Goal: Task Accomplishment & Management: Manage account settings

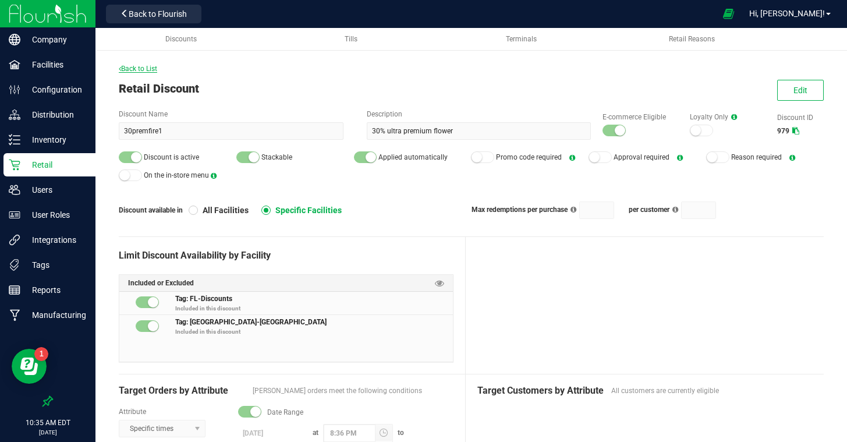
click at [133, 69] on span "Back to List" at bounding box center [138, 69] width 38 height 8
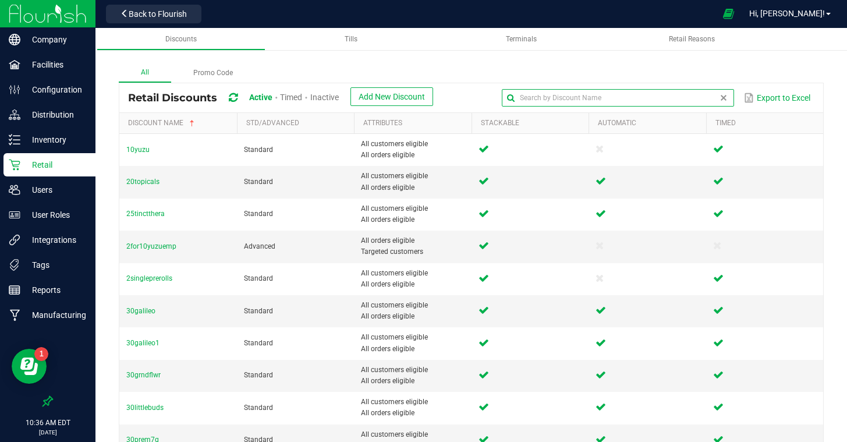
click at [707, 101] on input "text" at bounding box center [618, 97] width 232 height 17
type input "3"
type input "fire"
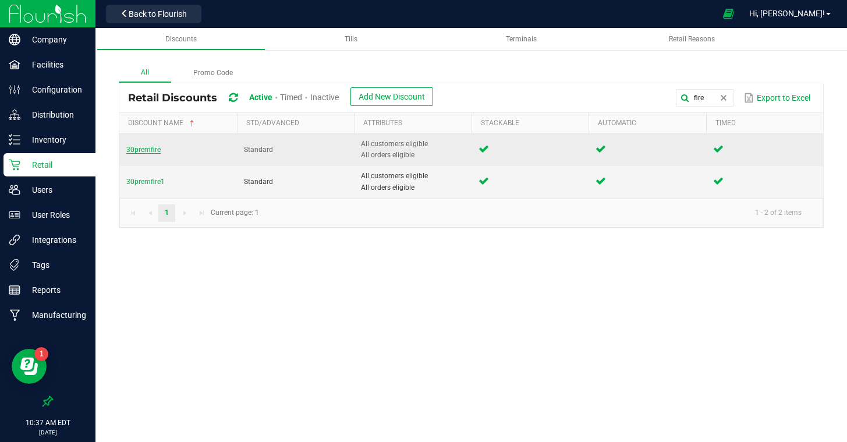
click at [149, 148] on span "30premfire" at bounding box center [143, 150] width 34 height 8
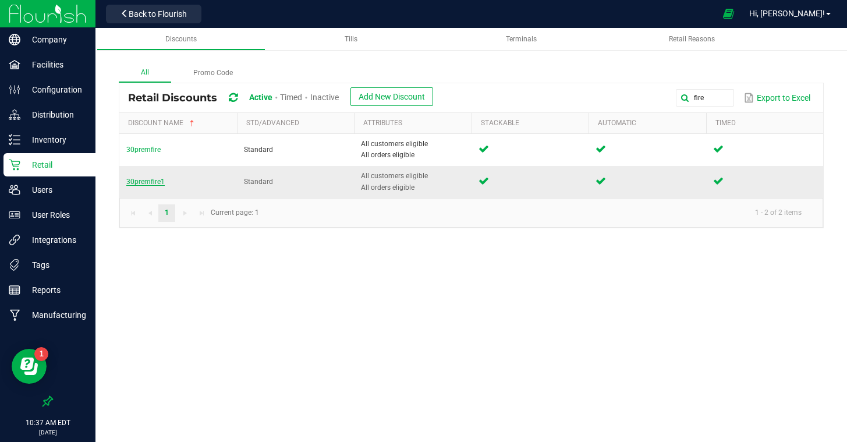
click at [139, 180] on span "30premfire1" at bounding box center [145, 182] width 38 height 8
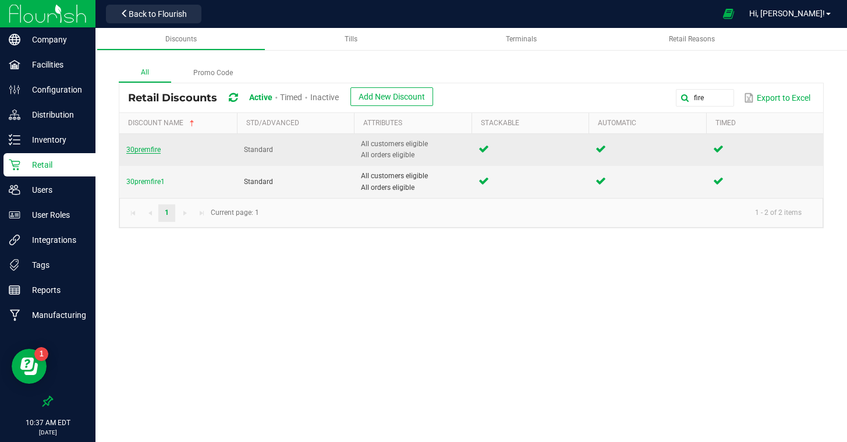
click at [149, 146] on span "30premfire" at bounding box center [143, 150] width 34 height 8
click at [151, 148] on span "30premfire" at bounding box center [143, 150] width 34 height 8
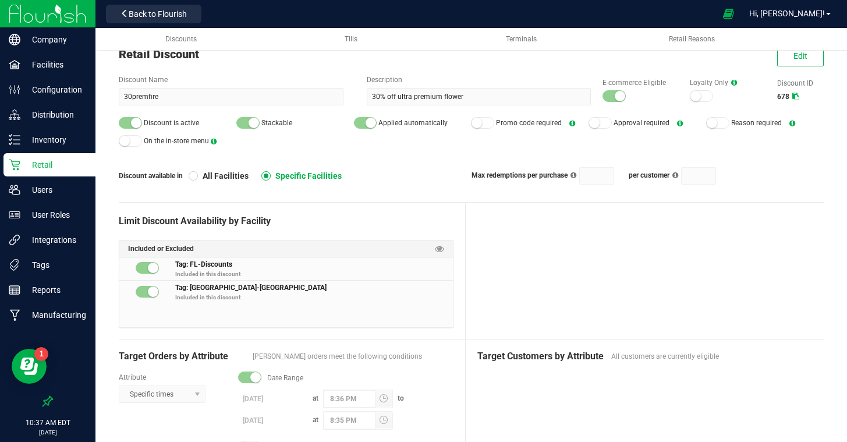
scroll to position [33, 0]
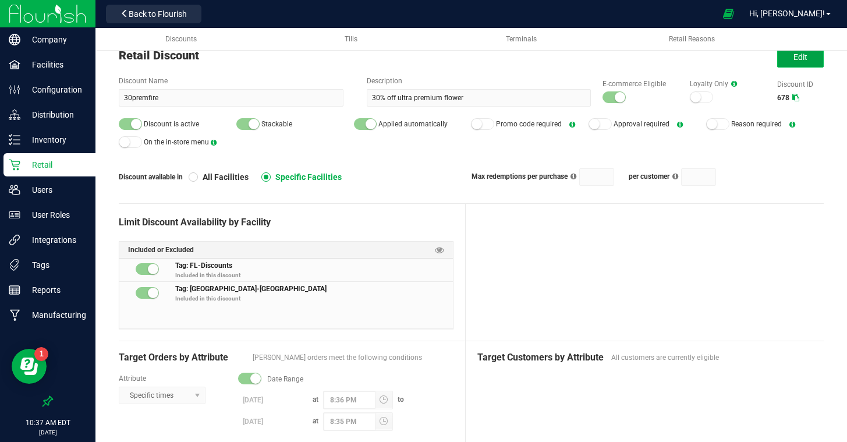
click at [794, 57] on span "Edit" at bounding box center [801, 56] width 14 height 9
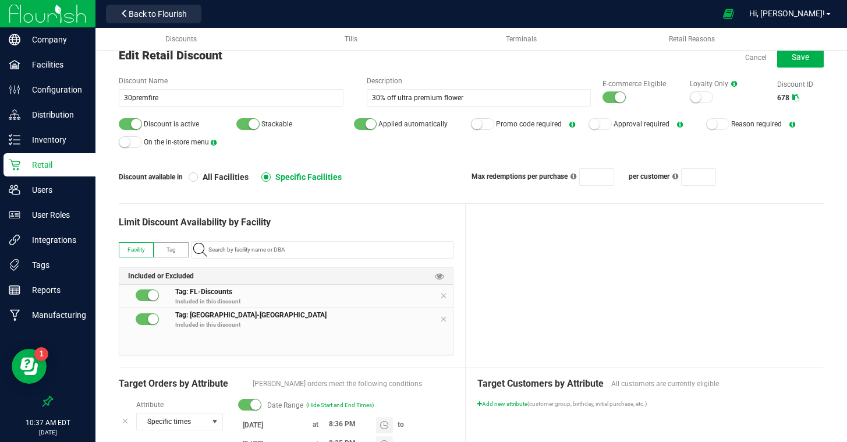
scroll to position [121, 0]
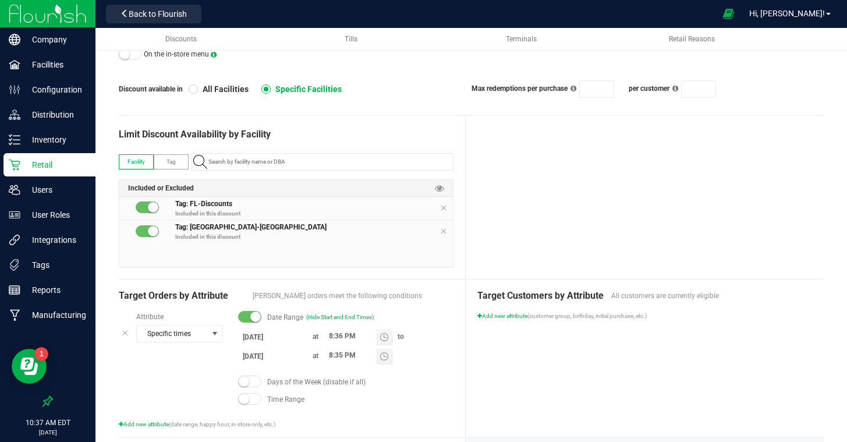
click at [257, 359] on input "8/30/2025" at bounding box center [273, 356] width 70 height 15
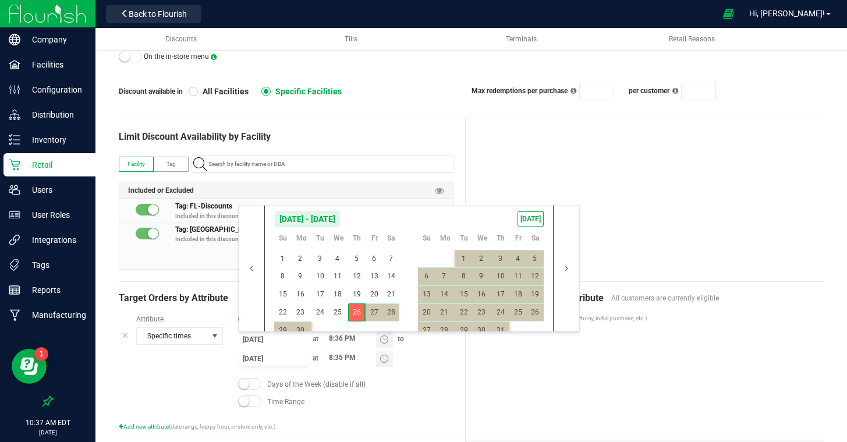
scroll to position [118, 0]
click at [521, 218] on span "TODAY" at bounding box center [531, 219] width 26 height 15
type input "8/26/2025"
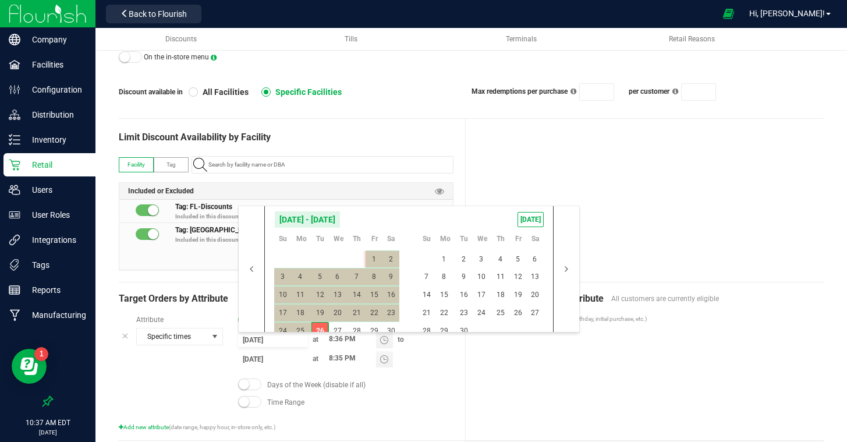
click at [613, 190] on div at bounding box center [645, 200] width 358 height 163
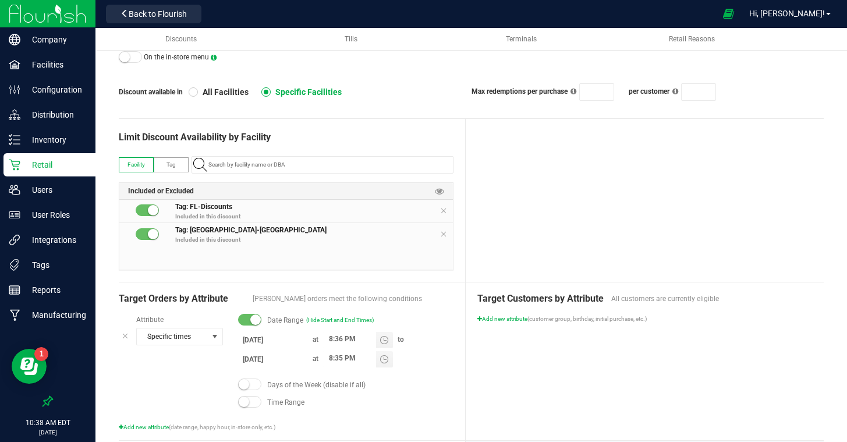
scroll to position [0, 0]
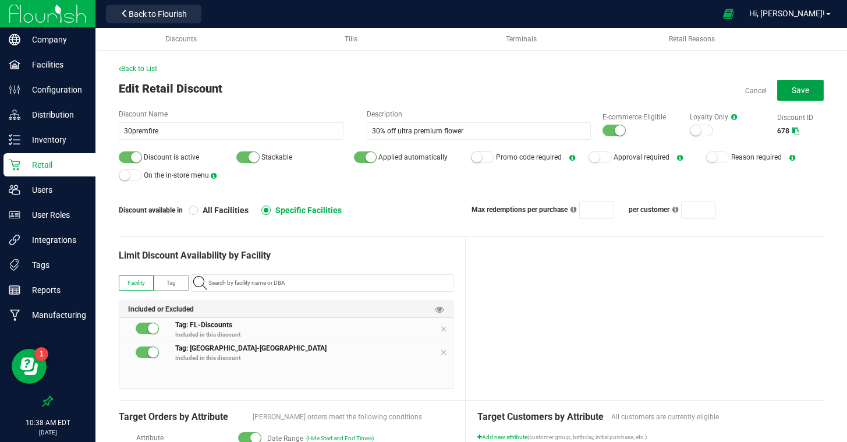
drag, startPoint x: 787, startPoint y: 95, endPoint x: 718, endPoint y: 129, distance: 77.4
click at [785, 96] on button "Save" at bounding box center [801, 90] width 47 height 21
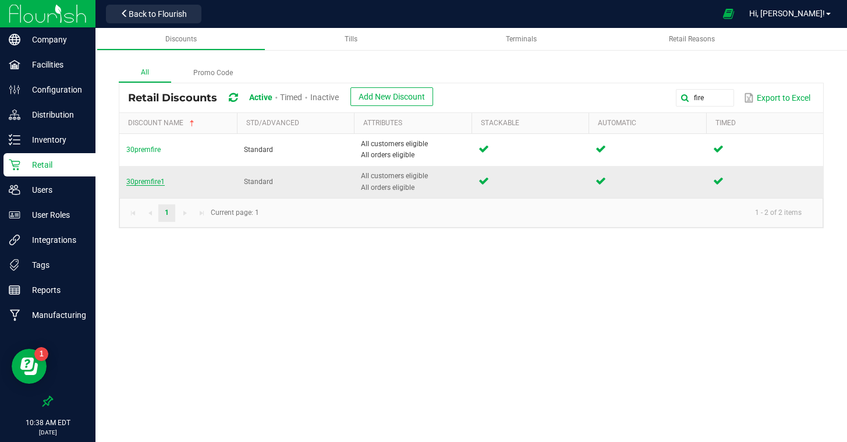
click at [152, 181] on span "30premfire1" at bounding box center [145, 182] width 38 height 8
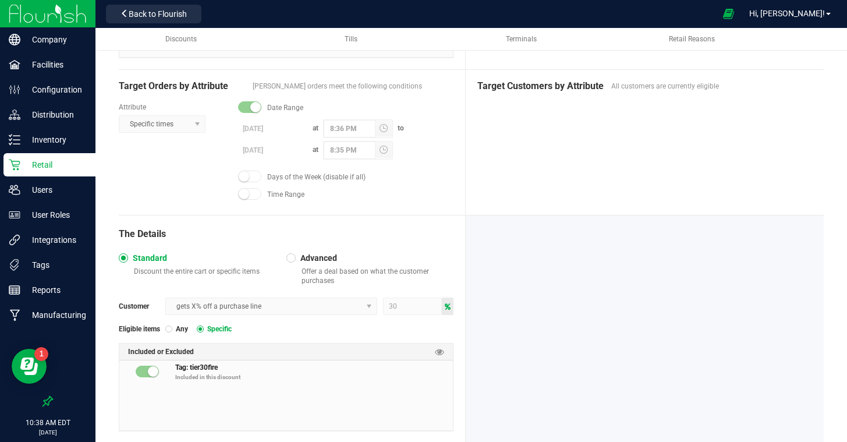
scroll to position [334, 0]
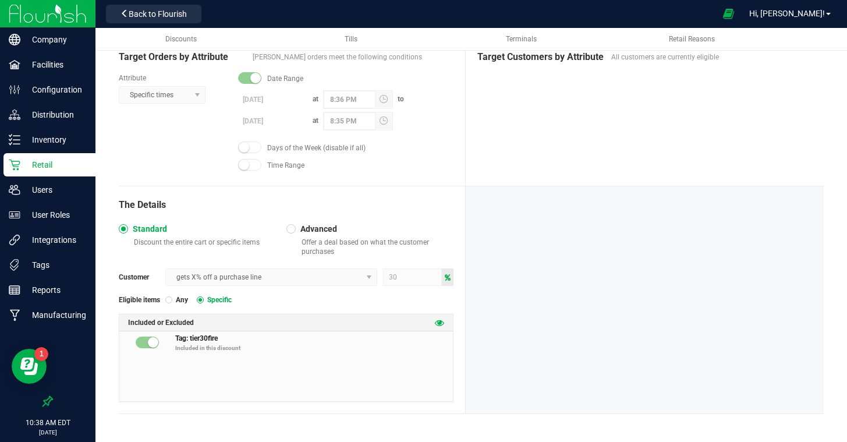
click at [443, 320] on icon at bounding box center [439, 322] width 9 height 9
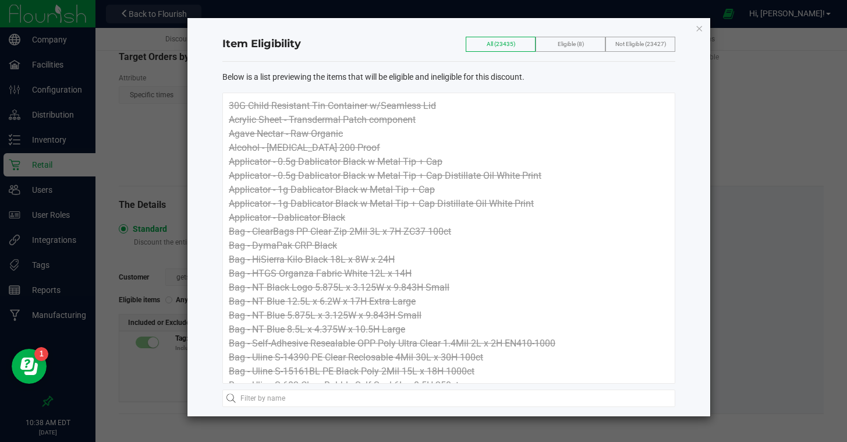
drag, startPoint x: 578, startPoint y: 48, endPoint x: 571, endPoint y: 124, distance: 76.6
click at [579, 48] on label "Eligible (8)" at bounding box center [571, 44] width 26 height 14
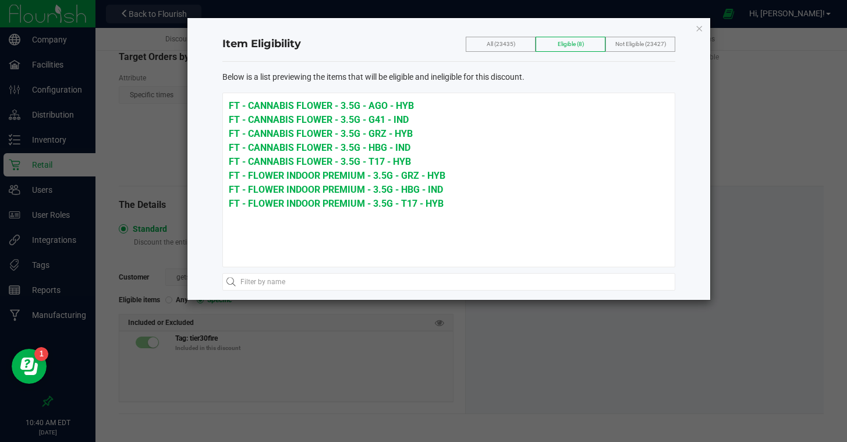
click at [455, 177] on li "FT - FLOWER INDOOR PREMIUM - 3.5G - GRZ - HYB" at bounding box center [449, 176] width 440 height 14
click at [453, 176] on li "FT - FLOWER INDOOR PREMIUM - 3.5G - GRZ - HYB" at bounding box center [449, 176] width 440 height 14
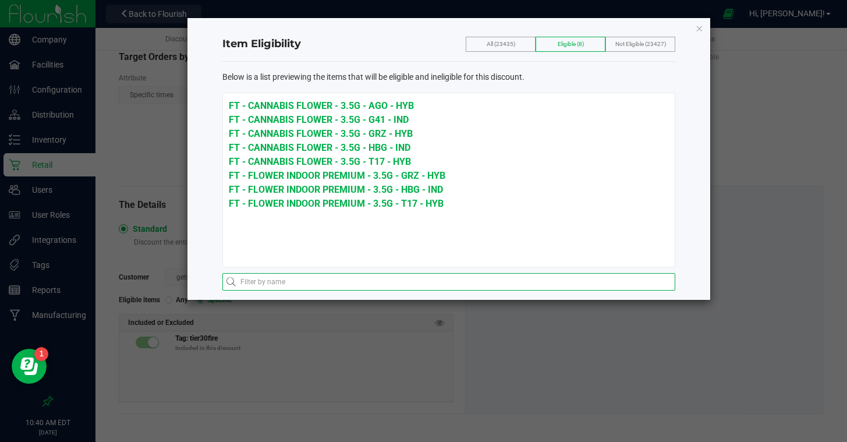
click at [363, 278] on input "text" at bounding box center [448, 281] width 453 height 17
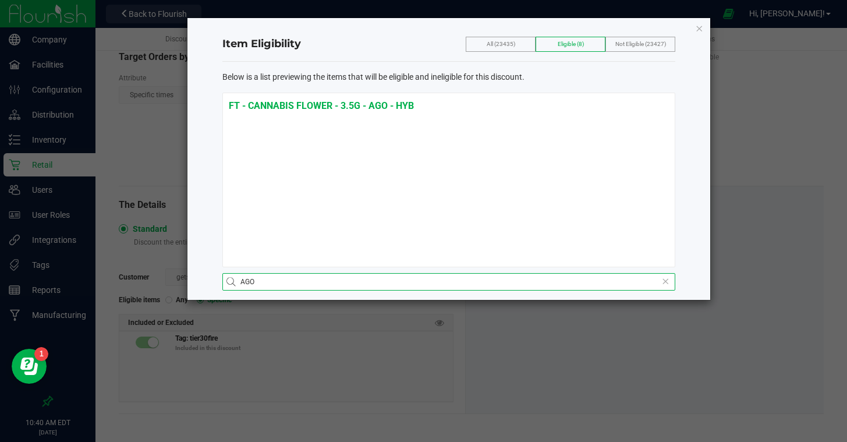
type input "AGO"
click at [490, 41] on span "All (23435)" at bounding box center [501, 44] width 29 height 6
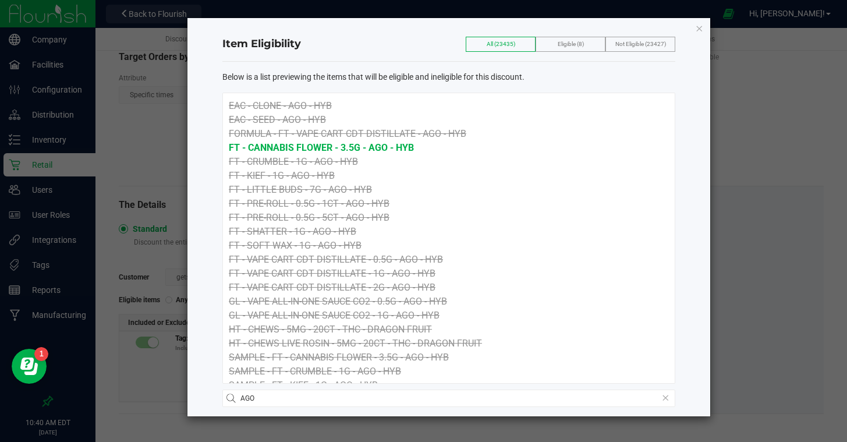
click at [490, 41] on span "All (23435)" at bounding box center [501, 44] width 29 height 6
click at [702, 27] on icon "button" at bounding box center [699, 28] width 8 height 14
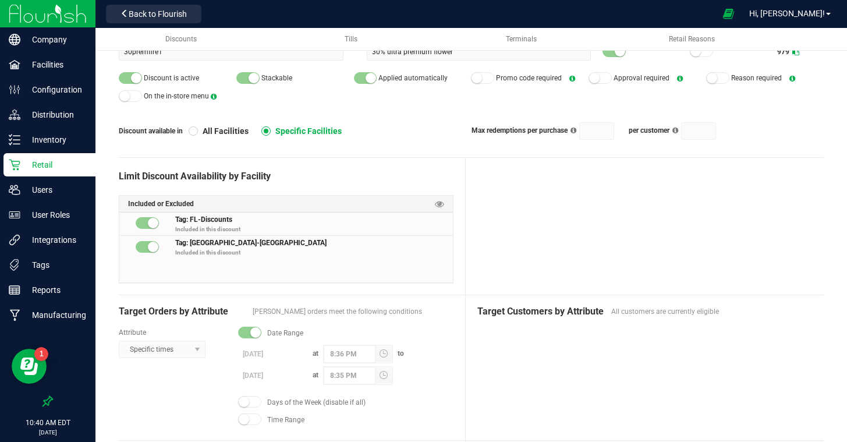
scroll to position [0, 0]
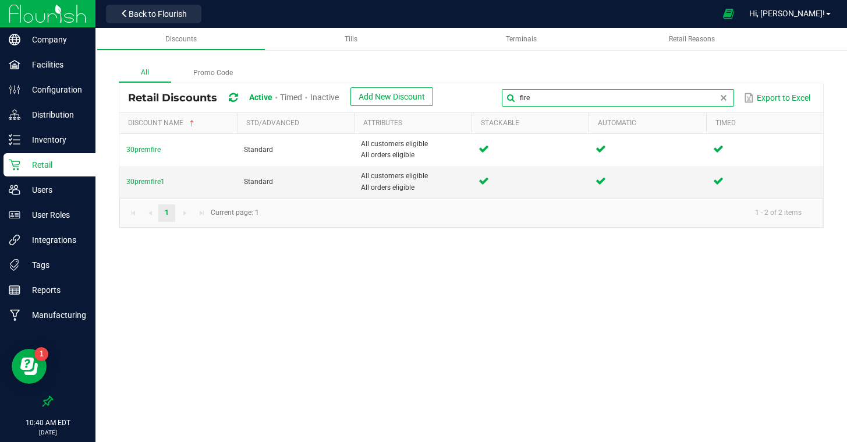
drag, startPoint x: 719, startPoint y: 101, endPoint x: 580, endPoint y: 92, distance: 140.1
click at [580, 92] on input "fire" at bounding box center [618, 97] width 232 height 17
type input "select"
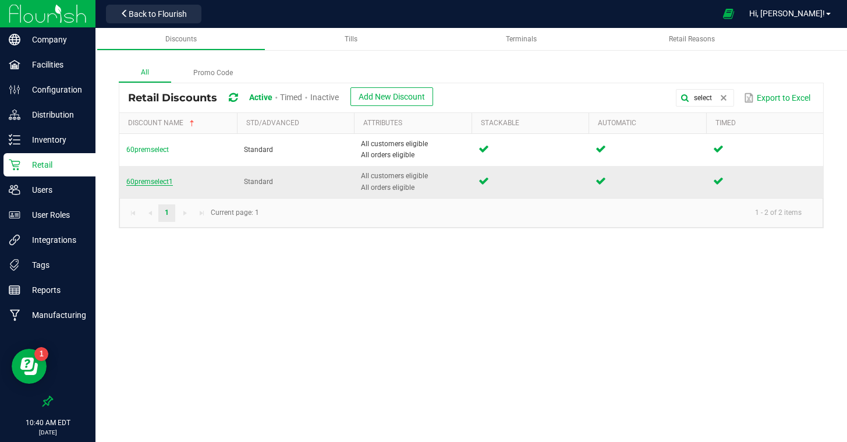
click at [153, 182] on span "60premselect1" at bounding box center [149, 182] width 47 height 8
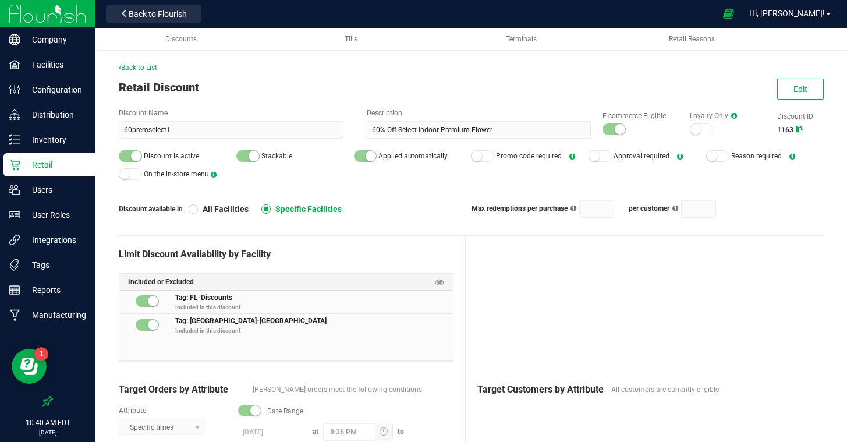
scroll to position [2, 0]
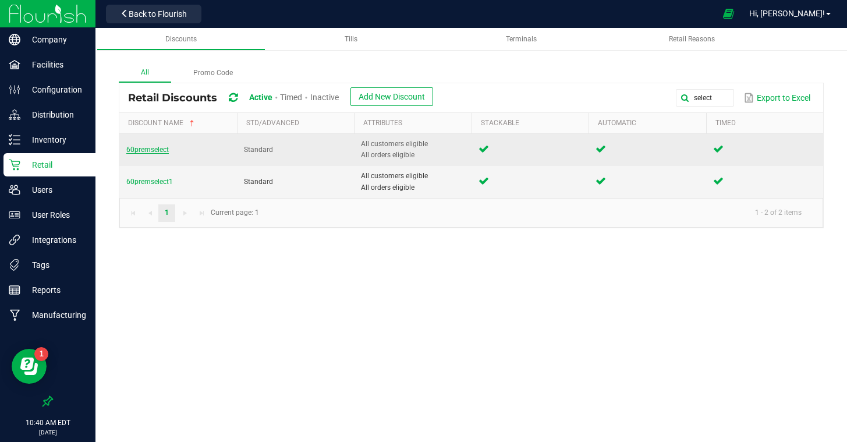
click at [140, 152] on span "60premselect" at bounding box center [147, 150] width 43 height 8
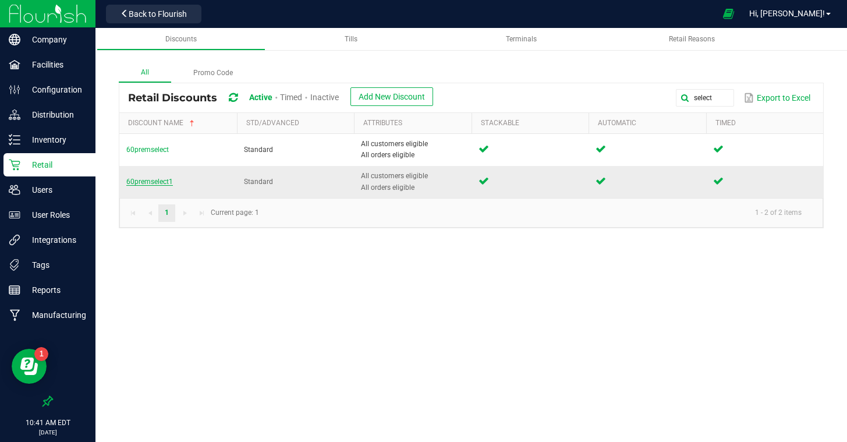
click at [152, 185] on span "60premselect1" at bounding box center [149, 182] width 47 height 8
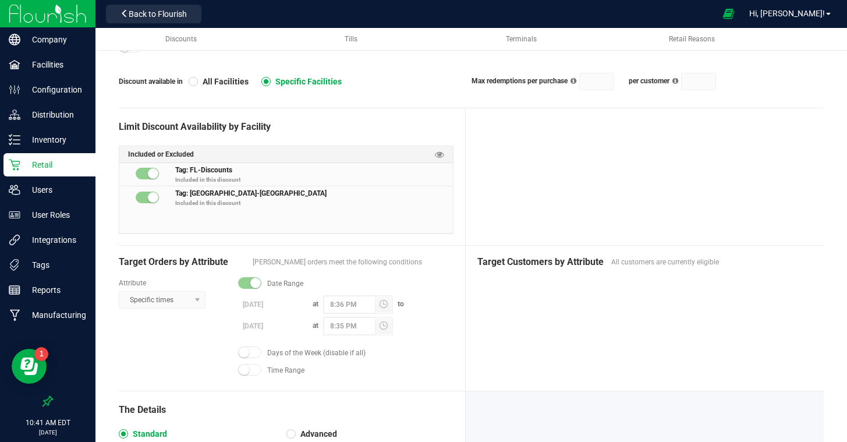
scroll to position [334, 0]
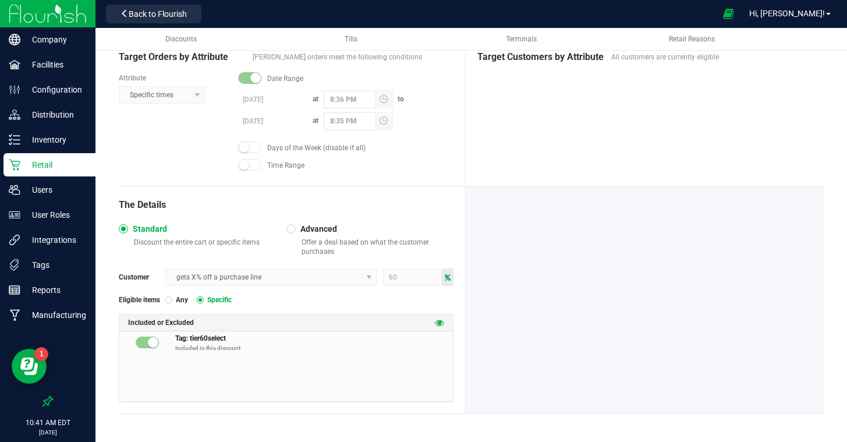
click at [437, 321] on icon at bounding box center [439, 322] width 9 height 9
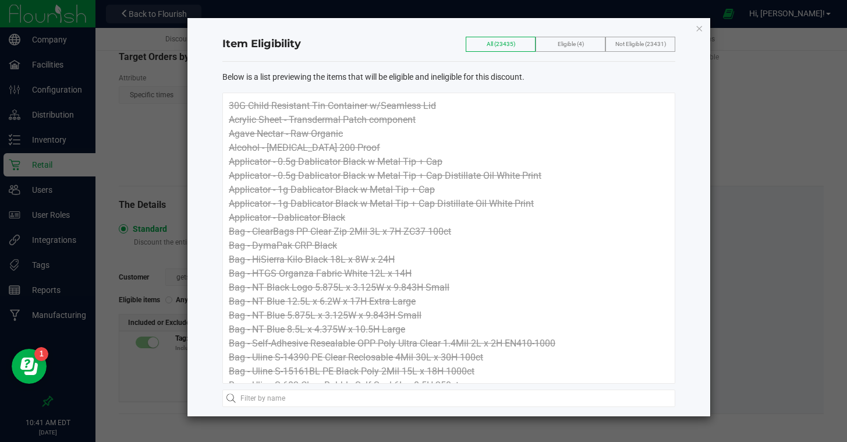
click at [564, 46] on span "Eligible (4)" at bounding box center [571, 44] width 26 height 6
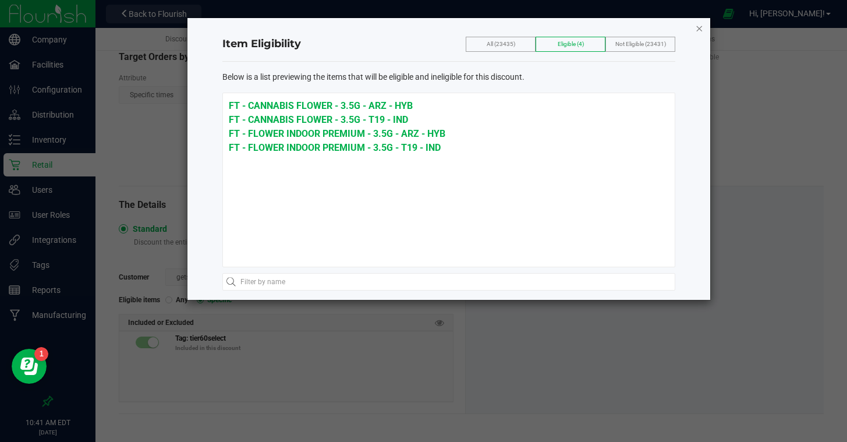
click at [698, 26] on icon "button" at bounding box center [699, 28] width 8 height 14
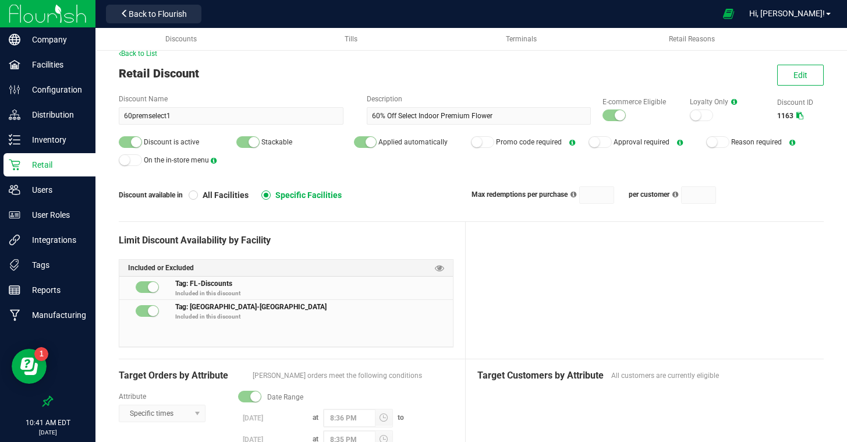
scroll to position [0, 0]
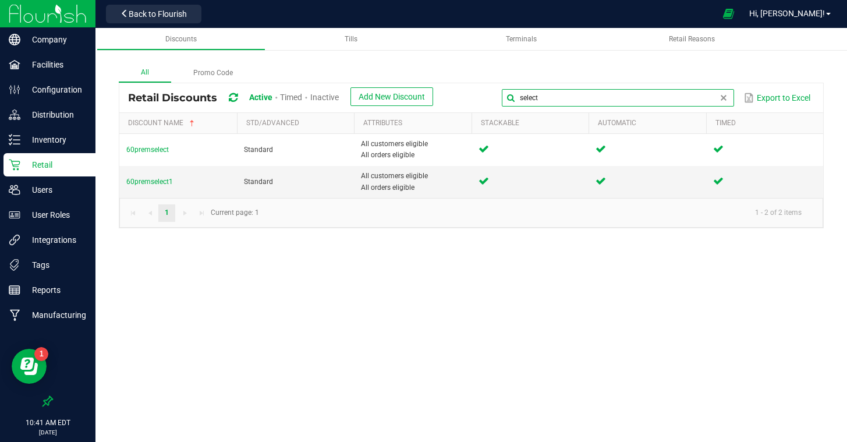
drag, startPoint x: 720, startPoint y: 98, endPoint x: 458, endPoint y: 96, distance: 262.1
click at [458, 96] on div "select Export to Excel" at bounding box center [628, 98] width 373 height 20
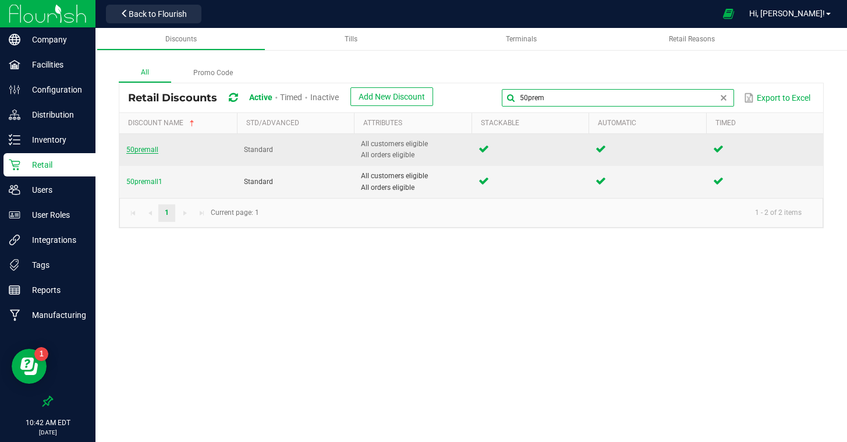
type input "50prem"
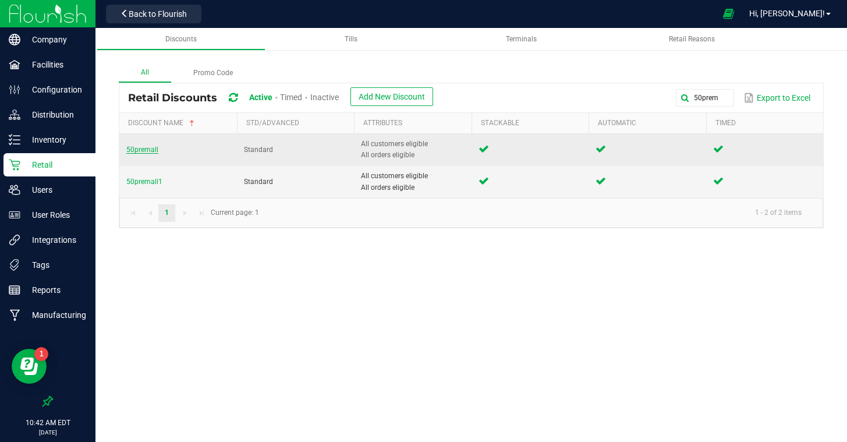
click at [147, 151] on span "50premall" at bounding box center [142, 150] width 32 height 8
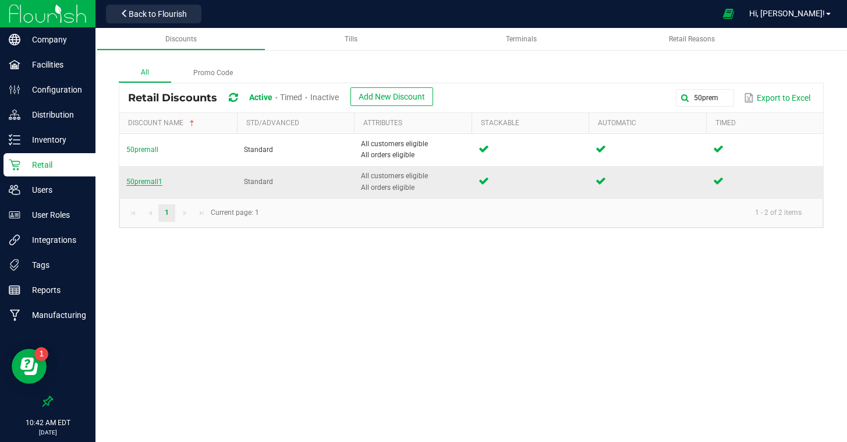
click at [144, 182] on span "50premall1" at bounding box center [144, 182] width 36 height 8
click at [140, 183] on span "50premall1" at bounding box center [144, 182] width 36 height 8
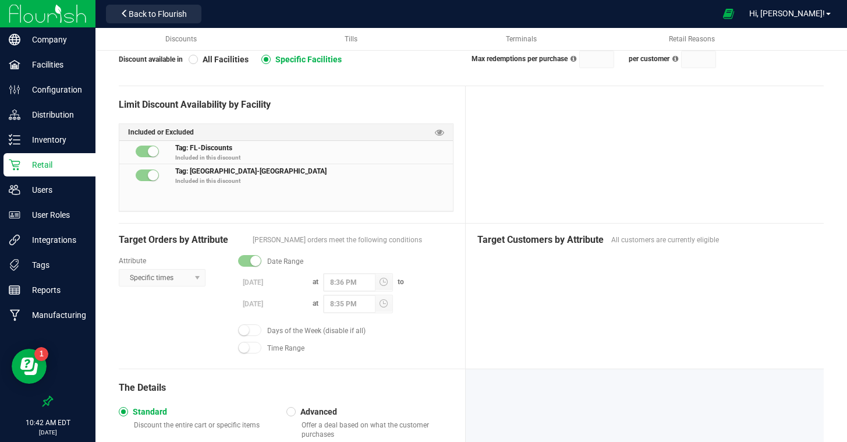
scroll to position [153, 0]
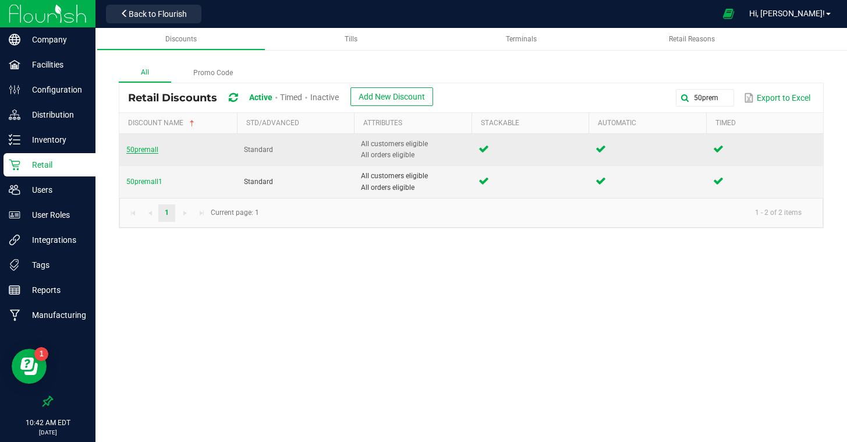
click at [142, 146] on span "50premall" at bounding box center [142, 150] width 32 height 8
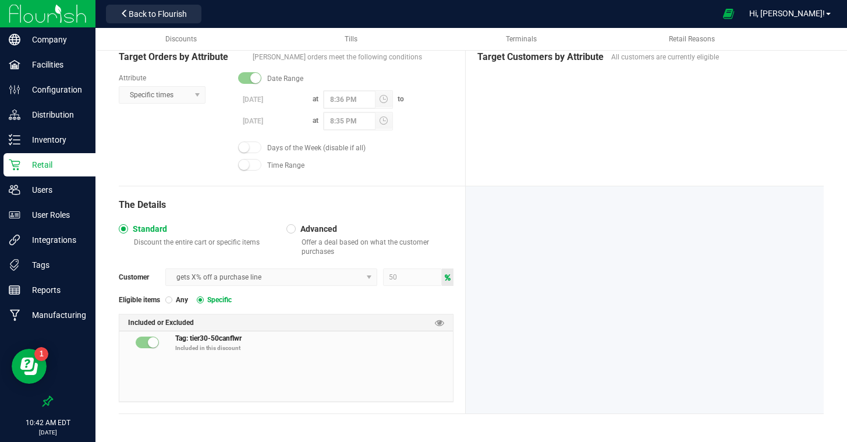
scroll to position [333, 0]
click at [440, 323] on icon at bounding box center [439, 323] width 9 height 9
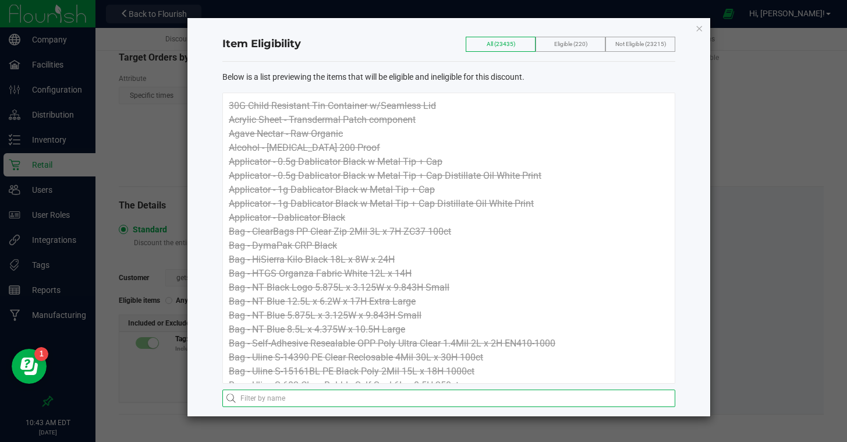
click at [279, 397] on input "text" at bounding box center [448, 398] width 453 height 17
type input "FT - FLOWER INDOOR PREMIUM - 3.5G"
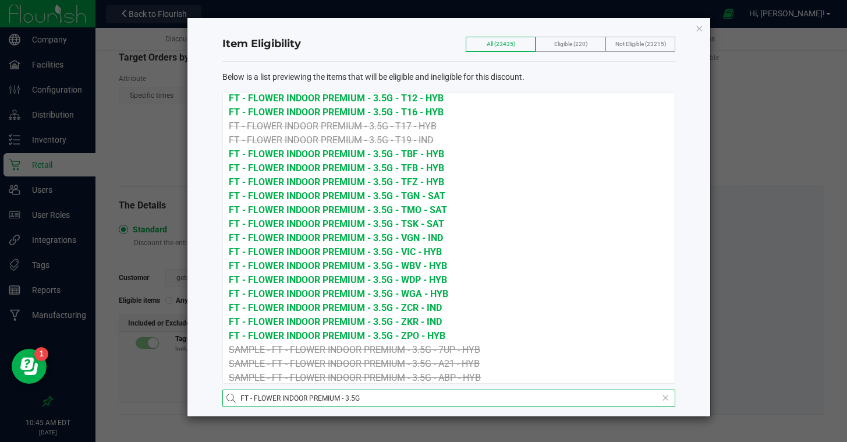
scroll to position [1319, 0]
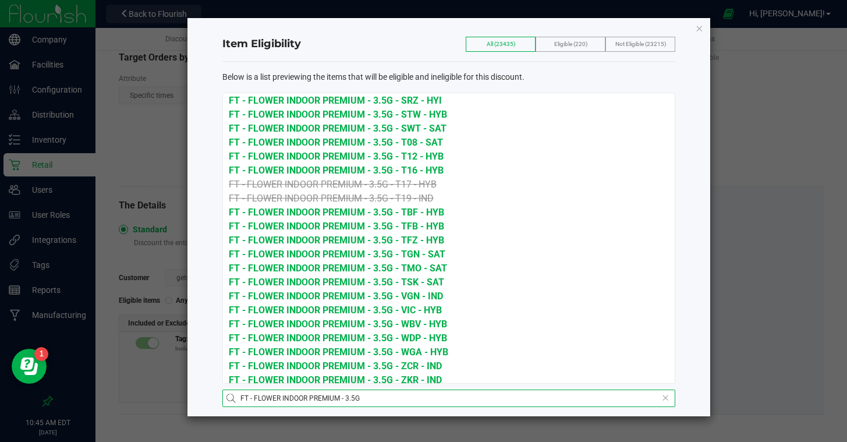
drag, startPoint x: 366, startPoint y: 398, endPoint x: 201, endPoint y: 398, distance: 165.4
click at [201, 398] on div "Item Eligibility All (23435) Eligible (220) Not Eligible (23215) Below is a lis…" at bounding box center [449, 217] width 523 height 398
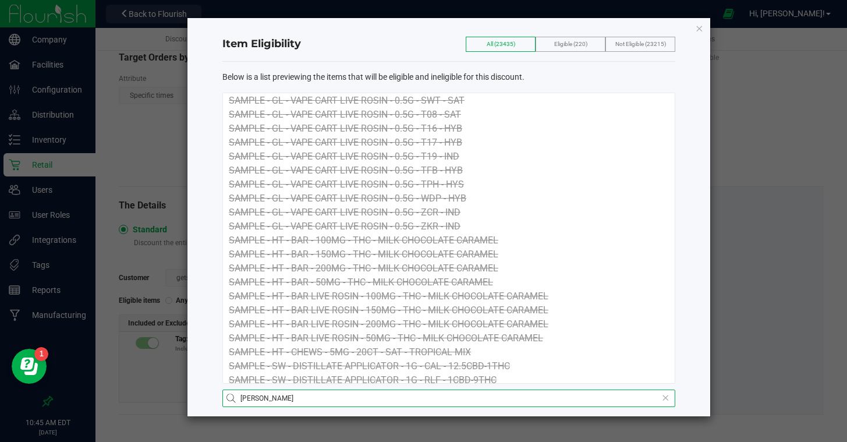
scroll to position [4544, 0]
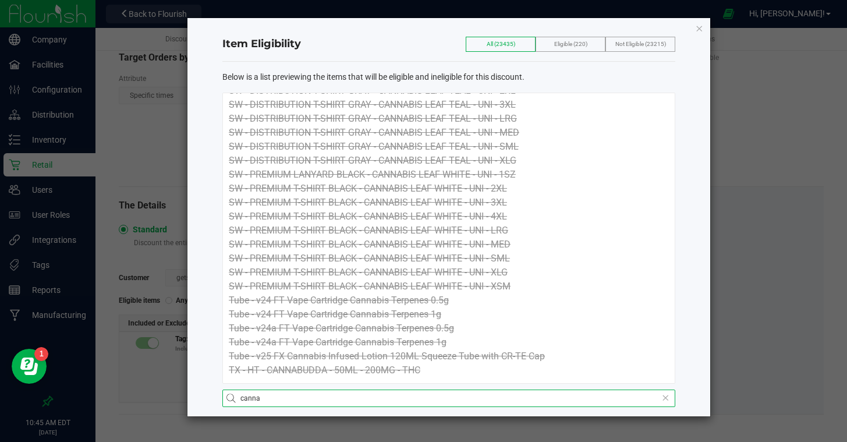
type input "cannabis flower"
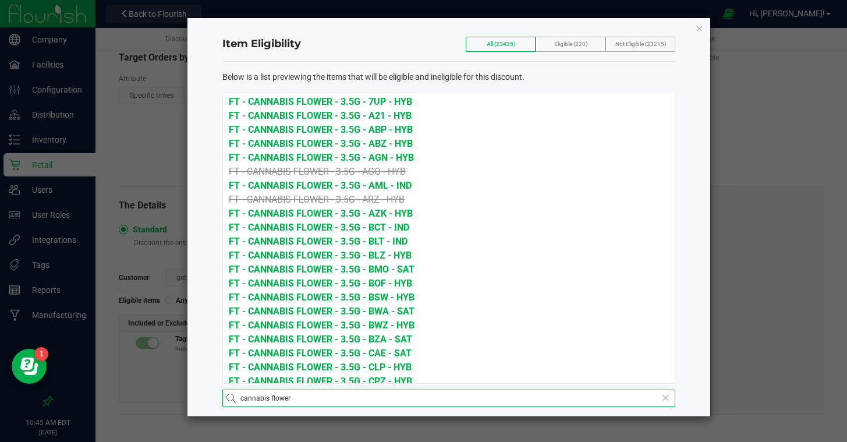
scroll to position [31, 0]
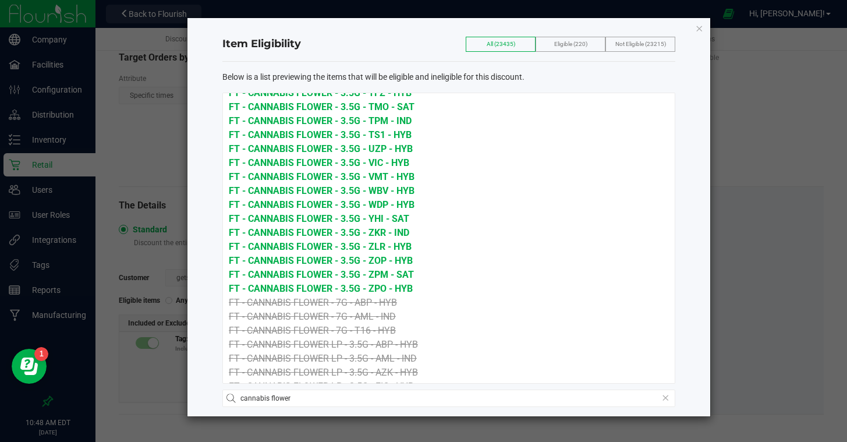
scroll to position [1478, 0]
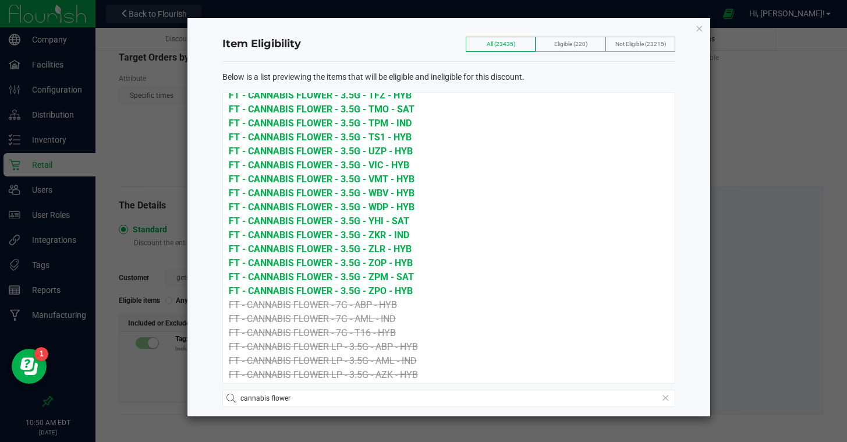
click at [698, 29] on icon "button" at bounding box center [699, 28] width 8 height 14
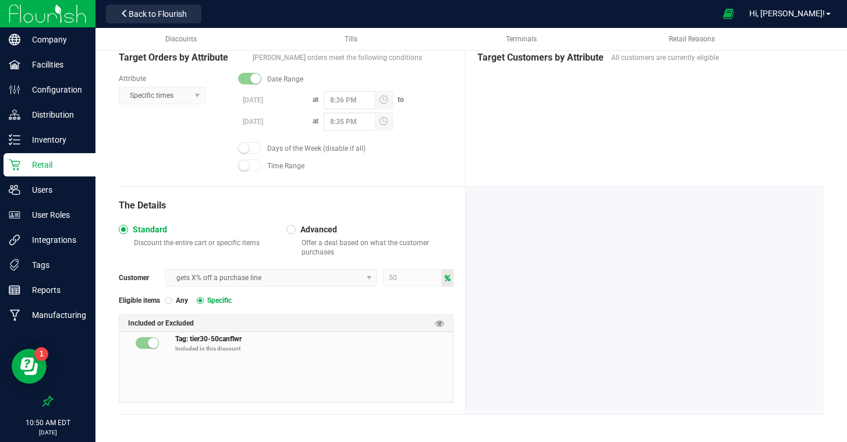
drag, startPoint x: 306, startPoint y: 363, endPoint x: 293, endPoint y: 368, distance: 14.4
click at [306, 363] on div "Tag: tier30-50canflwr Included in this discount" at bounding box center [286, 367] width 334 height 70
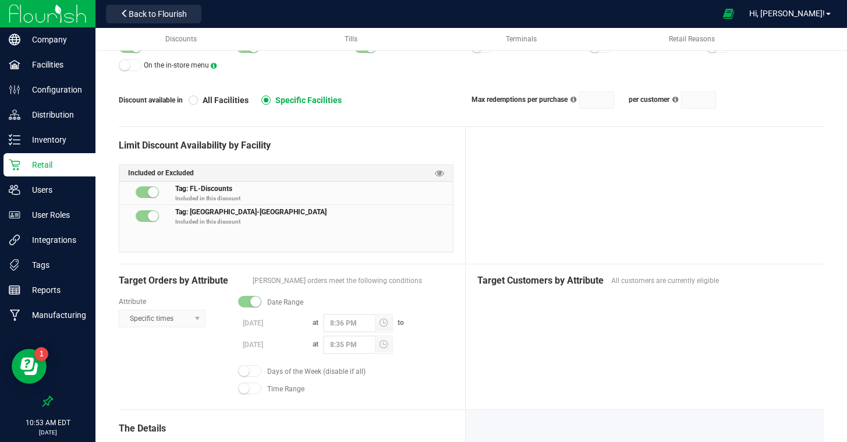
scroll to position [33, 0]
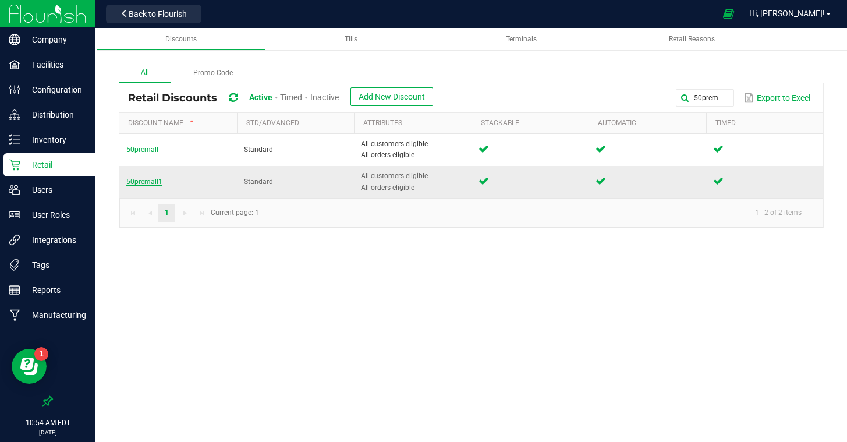
click at [139, 185] on span "50premall1" at bounding box center [144, 182] width 36 height 8
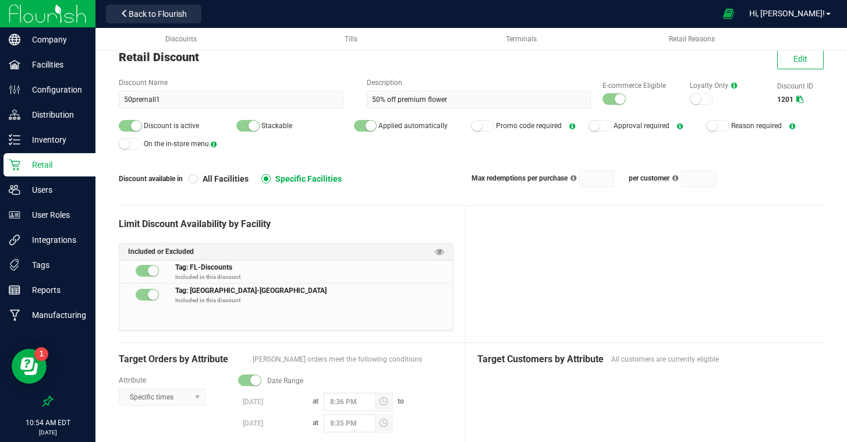
scroll to position [30, 0]
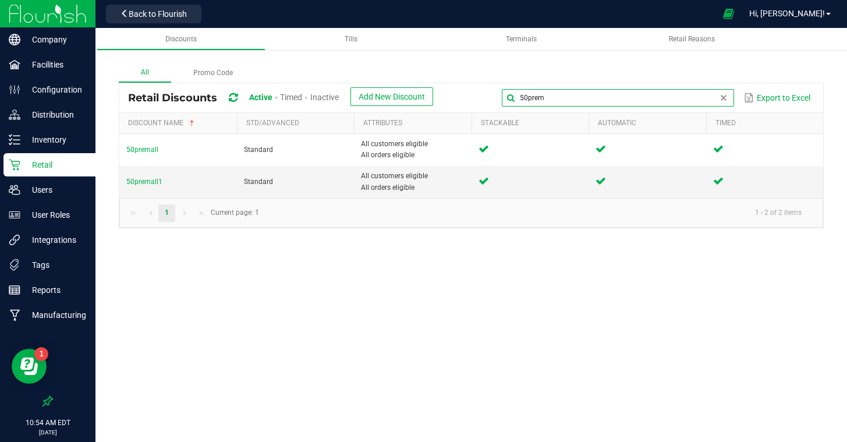
drag, startPoint x: 728, startPoint y: 96, endPoint x: 503, endPoint y: 98, distance: 224.8
click at [503, 98] on input "50prem" at bounding box center [618, 97] width 232 height 17
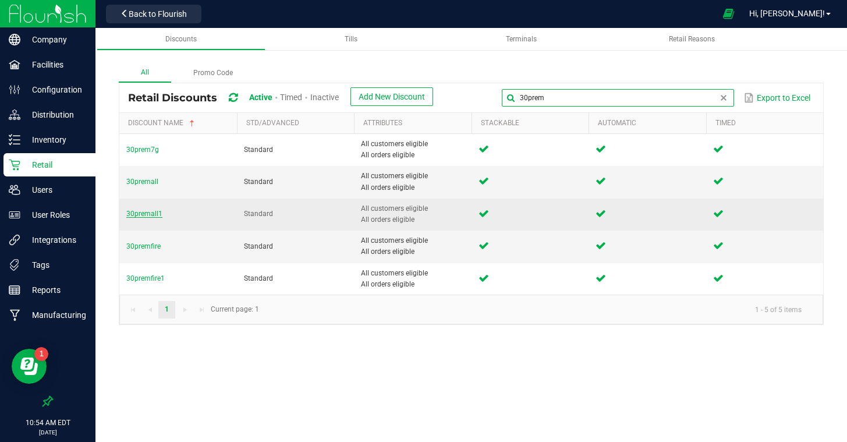
type input "30prem"
click at [147, 216] on span "30premall1" at bounding box center [144, 214] width 36 height 8
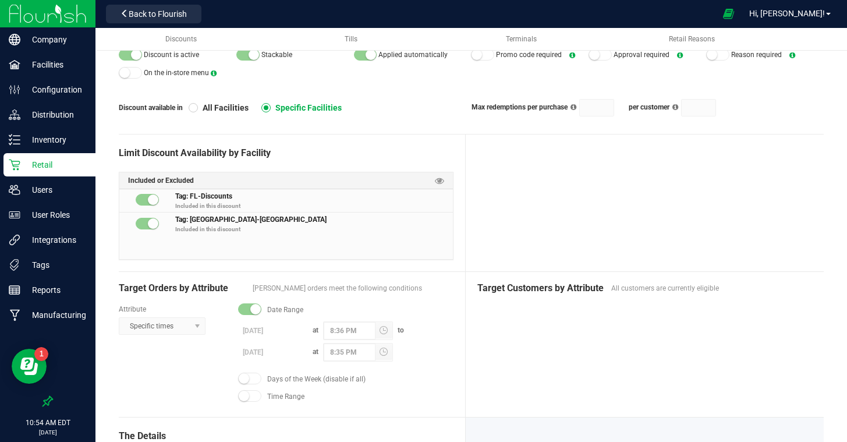
scroll to position [129, 0]
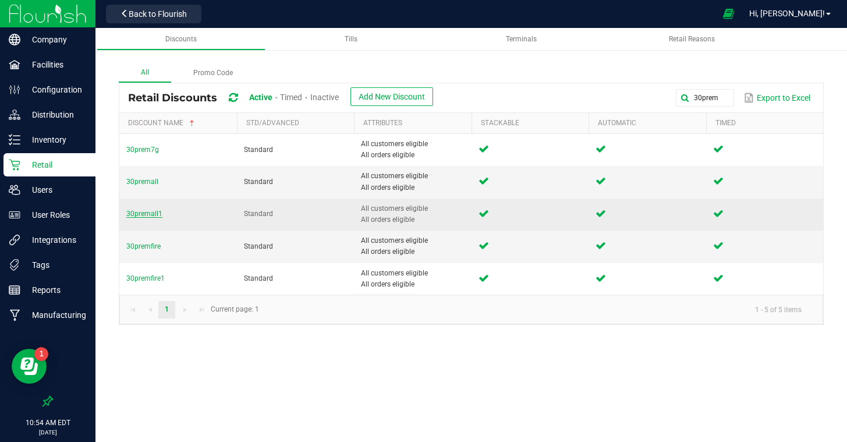
click at [149, 212] on span "30premall1" at bounding box center [144, 214] width 36 height 8
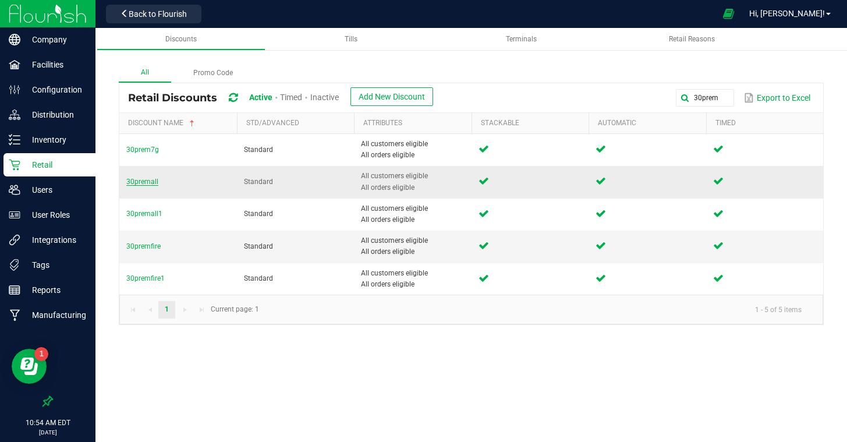
click at [139, 179] on span "30premall" at bounding box center [142, 182] width 32 height 8
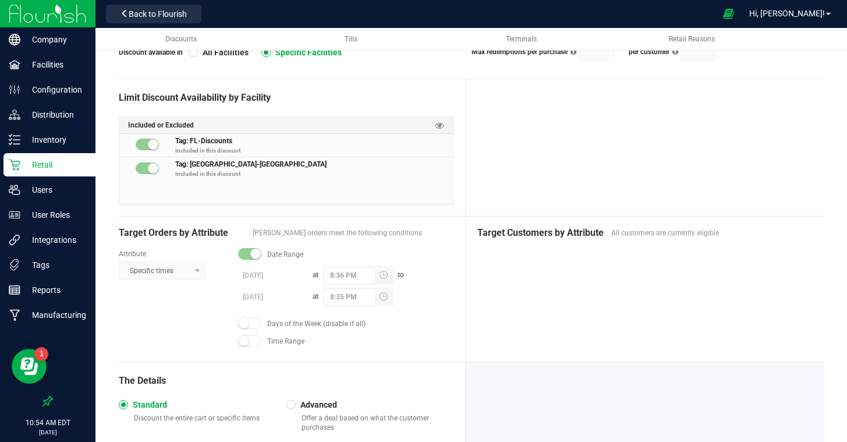
scroll to position [154, 0]
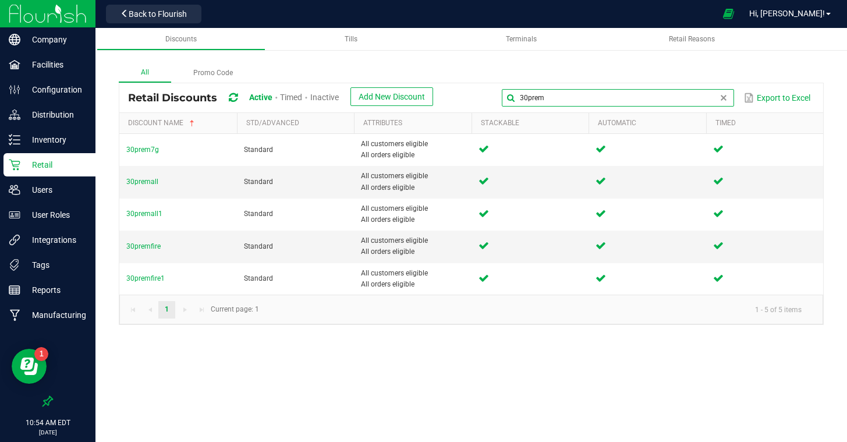
drag, startPoint x: 729, startPoint y: 101, endPoint x: 564, endPoint y: 78, distance: 166.4
click at [564, 78] on div "All Promo Code Retail Discounts Active Timed Inactive Add New Discount 30prem E…" at bounding box center [471, 194] width 705 height 262
type input "fire"
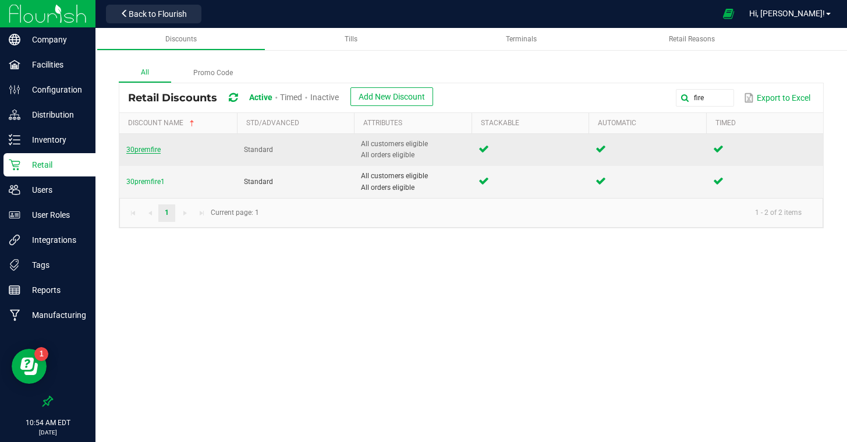
click at [150, 149] on span "30premfire" at bounding box center [143, 150] width 34 height 8
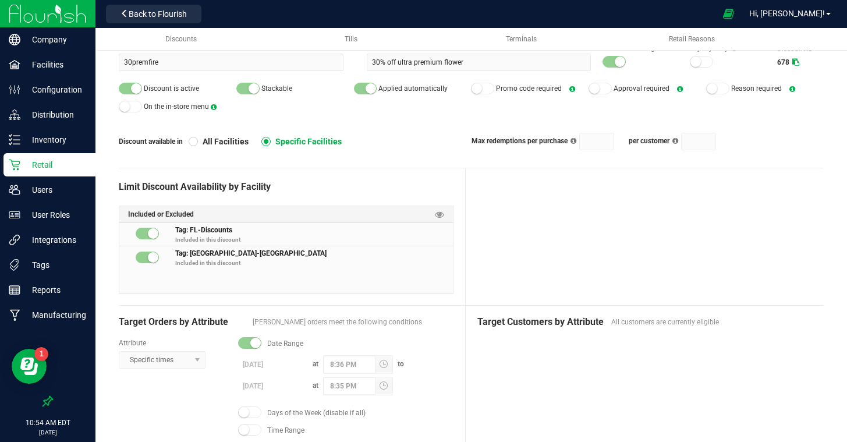
scroll to position [68, 0]
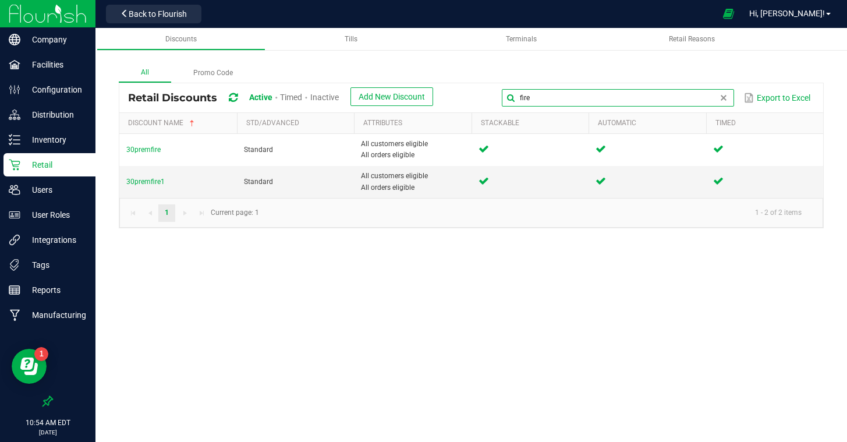
drag, startPoint x: 713, startPoint y: 100, endPoint x: 605, endPoint y: 90, distance: 108.2
click at [605, 90] on input "fire" at bounding box center [618, 97] width 232 height 17
drag, startPoint x: 139, startPoint y: 185, endPoint x: 153, endPoint y: 189, distance: 13.8
click at [146, 188] on td "30premfire1" at bounding box center [178, 181] width 118 height 31
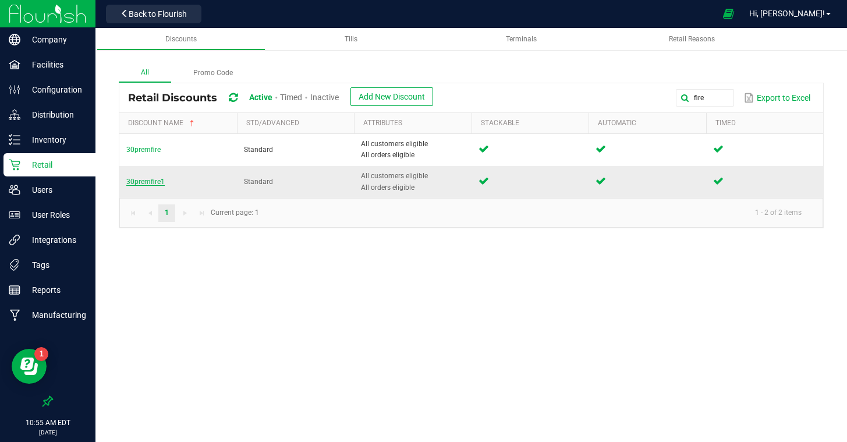
click at [148, 181] on span "30premfire1" at bounding box center [145, 182] width 38 height 8
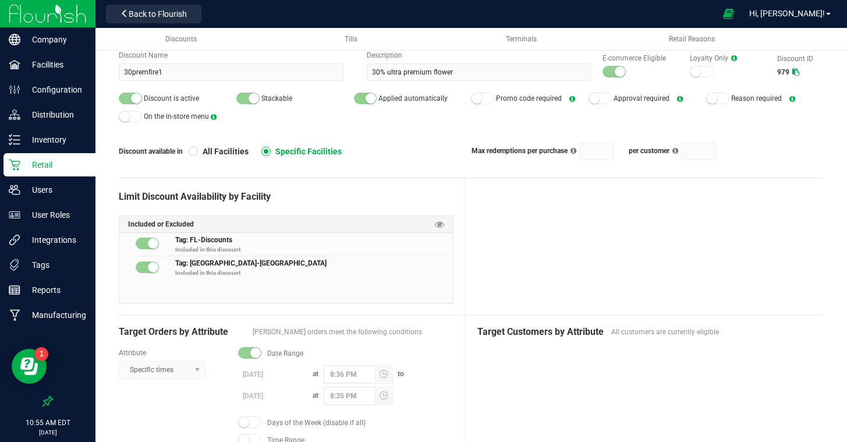
scroll to position [58, 0]
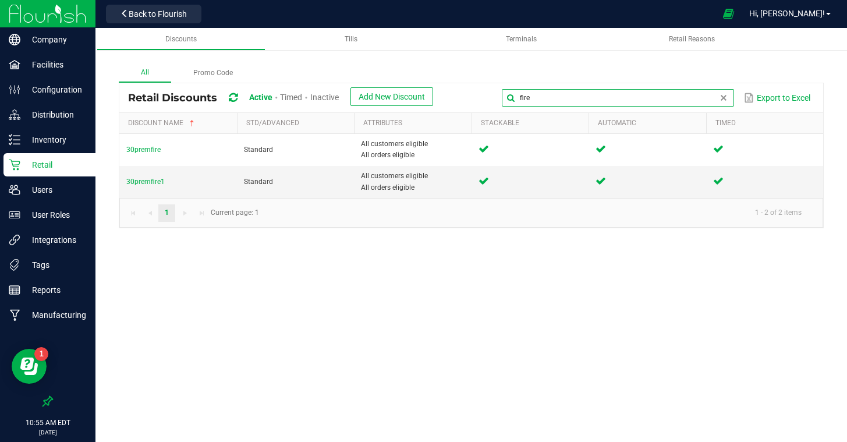
drag, startPoint x: 714, startPoint y: 99, endPoint x: 579, endPoint y: 93, distance: 135.3
click at [579, 93] on input "fire" at bounding box center [618, 97] width 232 height 17
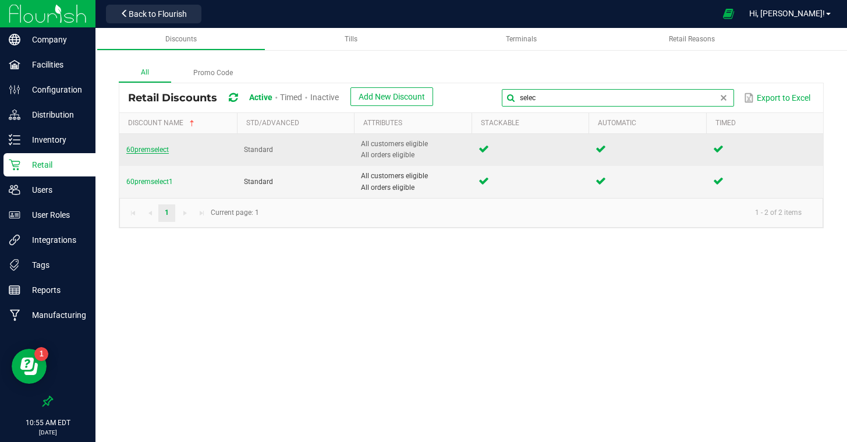
type input "selec"
click at [136, 151] on span "60premselect" at bounding box center [147, 150] width 43 height 8
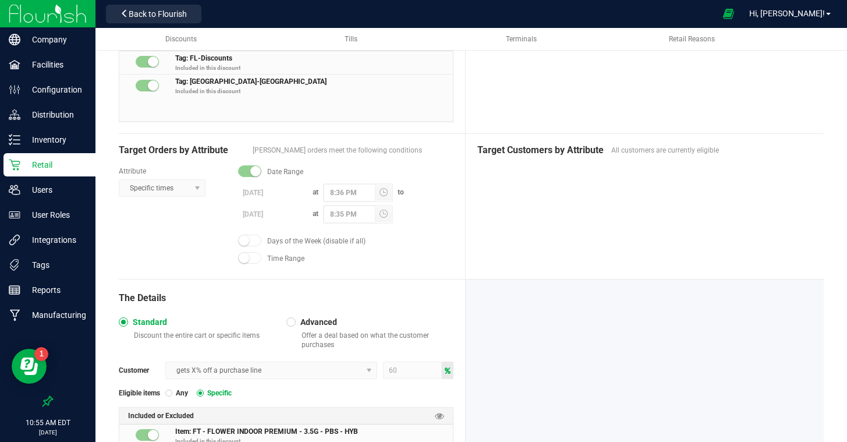
scroll to position [262, 0]
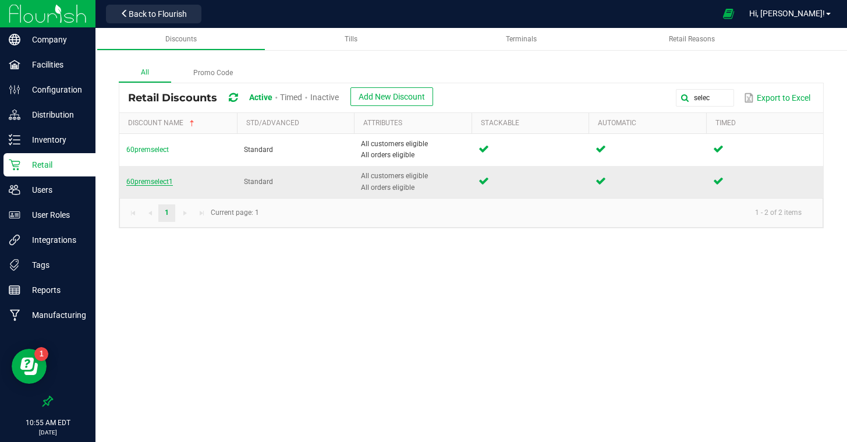
click at [160, 178] on span "60premselect1" at bounding box center [149, 182] width 47 height 8
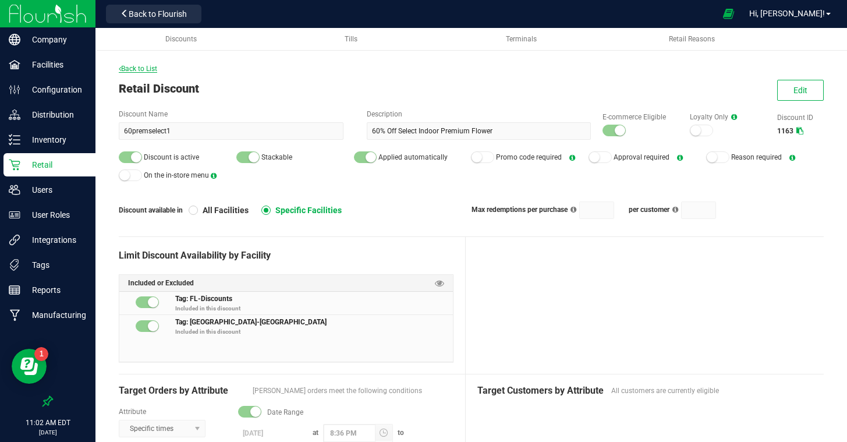
click at [123, 68] on span "Back to List" at bounding box center [138, 69] width 38 height 8
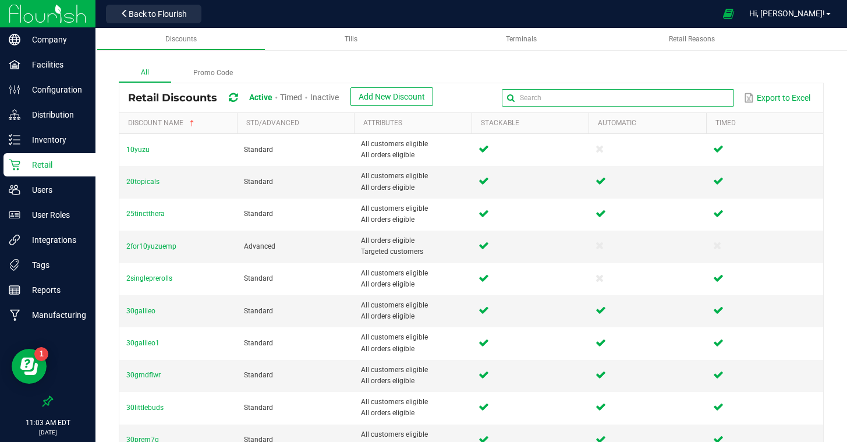
click at [693, 101] on input "text" at bounding box center [618, 97] width 232 height 17
type input "cdt"
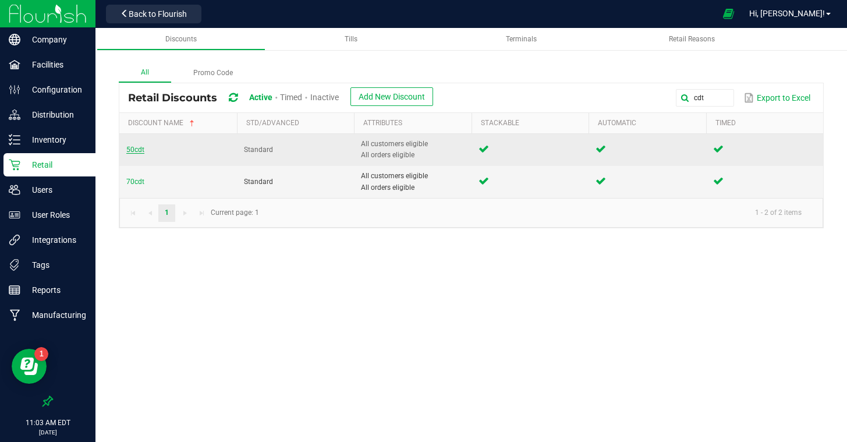
click at [136, 153] on span "50cdt" at bounding box center [135, 150] width 18 height 8
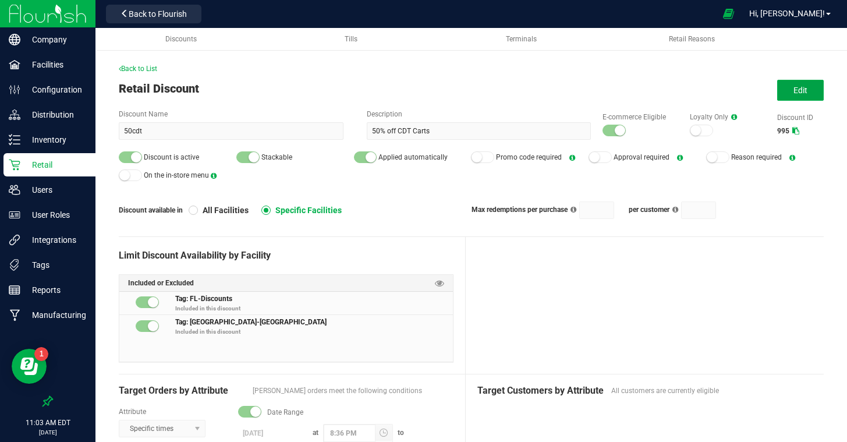
drag, startPoint x: 799, startPoint y: 82, endPoint x: 736, endPoint y: 143, distance: 86.9
click at [797, 83] on button "Edit" at bounding box center [801, 90] width 47 height 21
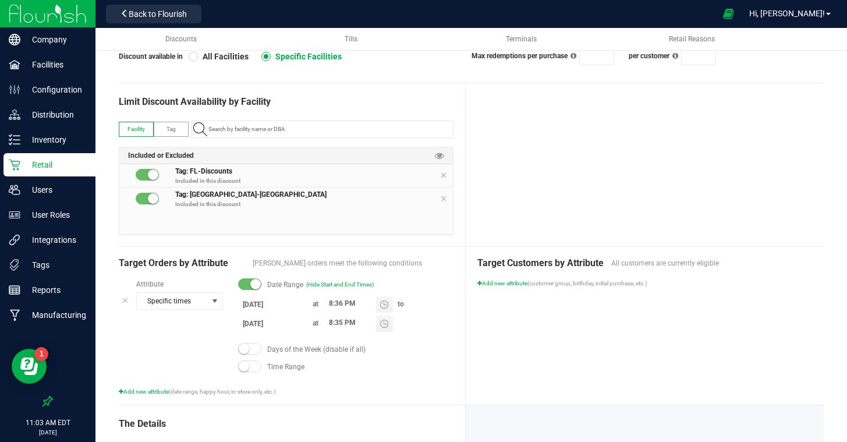
scroll to position [154, 0]
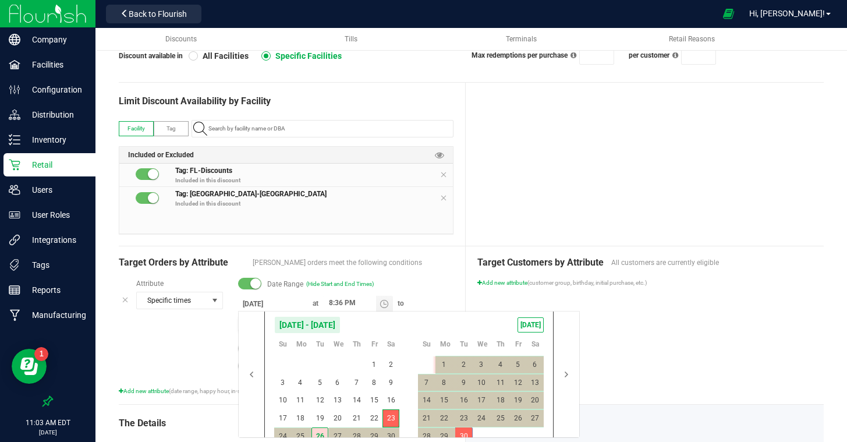
click at [257, 325] on body "Company Facilities Configuration Distribution Inventory Retail Users User Roles…" at bounding box center [423, 221] width 847 height 442
drag, startPoint x: 525, startPoint y: 326, endPoint x: 613, endPoint y: 330, distance: 88.1
click at [527, 326] on span "TODAY" at bounding box center [531, 324] width 26 height 15
type input "[DATE]"
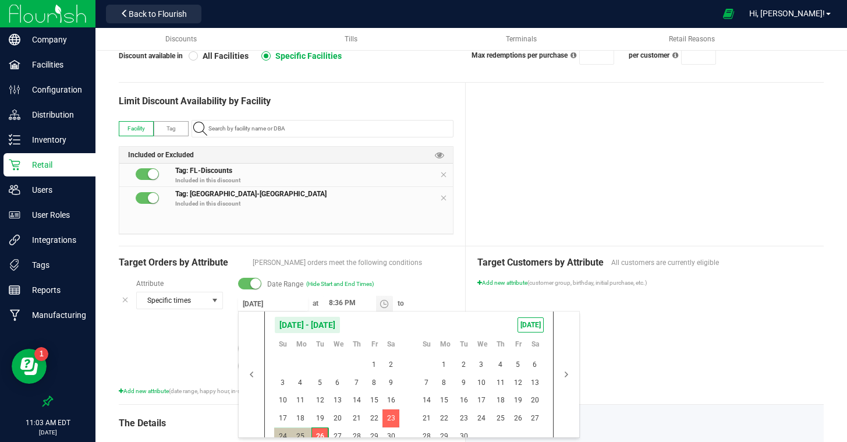
click at [642, 331] on div "Target Customers by Attribute All customers are currently eligible Add new attr…" at bounding box center [645, 325] width 358 height 158
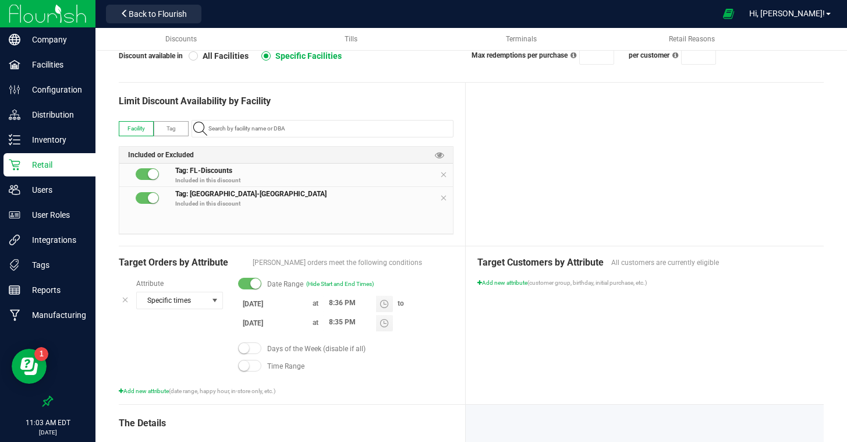
click at [577, 163] on div at bounding box center [645, 164] width 358 height 163
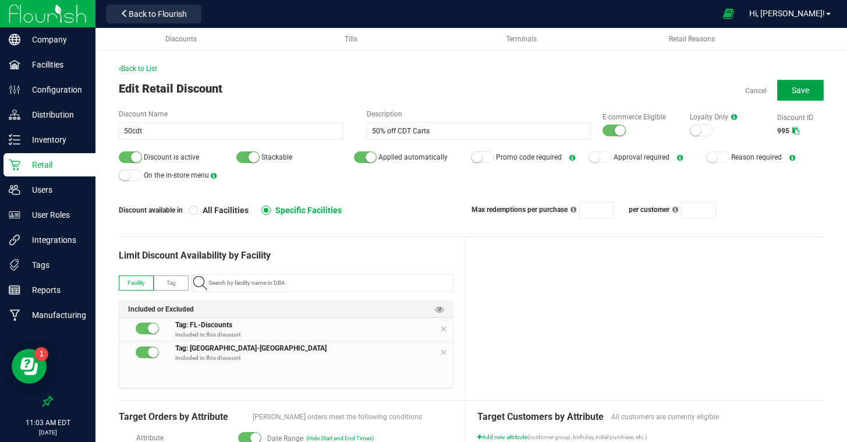
click at [792, 90] on button "Save" at bounding box center [801, 90] width 47 height 21
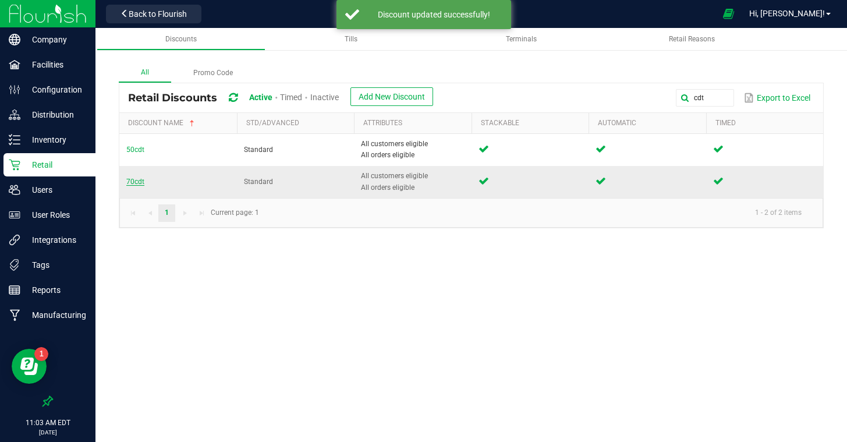
click at [136, 182] on span "70cdt" at bounding box center [135, 182] width 18 height 8
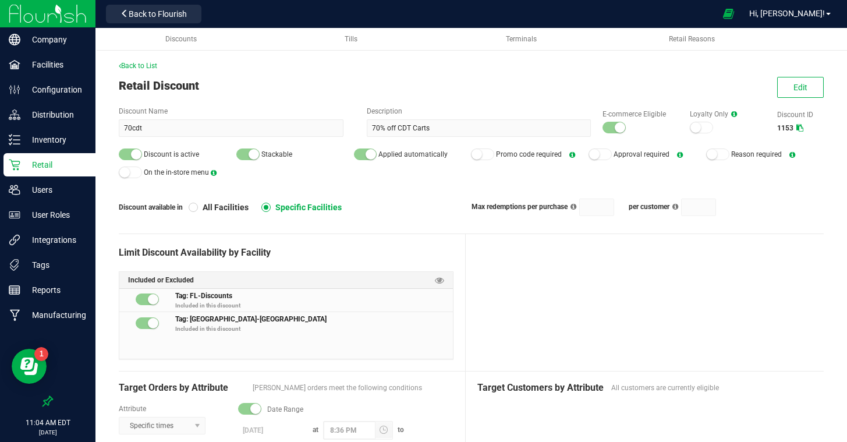
scroll to position [1, 0]
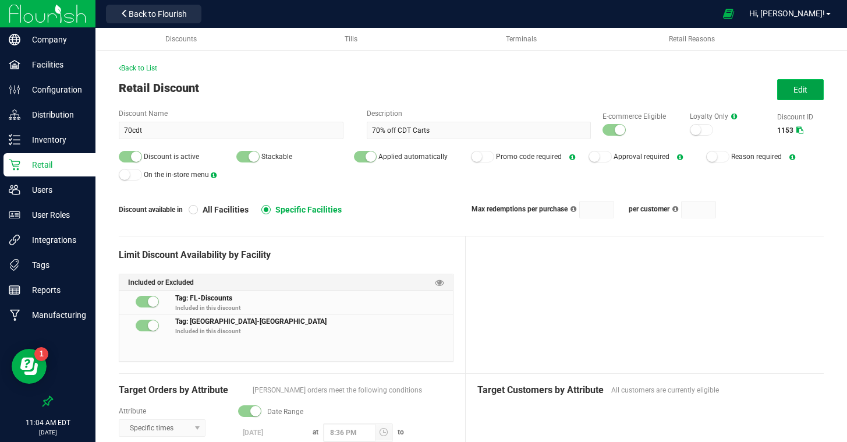
click at [791, 97] on button "Edit" at bounding box center [801, 89] width 47 height 21
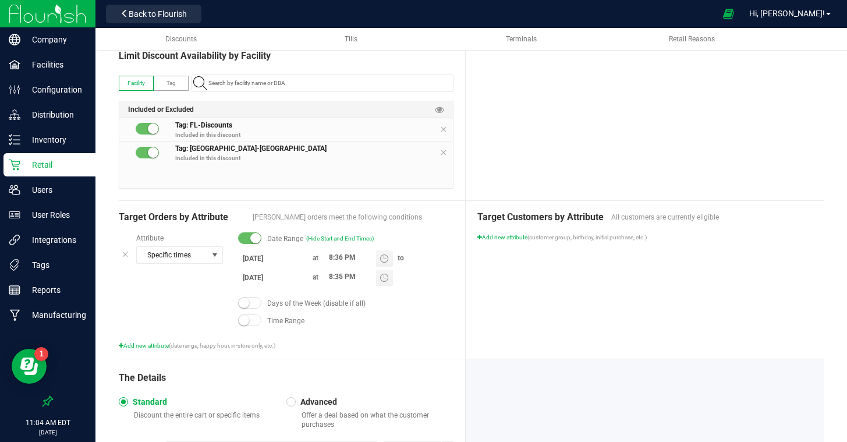
scroll to position [216, 0]
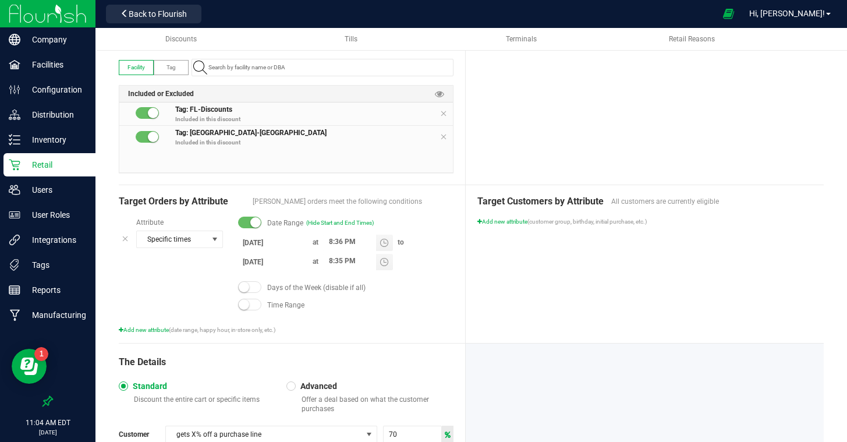
click at [264, 243] on input "8/21/2025" at bounding box center [273, 242] width 70 height 15
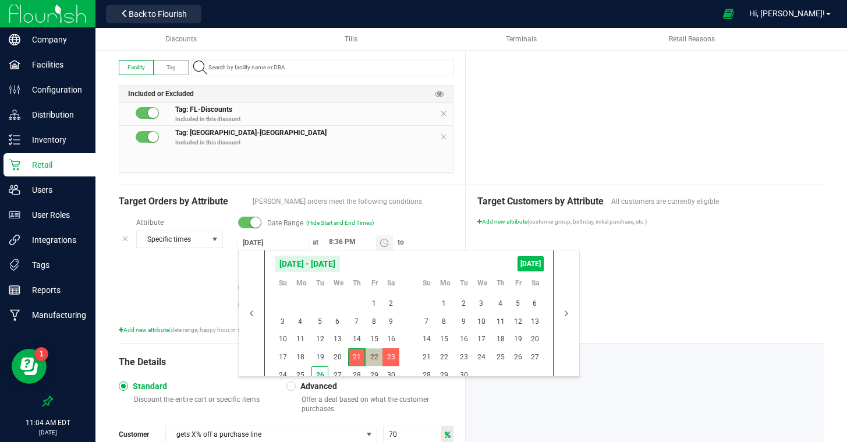
click at [535, 270] on span "TODAY" at bounding box center [531, 263] width 26 height 15
type input "[DATE]"
click at [441, 304] on span "1" at bounding box center [444, 304] width 17 height 18
type input "9/1/2025"
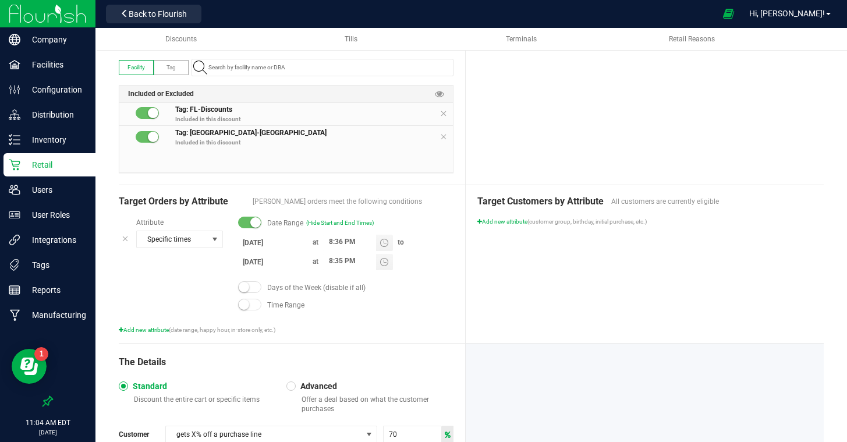
drag, startPoint x: 714, startPoint y: 295, endPoint x: 708, endPoint y: 298, distance: 6.0
click at [713, 295] on div "Target Customers by Attribute All customers are currently eligible Add new attr…" at bounding box center [645, 264] width 358 height 158
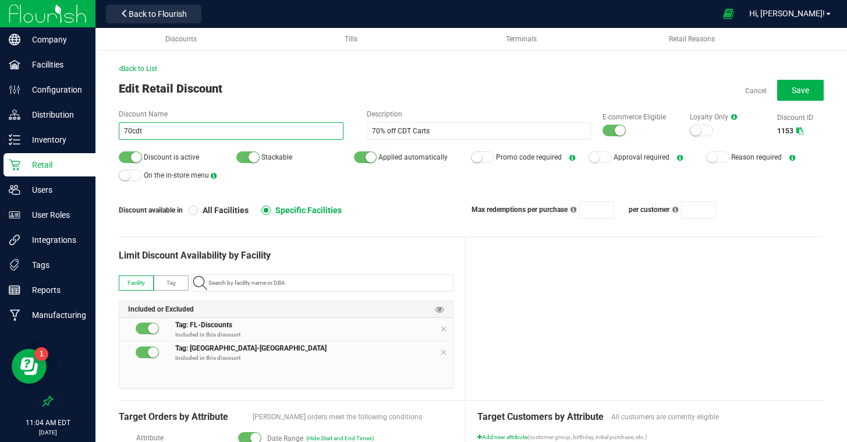
click at [133, 130] on input "70cdt" at bounding box center [231, 130] width 225 height 17
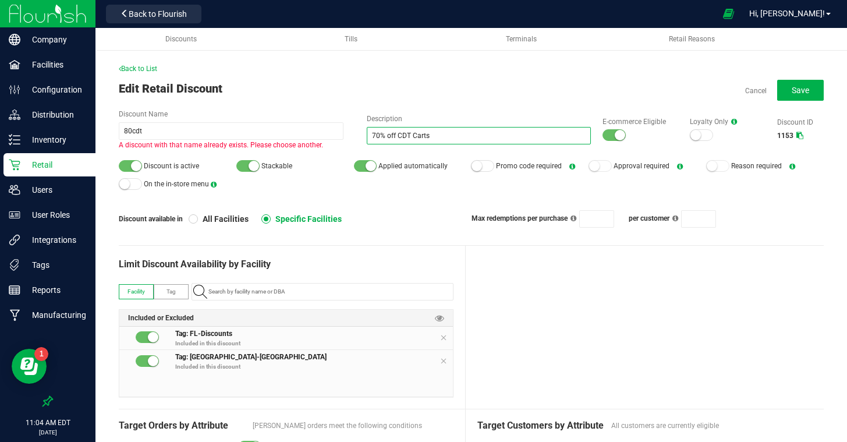
click at [375, 135] on input "70% off CDT Carts" at bounding box center [479, 135] width 225 height 17
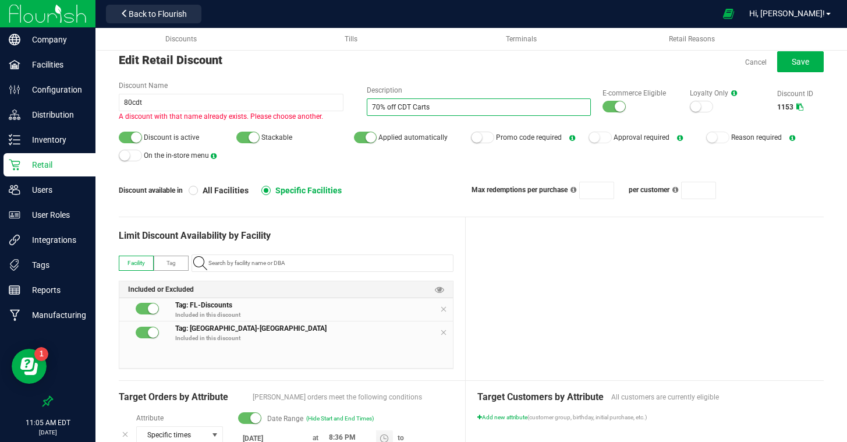
scroll to position [28, 0]
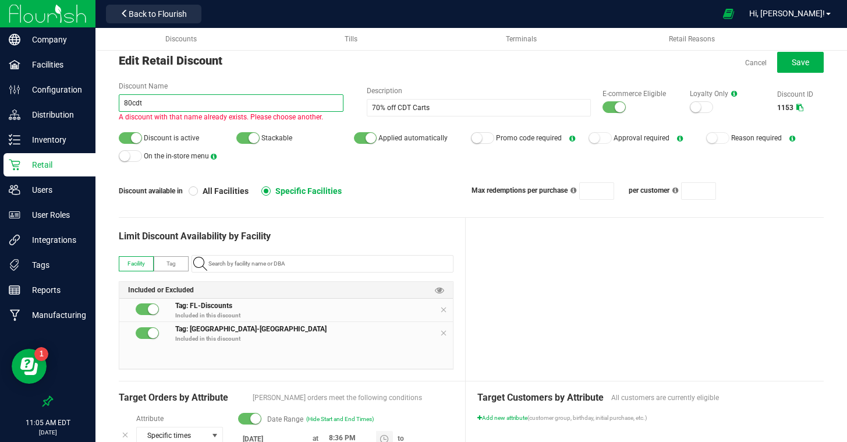
click at [132, 104] on input "80cdt" at bounding box center [231, 102] width 225 height 17
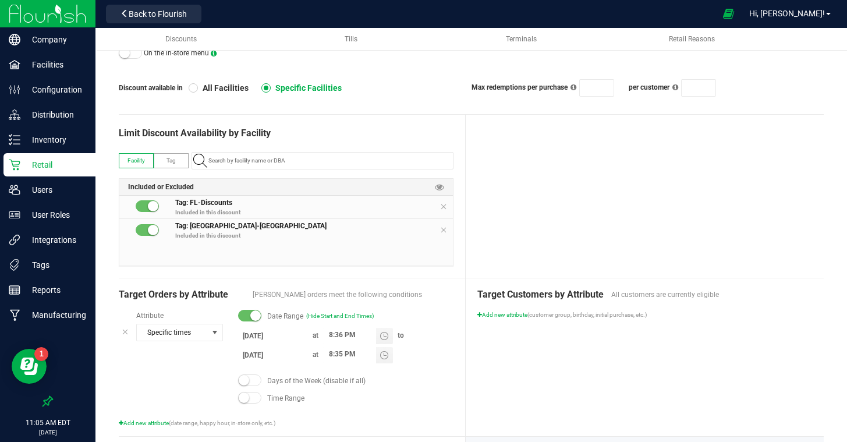
scroll to position [123, 0]
type input "70cdt"
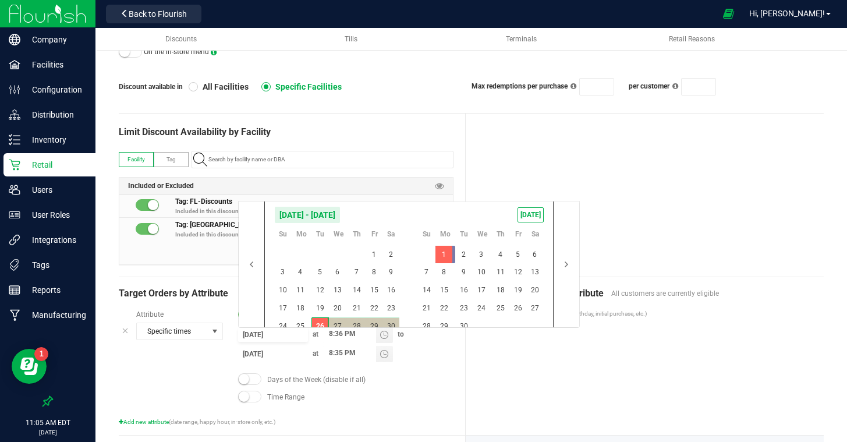
click at [262, 334] on input "[DATE]" at bounding box center [273, 334] width 70 height 15
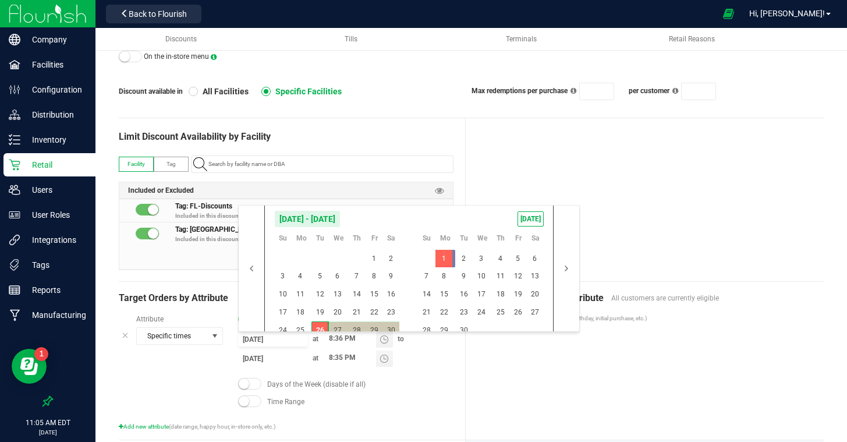
scroll to position [120, 0]
click at [247, 264] on button "button" at bounding box center [252, 267] width 26 height 126
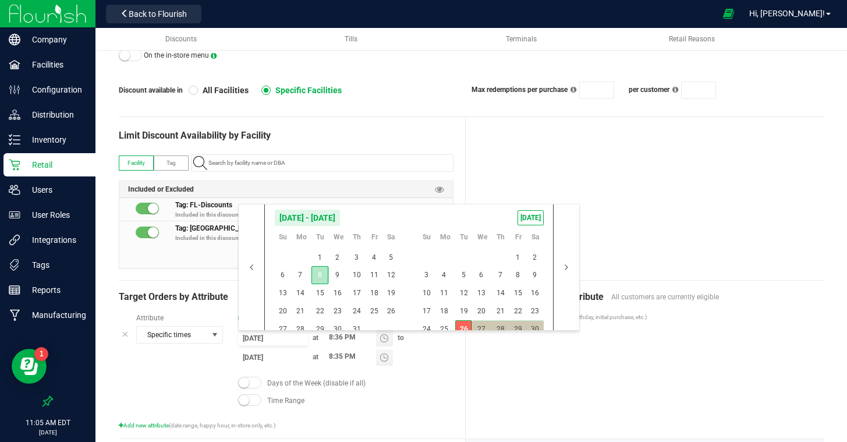
click at [320, 276] on span "8" at bounding box center [320, 275] width 17 height 18
type input "7/8/2025"
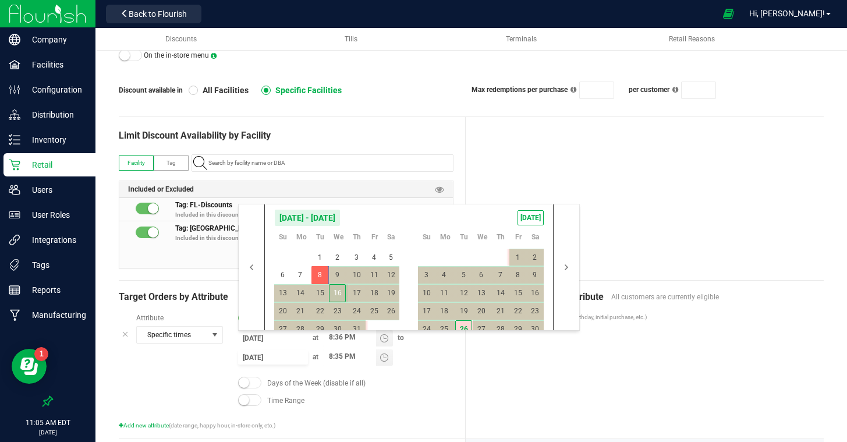
click at [329, 287] on span "16" at bounding box center [337, 293] width 17 height 18
type input "7/16/2025"
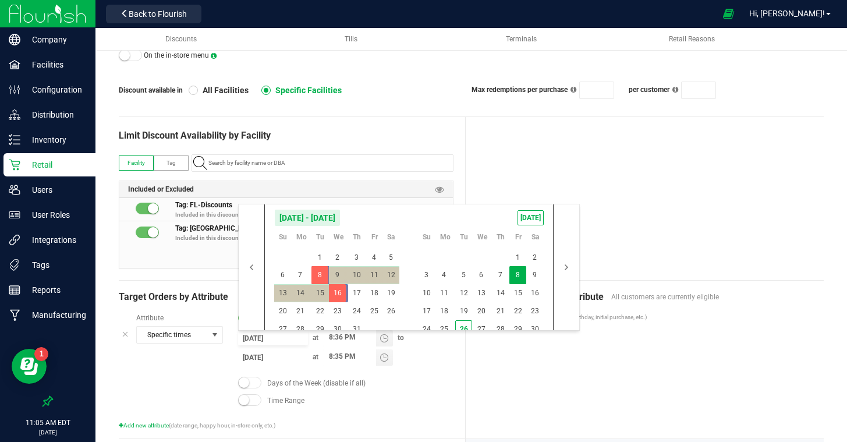
click at [641, 257] on div at bounding box center [645, 198] width 358 height 163
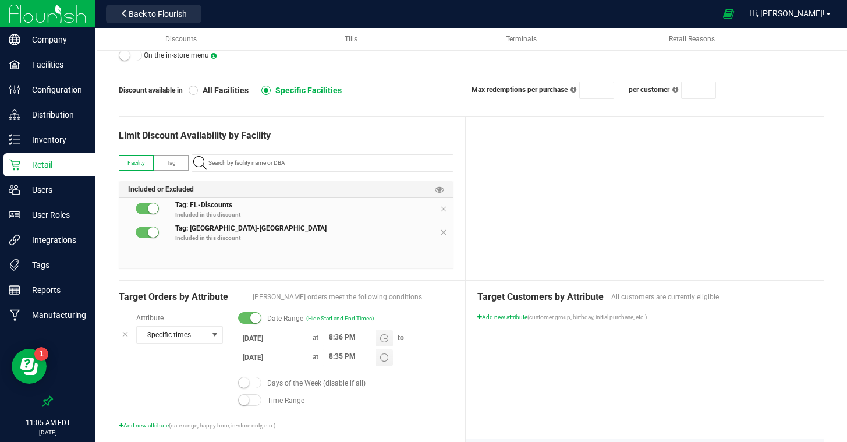
scroll to position [0, 0]
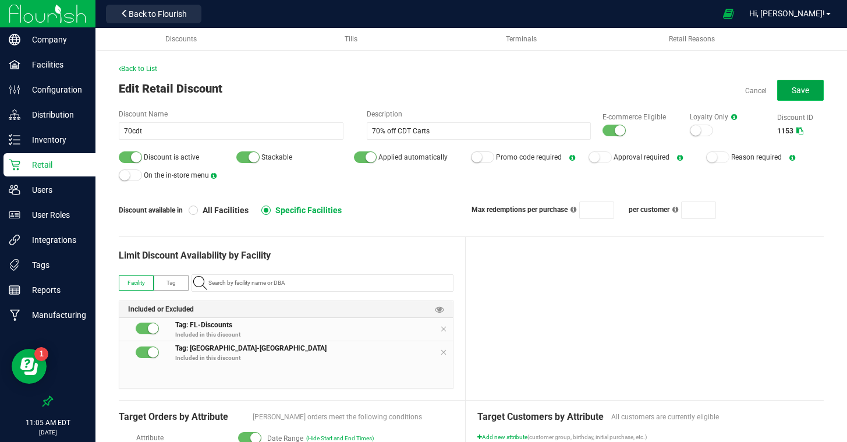
click at [800, 89] on span "Save" at bounding box center [800, 90] width 17 height 9
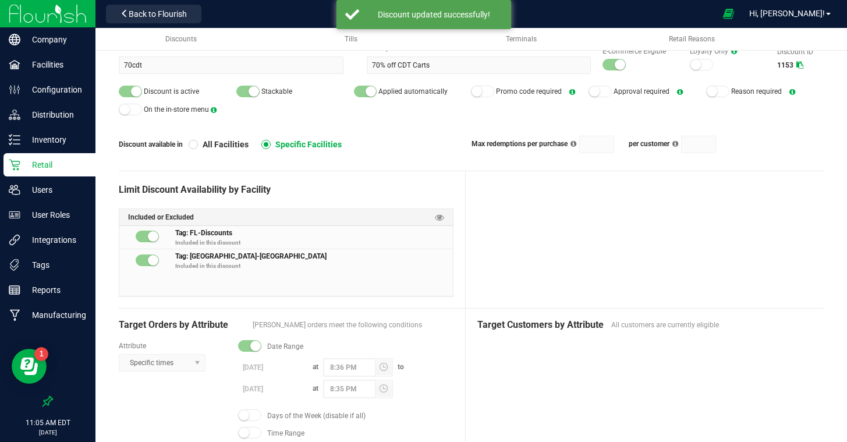
scroll to position [73, 0]
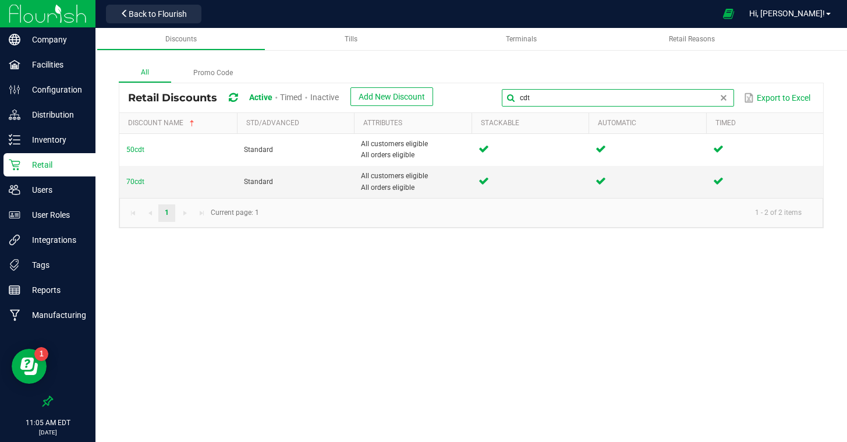
click at [714, 98] on input "cdt" at bounding box center [618, 97] width 232 height 17
click at [333, 101] on span "Inactive" at bounding box center [324, 97] width 29 height 9
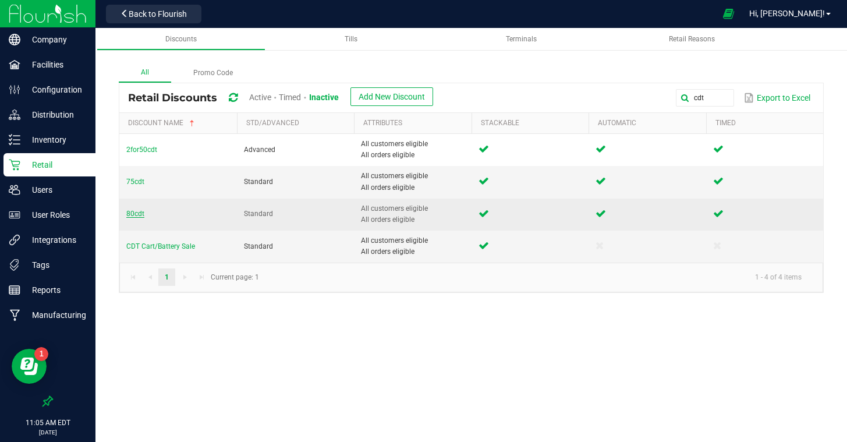
click at [131, 214] on span "80cdt" at bounding box center [135, 214] width 18 height 8
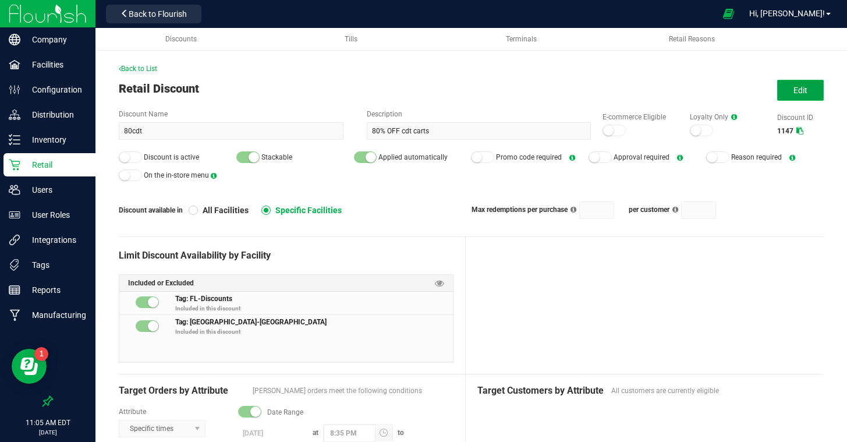
click at [800, 94] on span "Edit" at bounding box center [801, 90] width 14 height 9
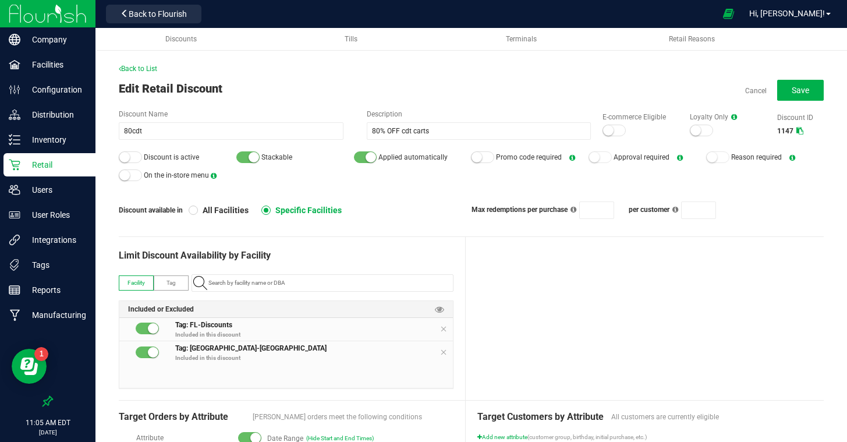
click at [620, 127] on div at bounding box center [614, 131] width 23 height 12
click at [130, 157] on div at bounding box center [130, 157] width 23 height 12
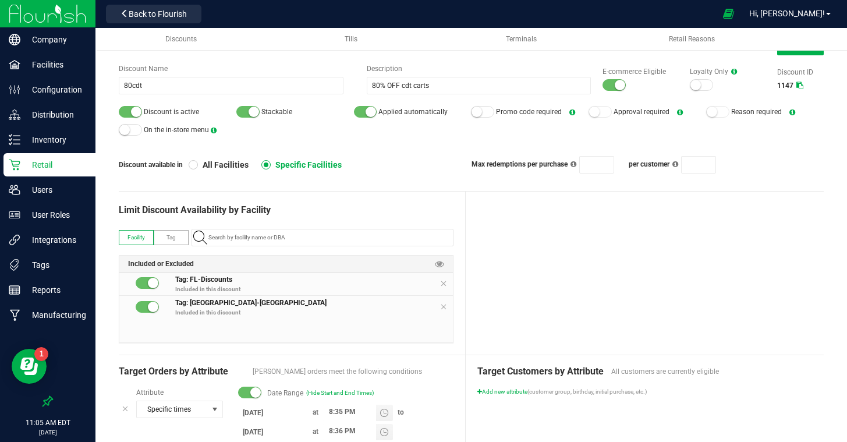
scroll to position [11, 0]
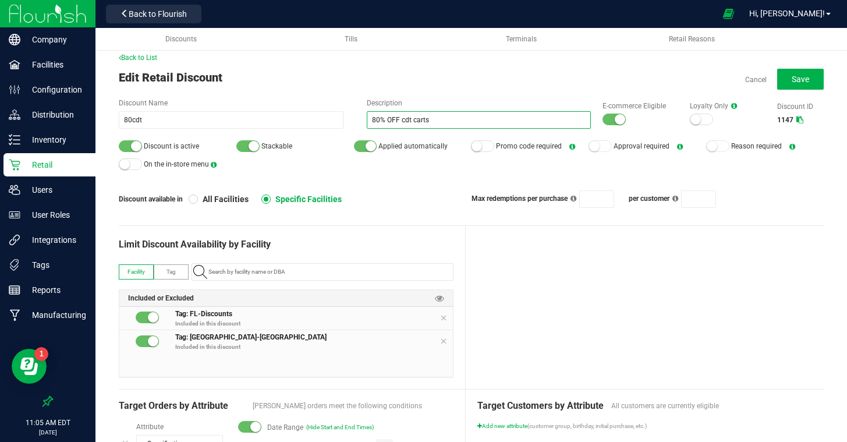
click at [398, 118] on input "80% OFF cdt carts" at bounding box center [479, 119] width 225 height 17
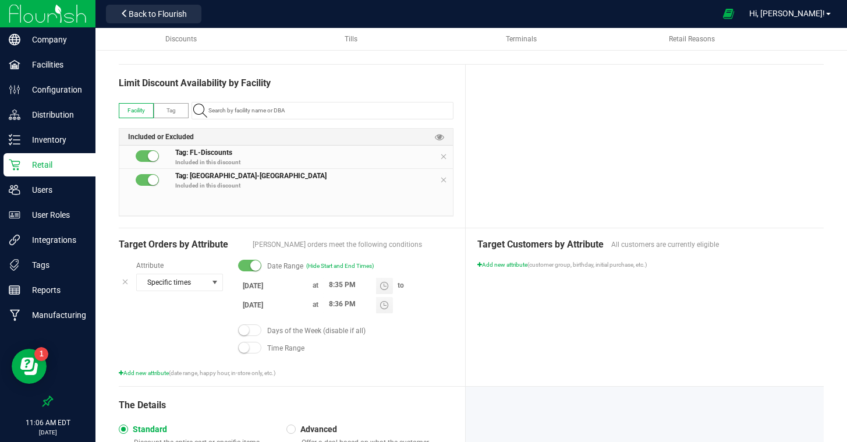
scroll to position [171, 0]
type input "80% off cdt carts"
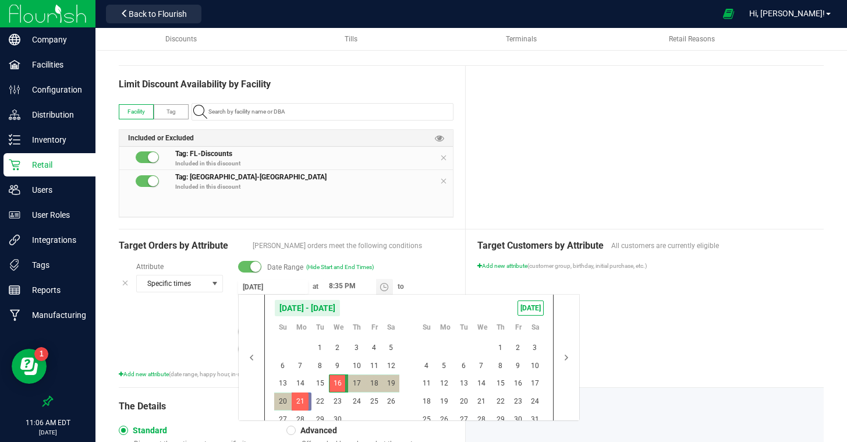
click at [262, 288] on input "4/16/2025" at bounding box center [273, 287] width 70 height 15
click at [533, 305] on span "TODAY" at bounding box center [531, 308] width 26 height 15
type input "[DATE]"
click at [446, 346] on span "1" at bounding box center [444, 348] width 17 height 18
type input "9/1/2025"
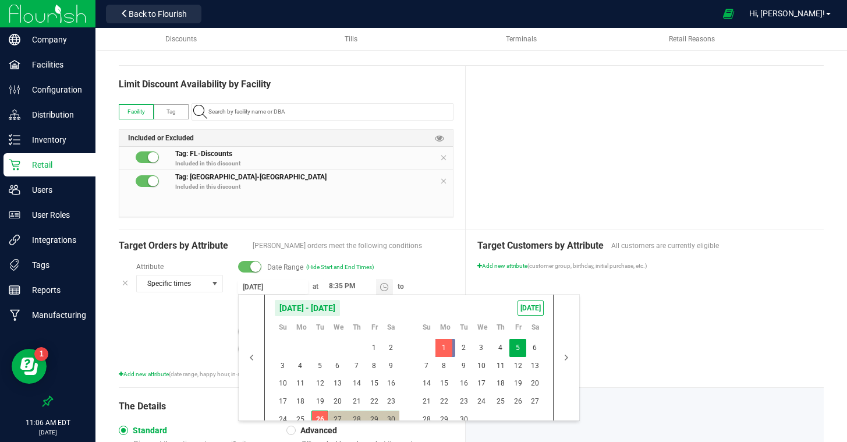
click at [634, 326] on div "Target Customers by Attribute All customers are currently eligible Add new attr…" at bounding box center [645, 308] width 358 height 158
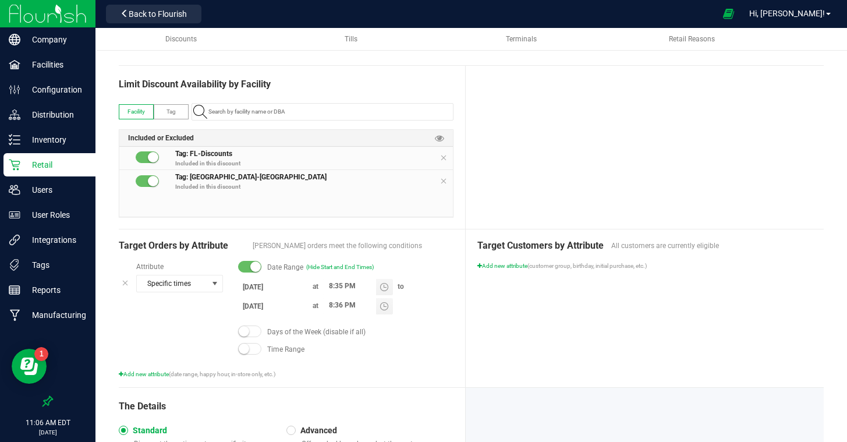
click at [632, 318] on div "Target Customers by Attribute All customers are currently eligible Add new attr…" at bounding box center [645, 308] width 358 height 158
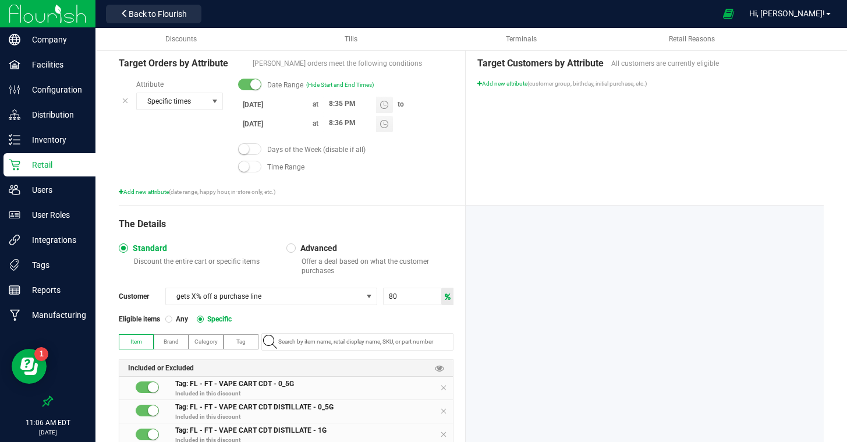
scroll to position [399, 0]
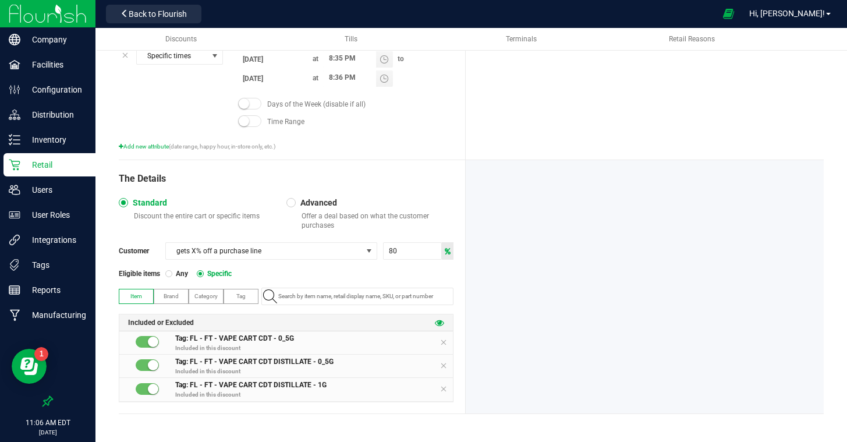
click at [441, 319] on icon at bounding box center [439, 322] width 9 height 9
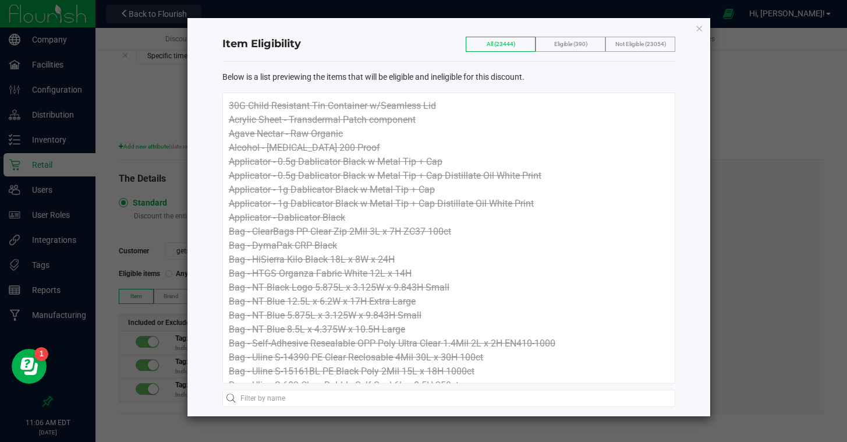
drag, startPoint x: 585, startPoint y: 44, endPoint x: 551, endPoint y: 171, distance: 131.4
click at [585, 44] on span "Eligible (390)" at bounding box center [570, 44] width 33 height 6
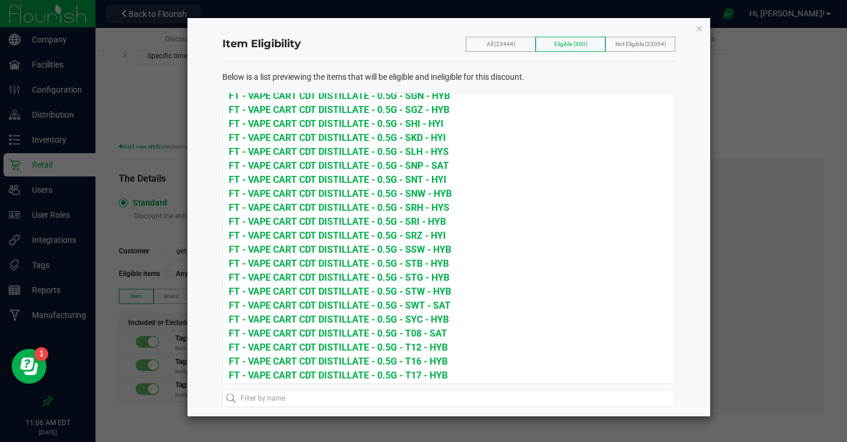
scroll to position [2097, 0]
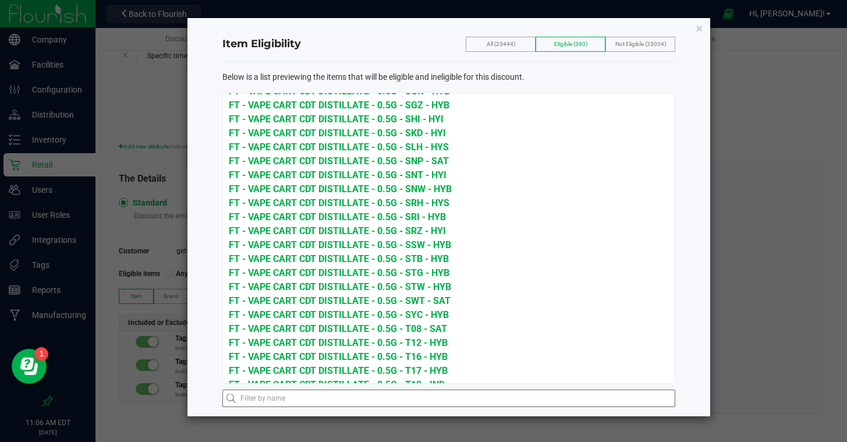
drag, startPoint x: 490, startPoint y: 49, endPoint x: 314, endPoint y: 397, distance: 390.2
click at [490, 49] on label "All (23444)" at bounding box center [501, 44] width 29 height 14
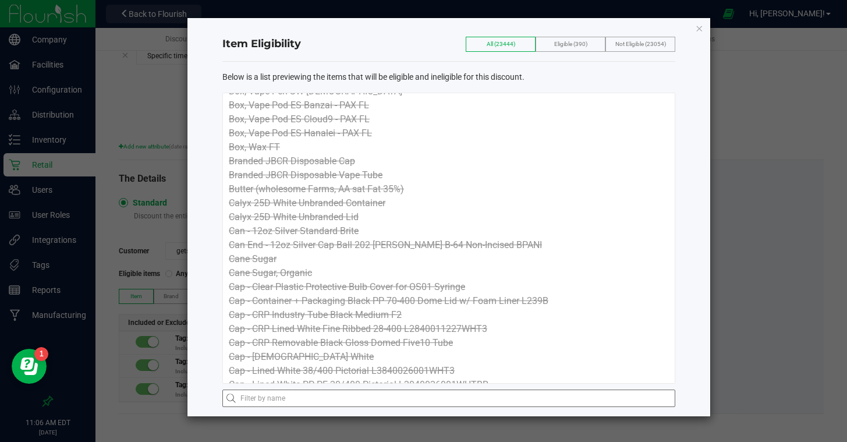
scroll to position [67812, 0]
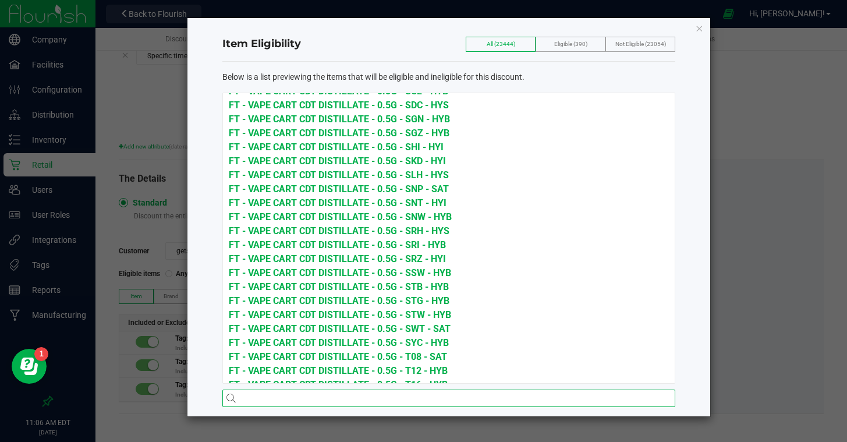
click at [314, 397] on input "text" at bounding box center [448, 398] width 453 height 17
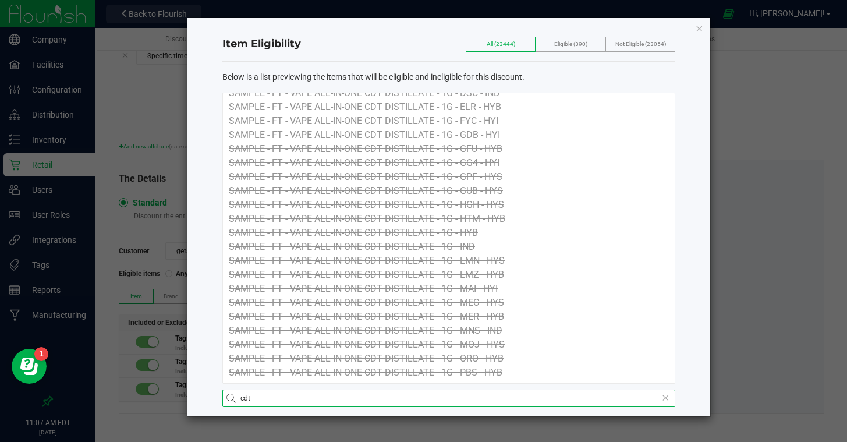
scroll to position [13012, 0]
type input "cdt"
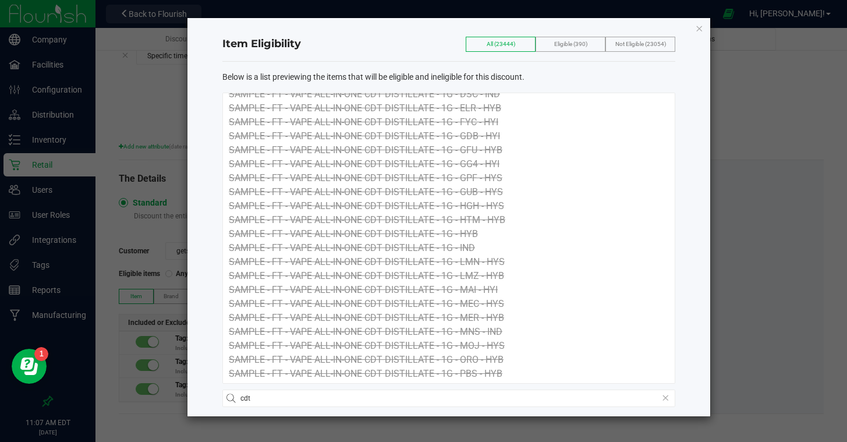
click at [701, 24] on icon "button" at bounding box center [699, 28] width 8 height 14
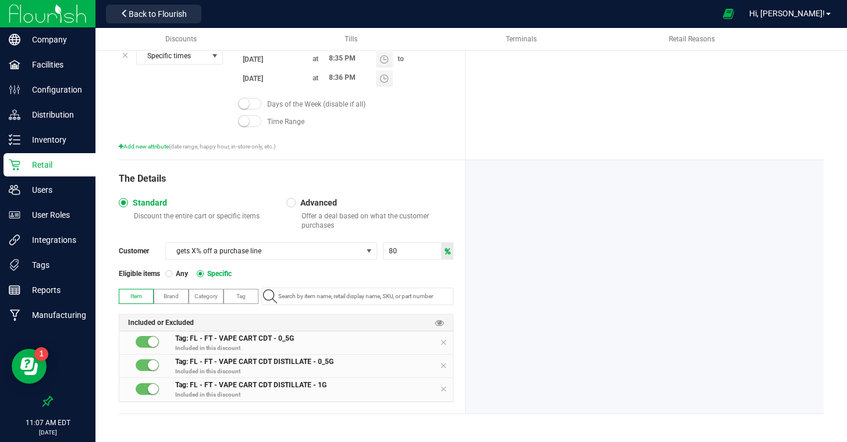
scroll to position [0, 0]
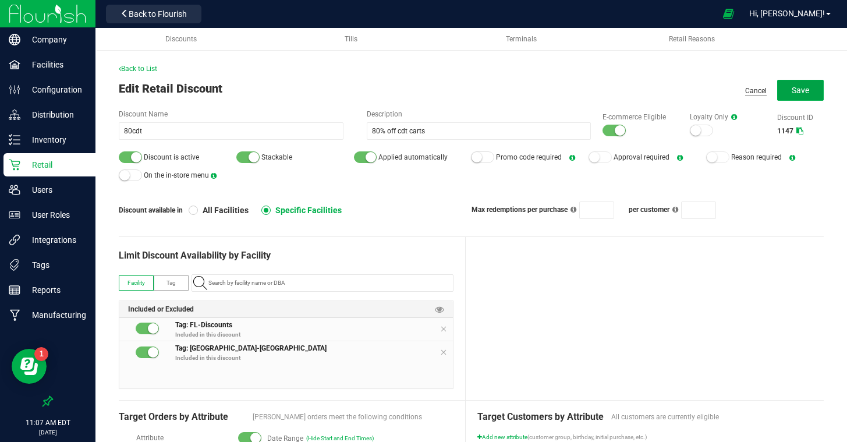
drag, startPoint x: 792, startPoint y: 84, endPoint x: 746, endPoint y: 91, distance: 46.6
click at [792, 84] on button "Save" at bounding box center [801, 90] width 47 height 21
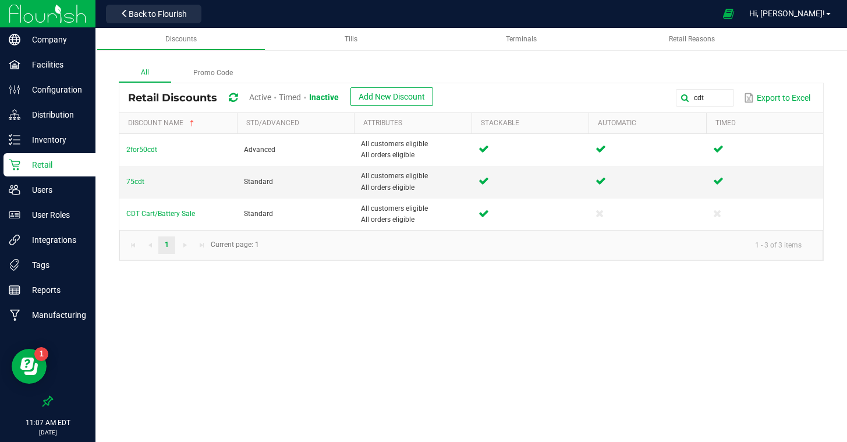
click at [259, 97] on span "Active" at bounding box center [260, 97] width 22 height 9
click at [139, 182] on span "70cdt" at bounding box center [135, 182] width 18 height 8
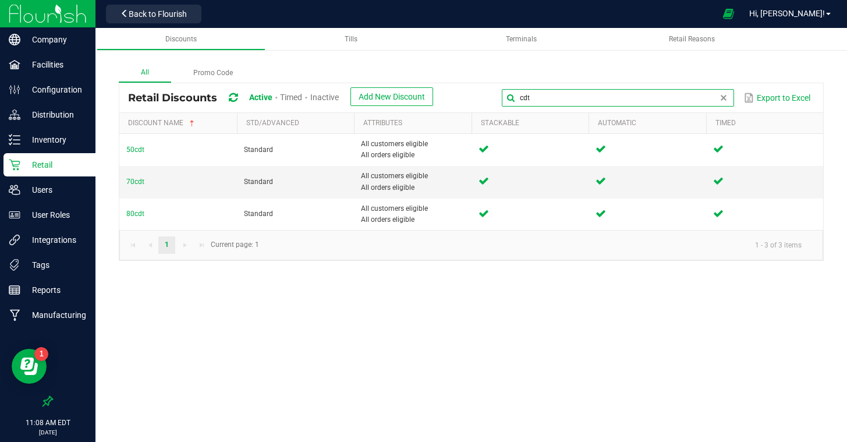
drag, startPoint x: 563, startPoint y: 91, endPoint x: 554, endPoint y: 90, distance: 9.4
click at [554, 90] on input "cdt" at bounding box center [618, 97] width 232 height 17
click at [537, 97] on input "cdt" at bounding box center [618, 97] width 232 height 17
drag, startPoint x: 536, startPoint y: 97, endPoint x: 499, endPoint y: 97, distance: 37.3
click at [499, 97] on div "cdt Export to Excel" at bounding box center [628, 98] width 373 height 20
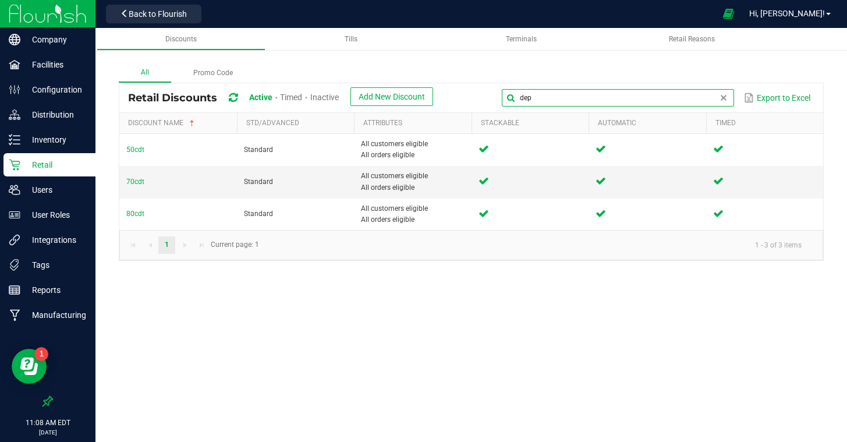
type input "dep"
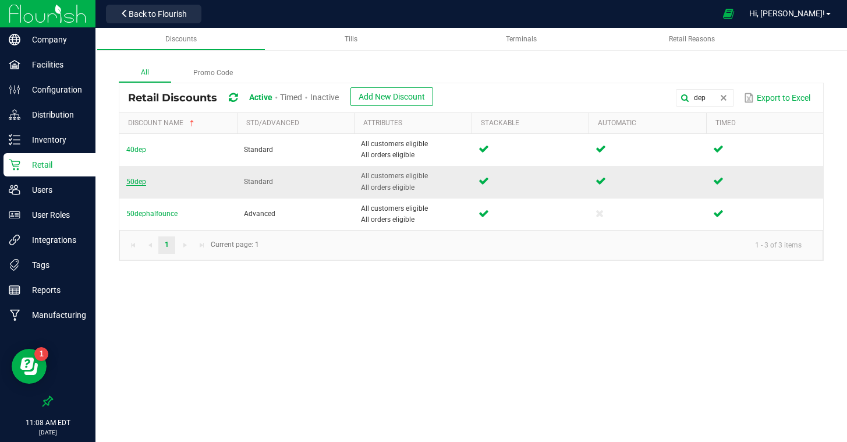
click at [133, 183] on span "50dep" at bounding box center [136, 182] width 20 height 8
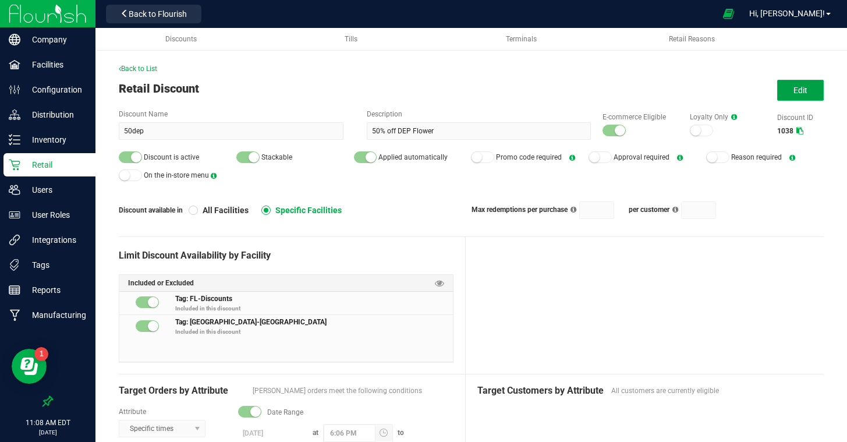
click at [787, 94] on button "Edit" at bounding box center [801, 90] width 47 height 21
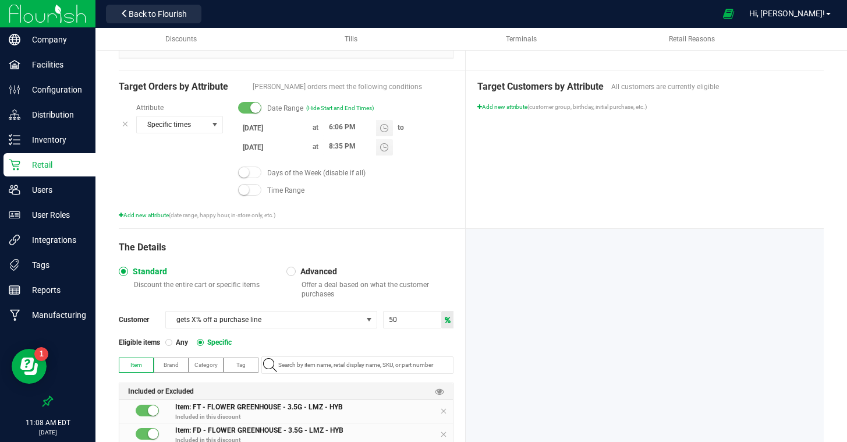
scroll to position [297, 0]
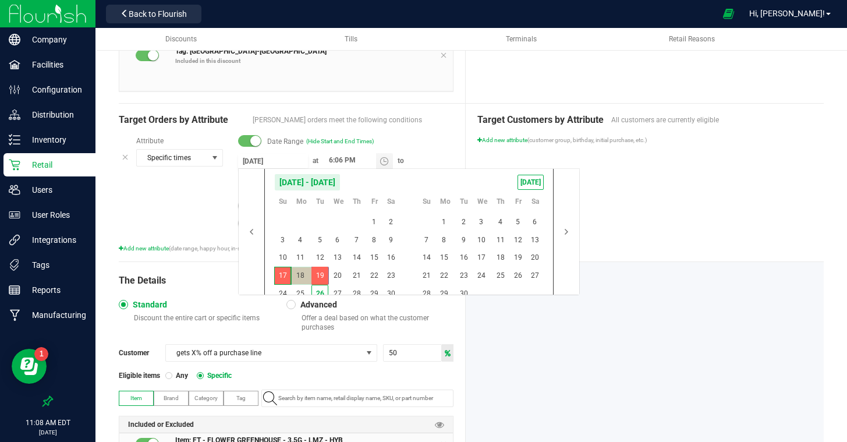
click at [265, 166] on input "8/17/2025" at bounding box center [273, 161] width 70 height 15
click at [533, 182] on span "TODAY" at bounding box center [531, 182] width 26 height 15
type input "[DATE]"
click at [441, 213] on span "1" at bounding box center [444, 222] width 17 height 18
type input "9/1/2025"
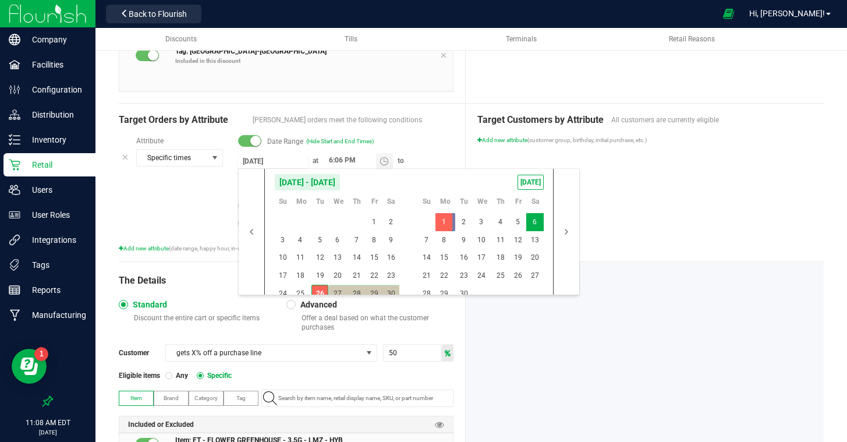
click at [667, 213] on div "Target Customers by Attribute All customers are currently eligible Add new attr…" at bounding box center [645, 183] width 358 height 158
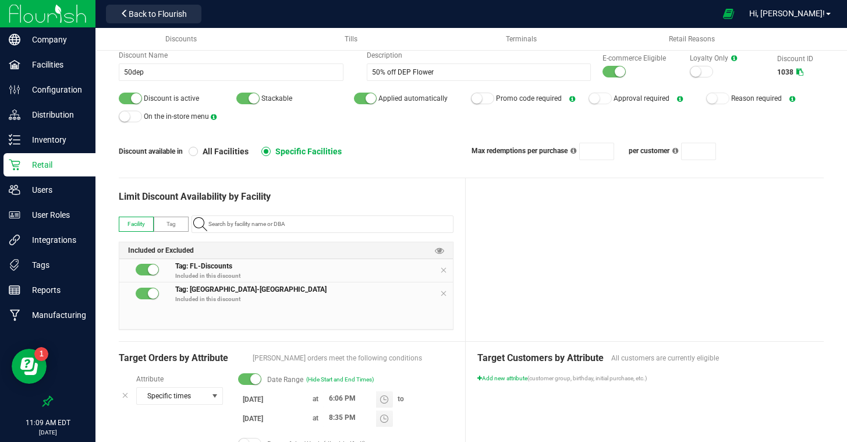
scroll to position [69, 0]
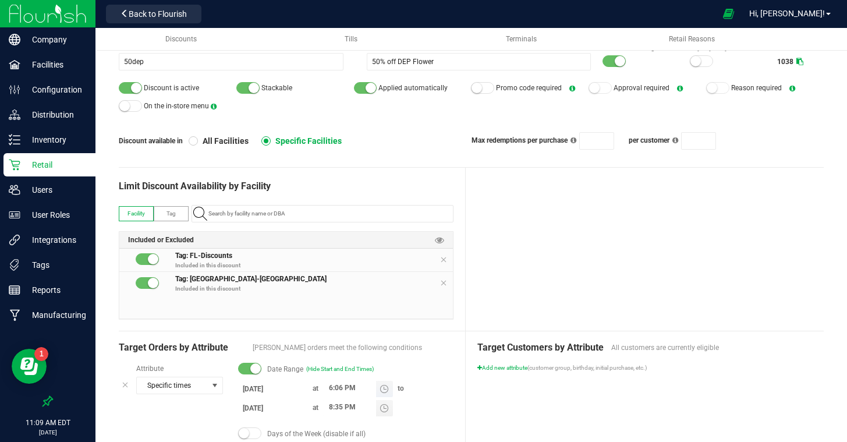
click at [330, 385] on input "6:06 PM" at bounding box center [349, 388] width 53 height 15
type input "8:36 PM"
click at [580, 286] on div at bounding box center [645, 249] width 358 height 163
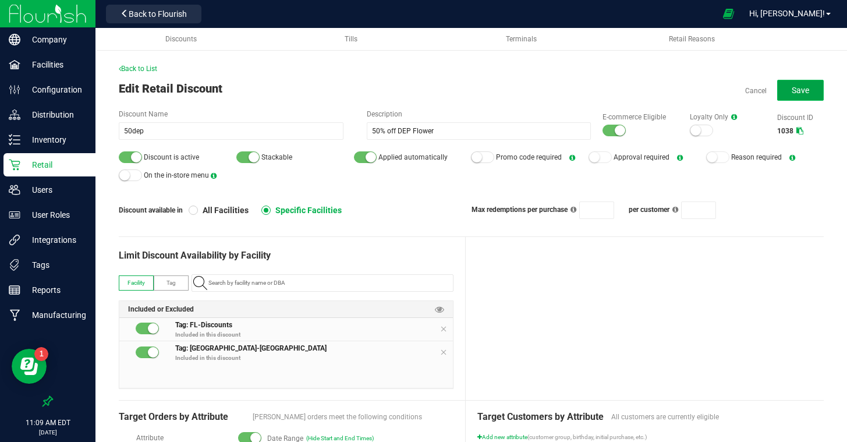
drag, startPoint x: 784, startPoint y: 89, endPoint x: 780, endPoint y: 94, distance: 6.8
click at [784, 89] on button "Save" at bounding box center [801, 90] width 47 height 21
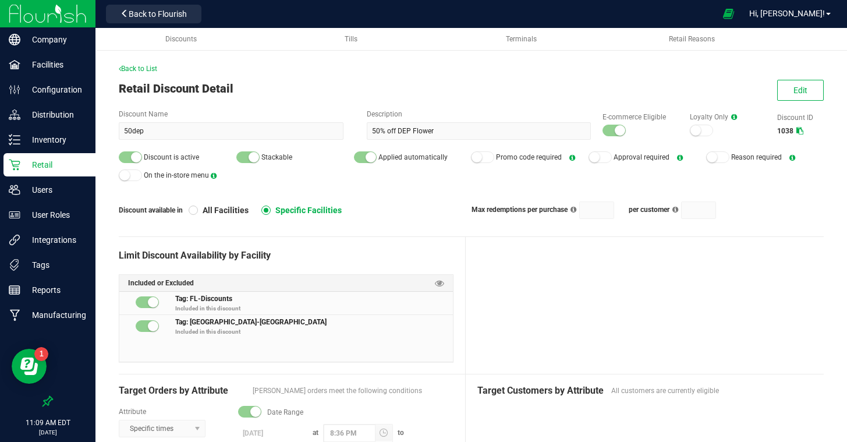
click at [614, 286] on div at bounding box center [645, 305] width 358 height 137
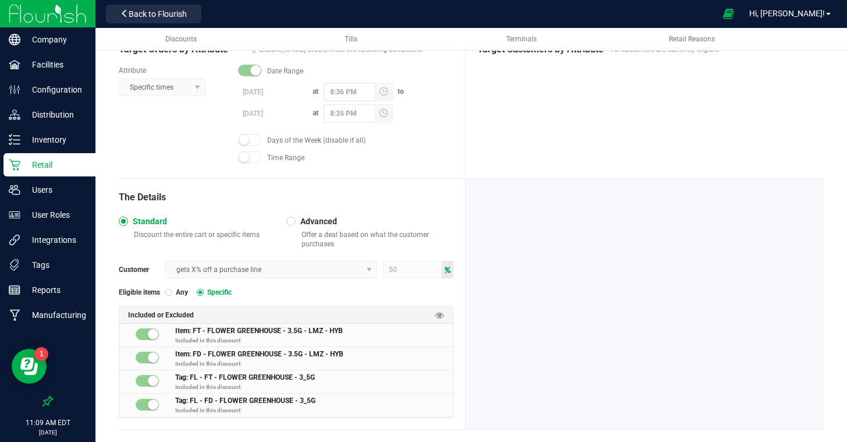
scroll to position [342, 0]
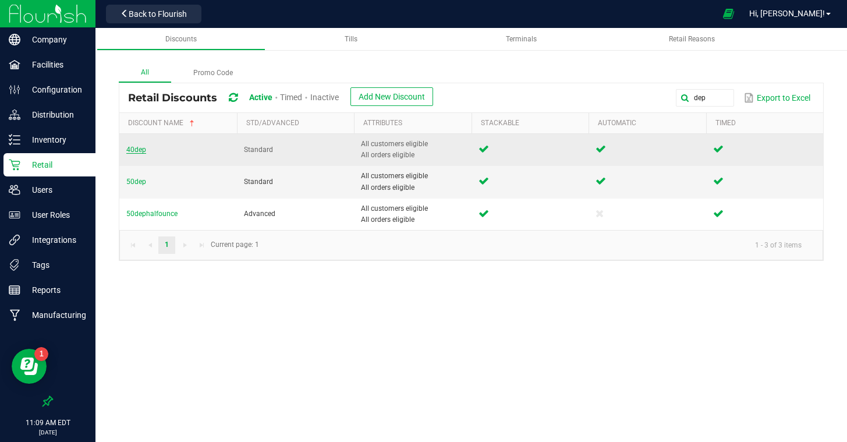
click at [139, 153] on span "40dep" at bounding box center [136, 150] width 20 height 8
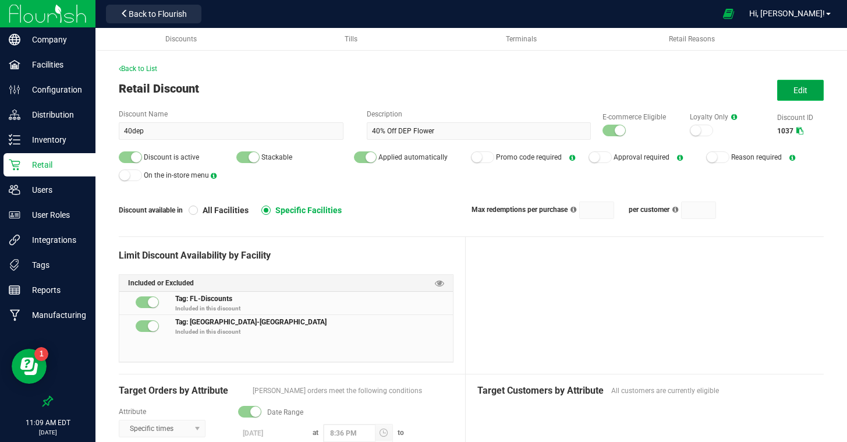
click at [811, 89] on button "Edit" at bounding box center [801, 90] width 47 height 21
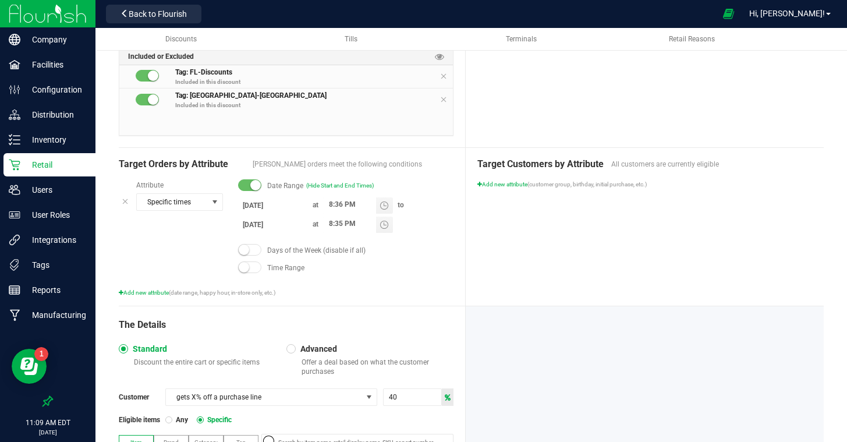
scroll to position [256, 0]
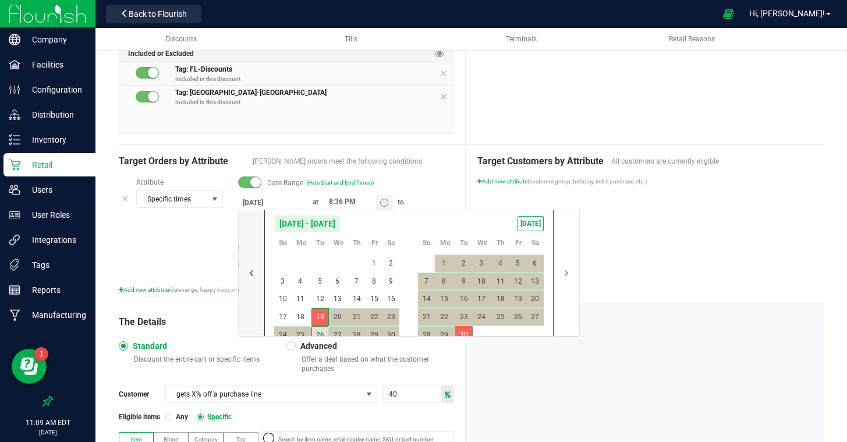
click at [246, 222] on body "Company Facilities Configuration Distribution Inventory Retail Users User Roles…" at bounding box center [423, 221] width 847 height 442
click at [531, 224] on span "TODAY" at bounding box center [531, 223] width 26 height 15
type input "[DATE]"
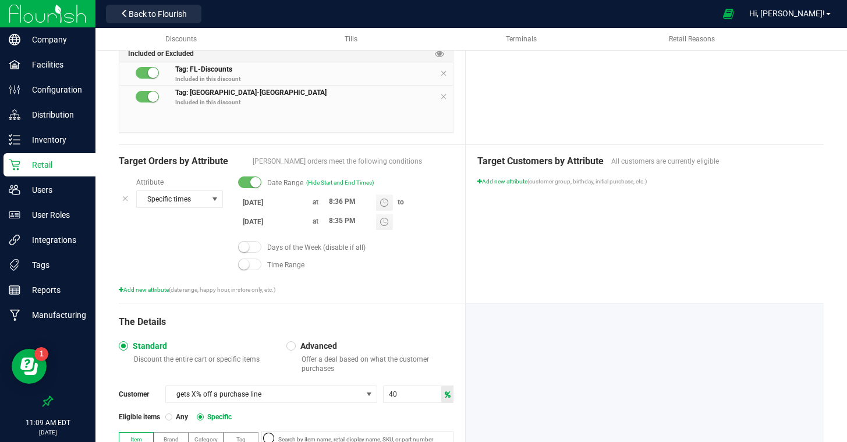
drag, startPoint x: 606, startPoint y: 232, endPoint x: 580, endPoint y: 233, distance: 26.2
click at [606, 232] on div "Target Customers by Attribute All customers are currently eligible Add new attr…" at bounding box center [645, 224] width 358 height 158
click at [486, 230] on div "Target Customers by Attribute All customers are currently eligible Add new attr…" at bounding box center [645, 224] width 358 height 158
click at [506, 233] on div "Target Customers by Attribute All customers are currently eligible Add new attr…" at bounding box center [645, 224] width 358 height 158
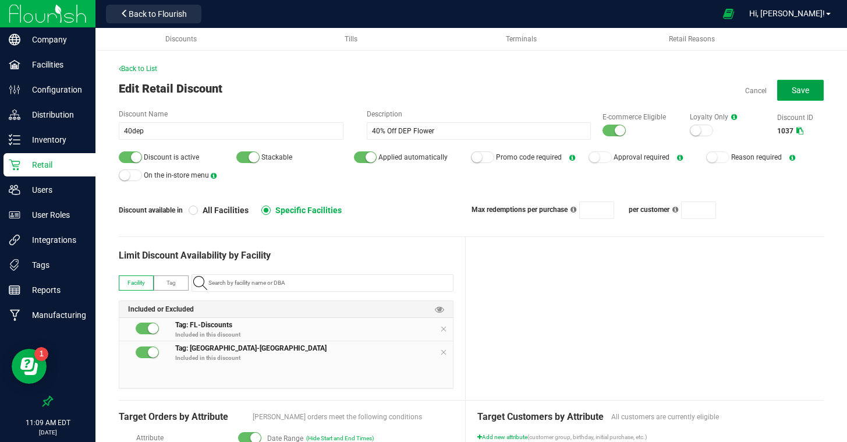
drag, startPoint x: 792, startPoint y: 93, endPoint x: 753, endPoint y: 98, distance: 39.4
click at [792, 93] on span "Save" at bounding box center [800, 90] width 17 height 9
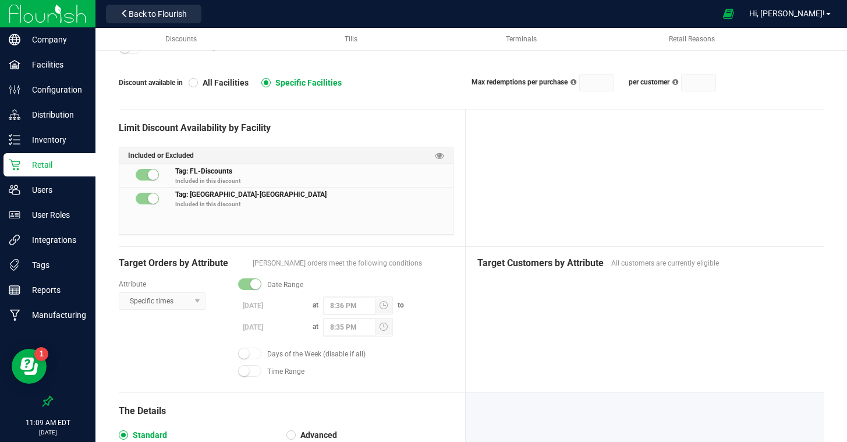
scroll to position [118, 0]
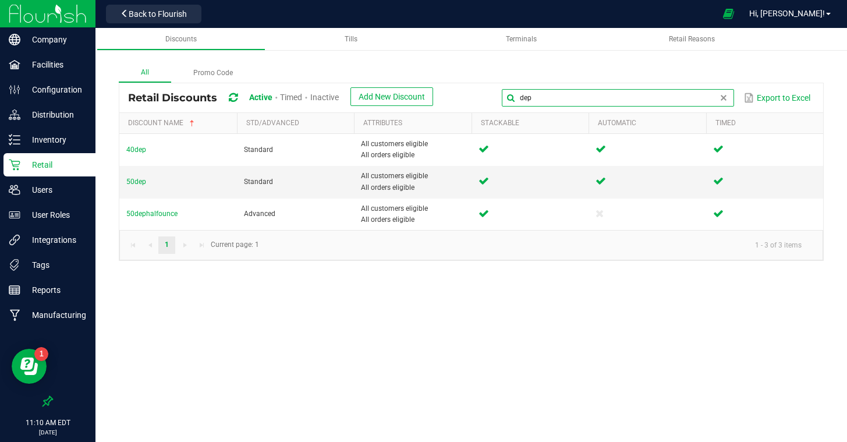
drag, startPoint x: 703, startPoint y: 98, endPoint x: 561, endPoint y: 90, distance: 142.4
click at [561, 90] on input "dep" at bounding box center [618, 97] width 232 height 17
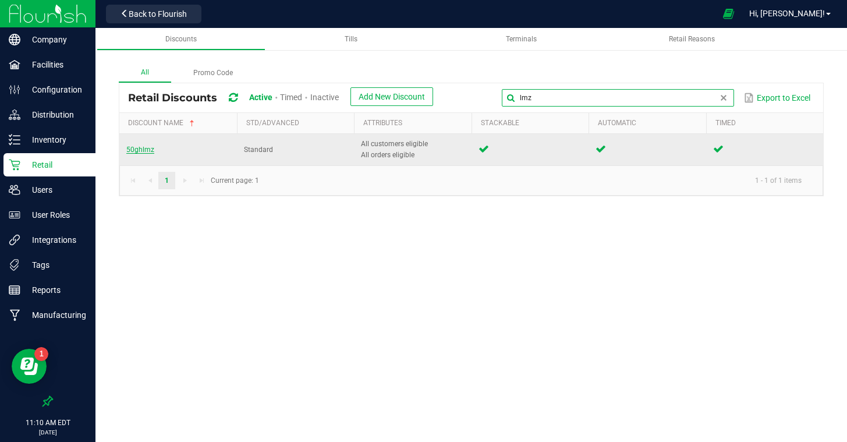
type input "lmz"
click at [136, 150] on span "50ghlmz" at bounding box center [140, 150] width 28 height 8
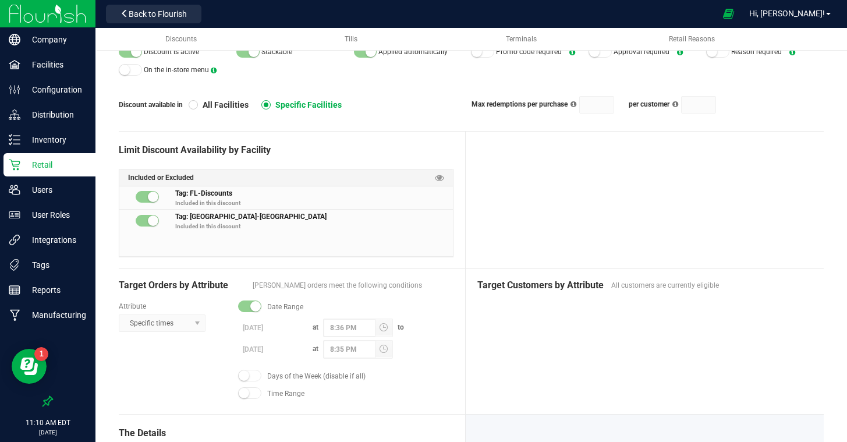
scroll to position [107, 0]
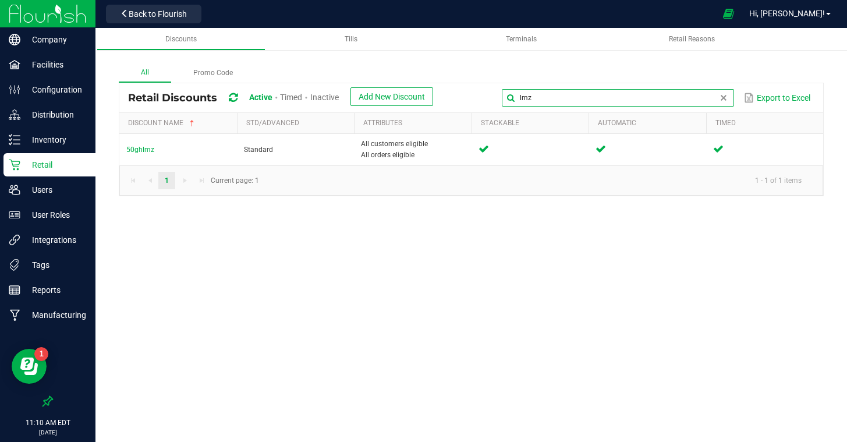
drag, startPoint x: 708, startPoint y: 100, endPoint x: 614, endPoint y: 94, distance: 93.4
click at [614, 95] on input "lmz" at bounding box center [618, 97] width 232 height 17
type input "l"
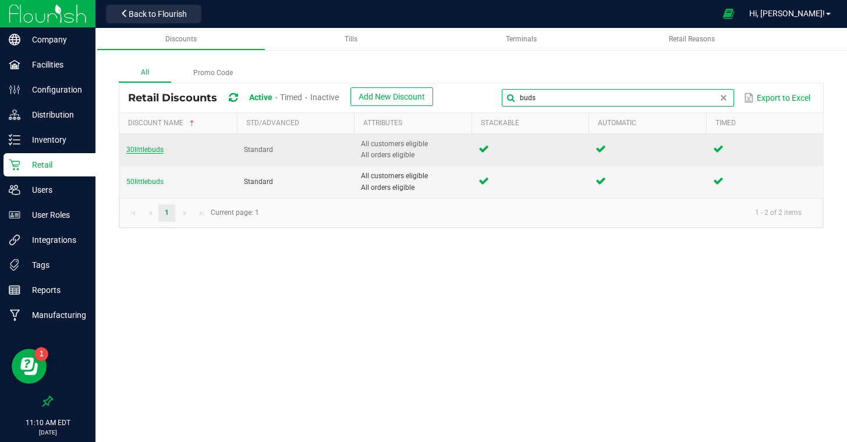
type input "buds"
click at [135, 149] on span "30littlebuds" at bounding box center [144, 150] width 37 height 8
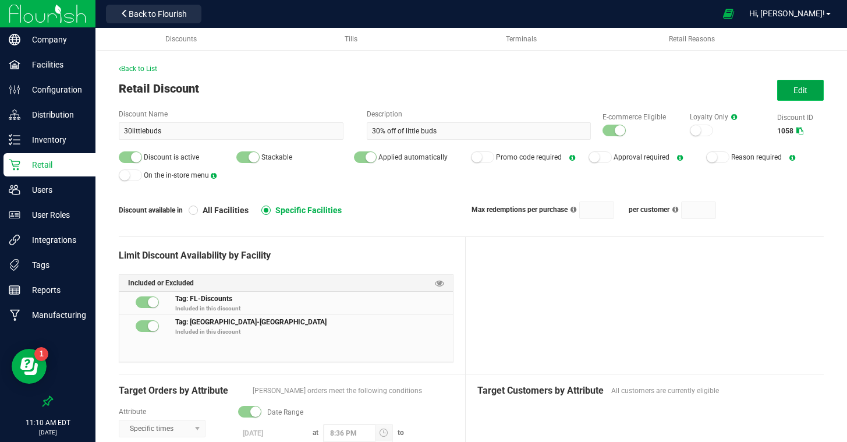
click at [788, 94] on button "Edit" at bounding box center [801, 90] width 47 height 21
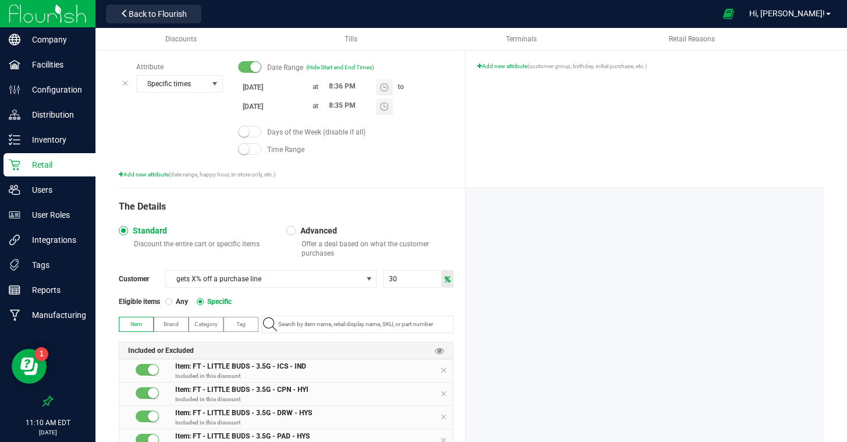
scroll to position [361, 0]
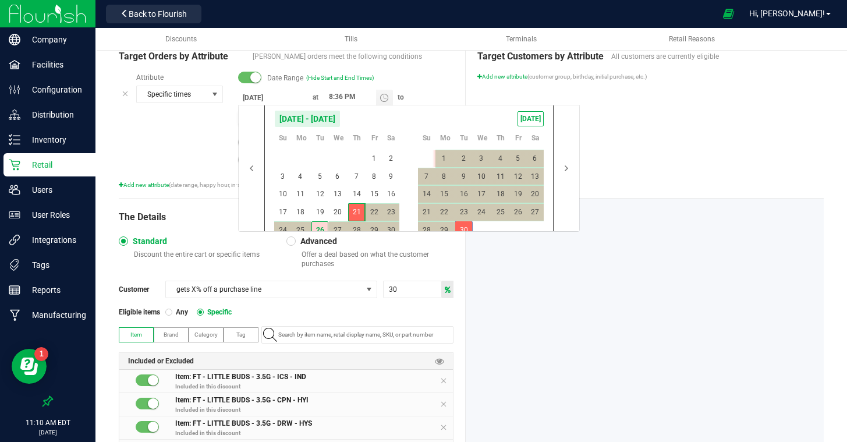
click at [251, 119] on body "Company Facilities Configuration Distribution Inventory Retail Users User Roles…" at bounding box center [423, 221] width 847 height 442
click at [532, 117] on span "TODAY" at bounding box center [531, 118] width 26 height 15
type input "[DATE]"
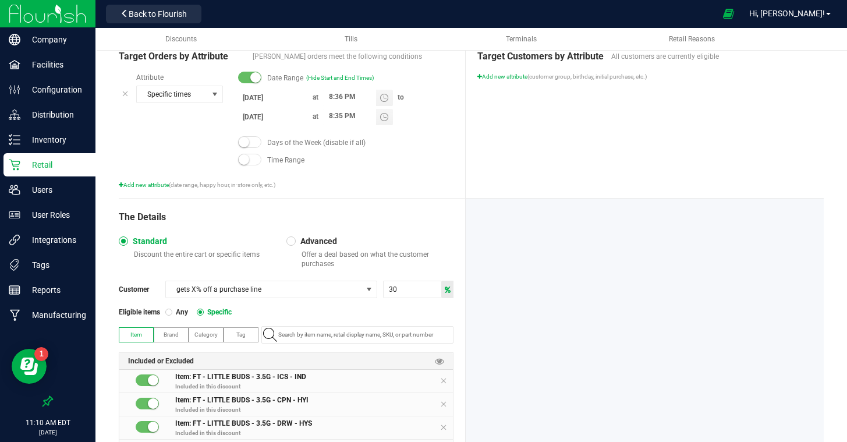
click at [651, 131] on div "Target Customers by Attribute All customers are currently eligible Add new attr…" at bounding box center [645, 119] width 358 height 158
click at [584, 156] on div "Target Customers by Attribute All customers are currently eligible Add new attr…" at bounding box center [645, 119] width 358 height 158
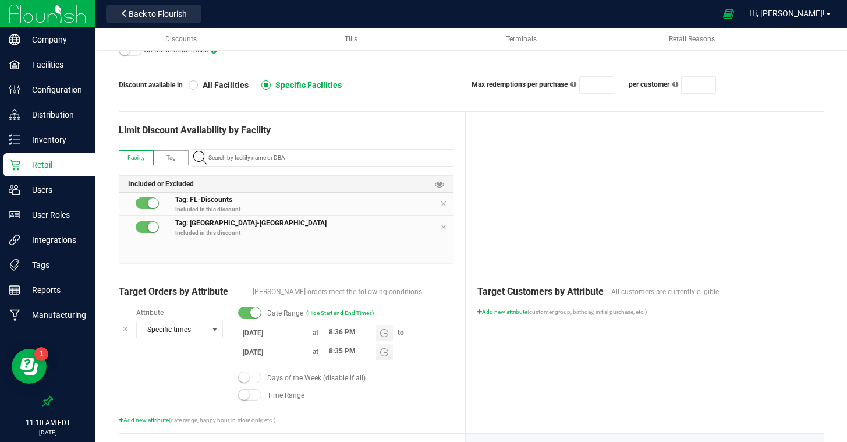
scroll to position [0, 0]
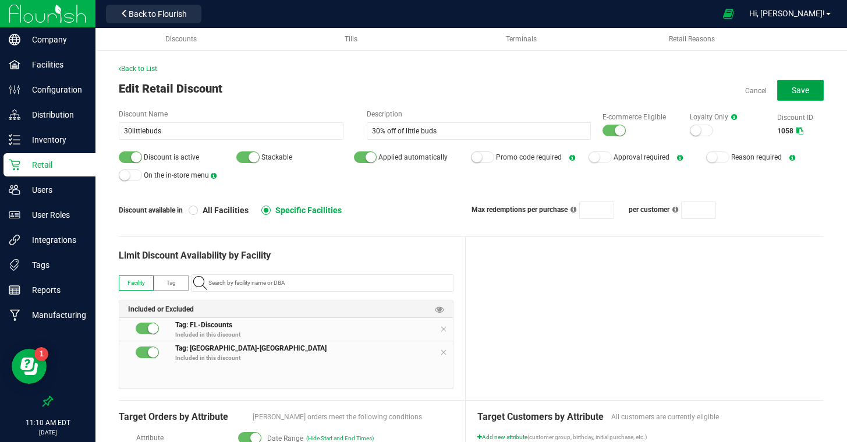
click at [785, 90] on button "Save" at bounding box center [801, 90] width 47 height 21
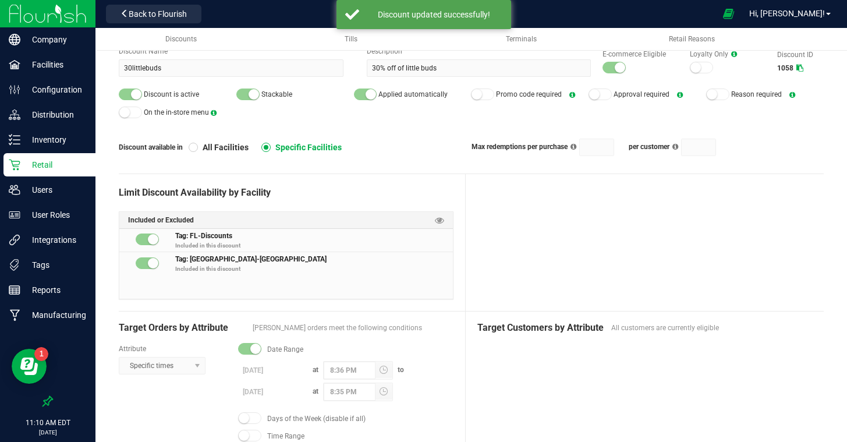
scroll to position [62, 0]
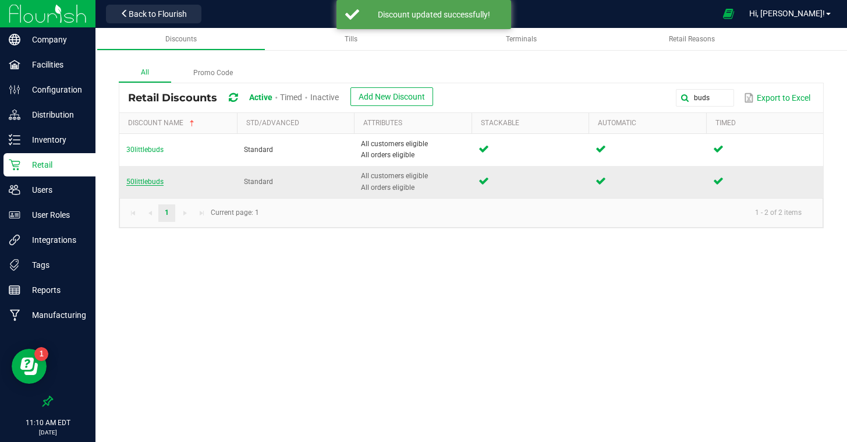
click at [150, 182] on span "50littlebuds" at bounding box center [144, 182] width 37 height 8
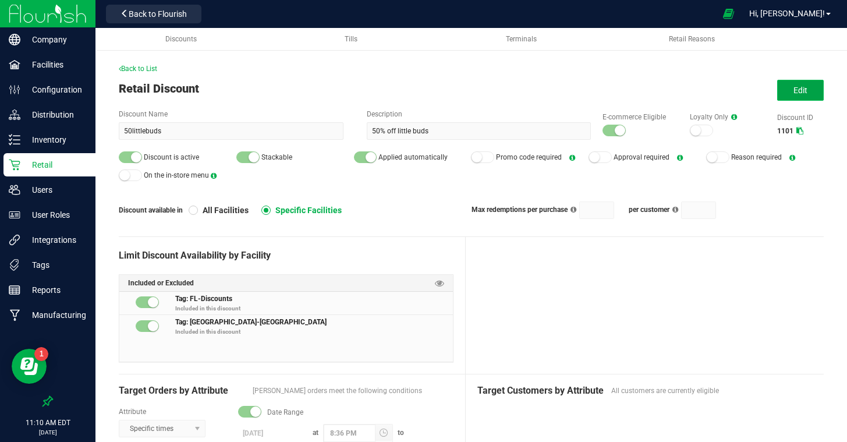
click at [789, 93] on button "Edit" at bounding box center [801, 90] width 47 height 21
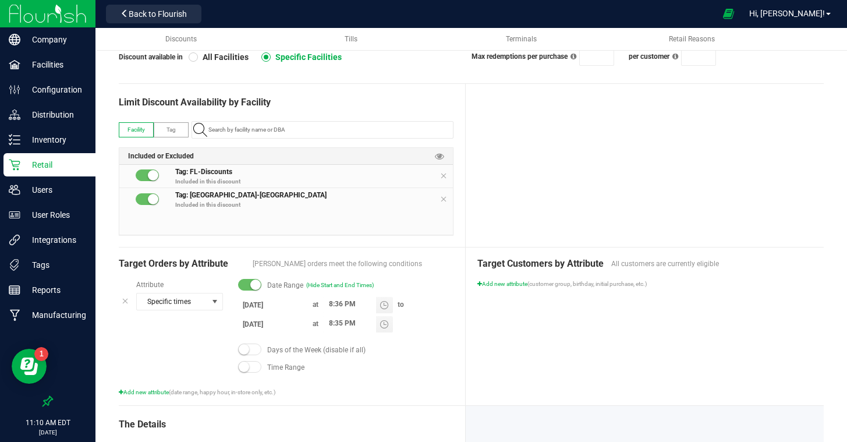
scroll to position [157, 0]
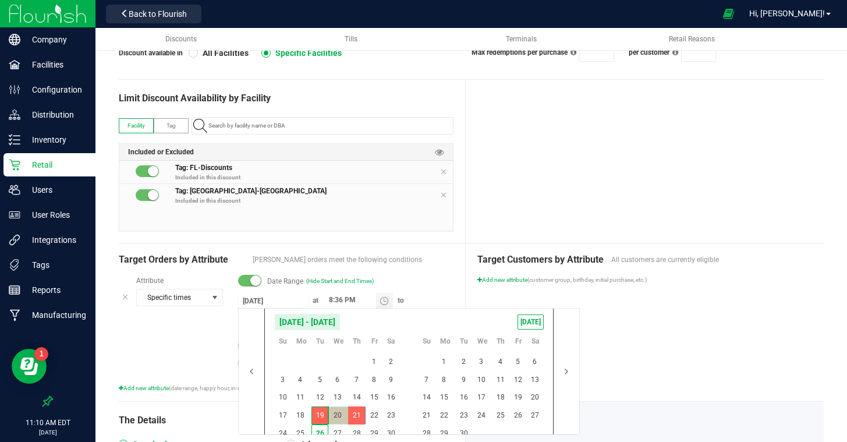
click at [267, 301] on input "8/19/2025" at bounding box center [273, 301] width 70 height 15
drag, startPoint x: 532, startPoint y: 319, endPoint x: 508, endPoint y: 337, distance: 29.6
click at [532, 319] on span "TODAY" at bounding box center [531, 322] width 26 height 15
type input "[DATE]"
click at [444, 360] on span "1" at bounding box center [444, 362] width 17 height 18
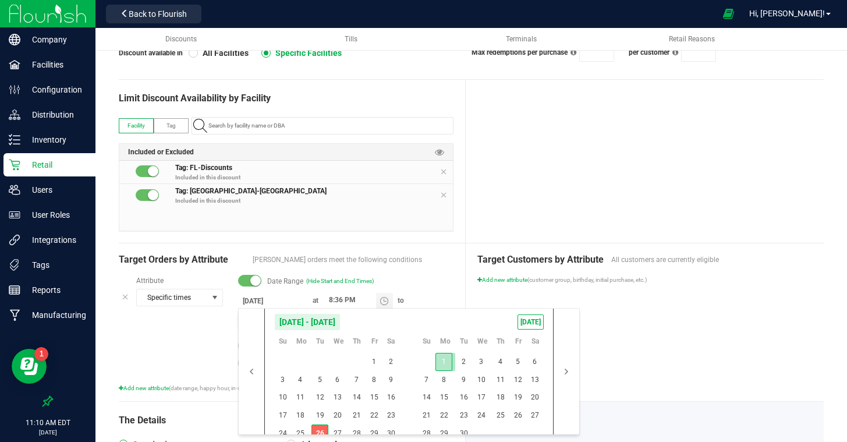
type input "9/1/2025"
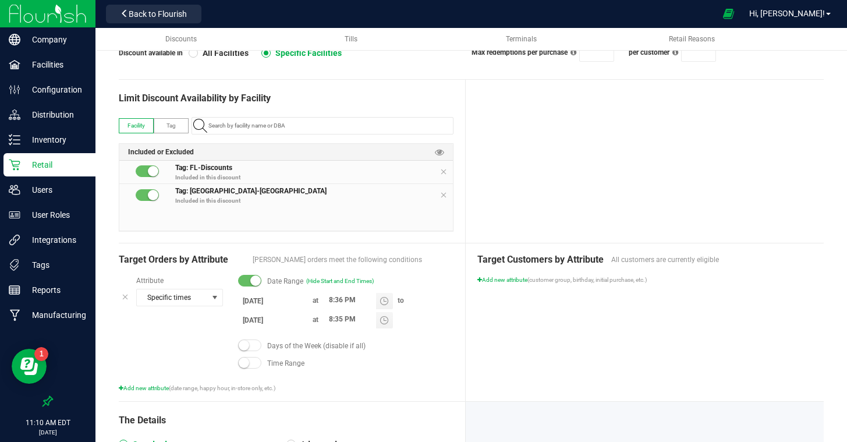
click at [662, 324] on div "Target Customers by Attribute All customers are currently eligible Add new attr…" at bounding box center [645, 322] width 358 height 158
click at [641, 179] on div at bounding box center [645, 161] width 358 height 163
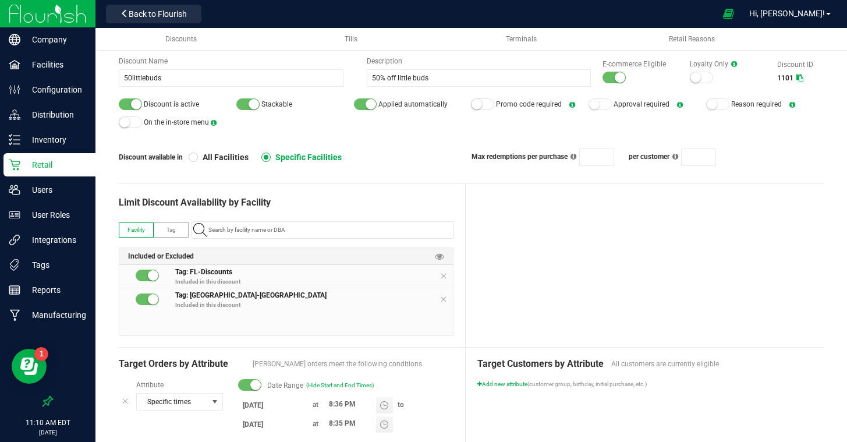
scroll to position [0, 0]
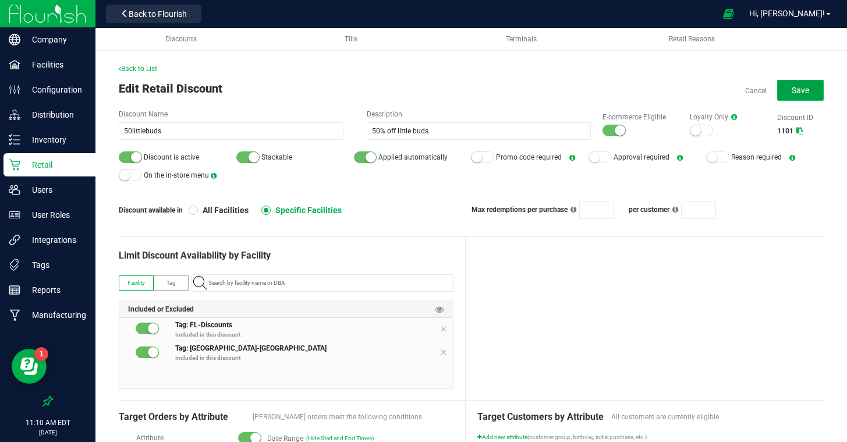
drag, startPoint x: 788, startPoint y: 90, endPoint x: 719, endPoint y: 167, distance: 103.6
click at [788, 90] on button "Save" at bounding box center [801, 90] width 47 height 21
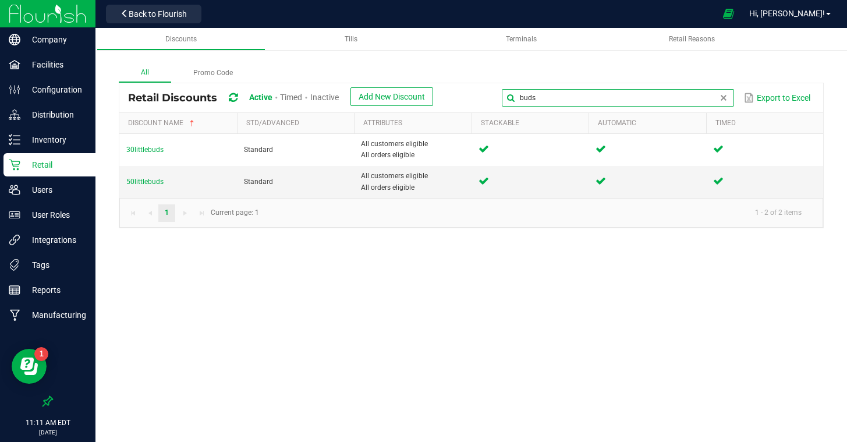
drag, startPoint x: 731, startPoint y: 98, endPoint x: 486, endPoint y: 94, distance: 244.7
click at [486, 94] on div "buds Export to Excel" at bounding box center [628, 98] width 373 height 20
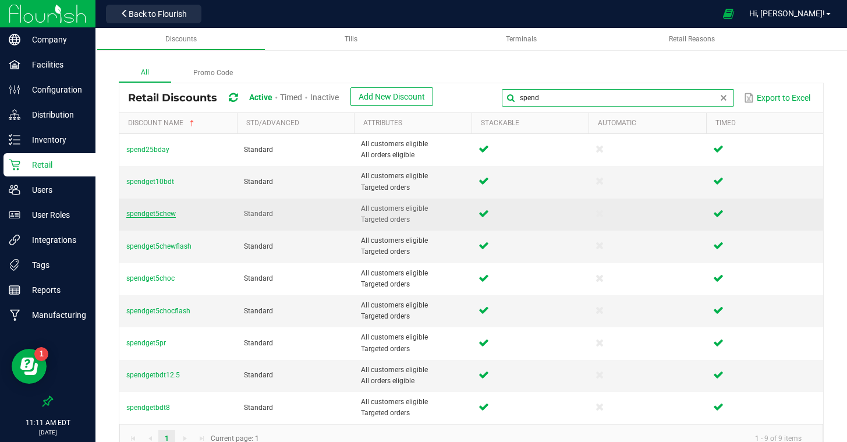
type input "spend"
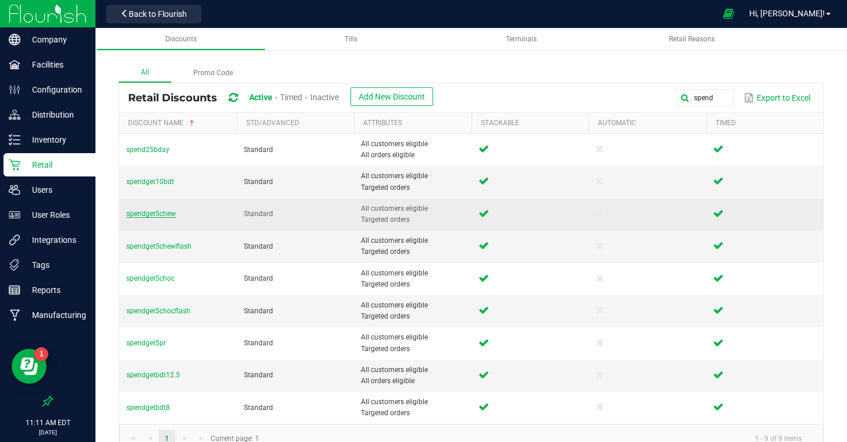
click at [143, 213] on span "spendget5chew" at bounding box center [151, 214] width 50 height 8
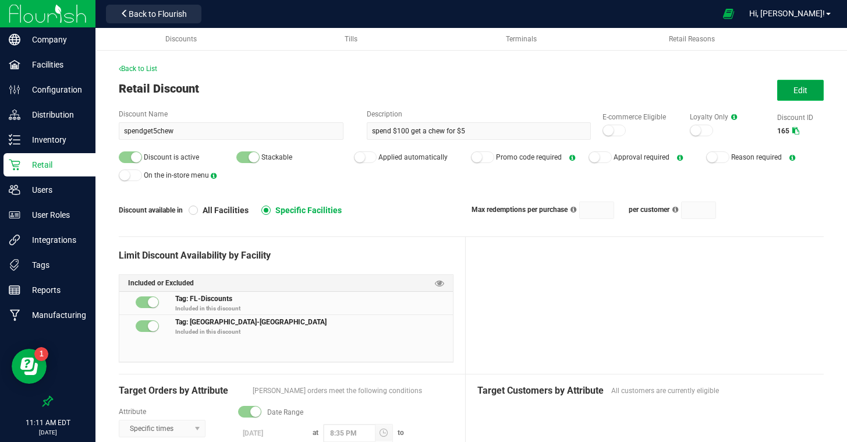
click at [787, 93] on button "Edit" at bounding box center [801, 90] width 47 height 21
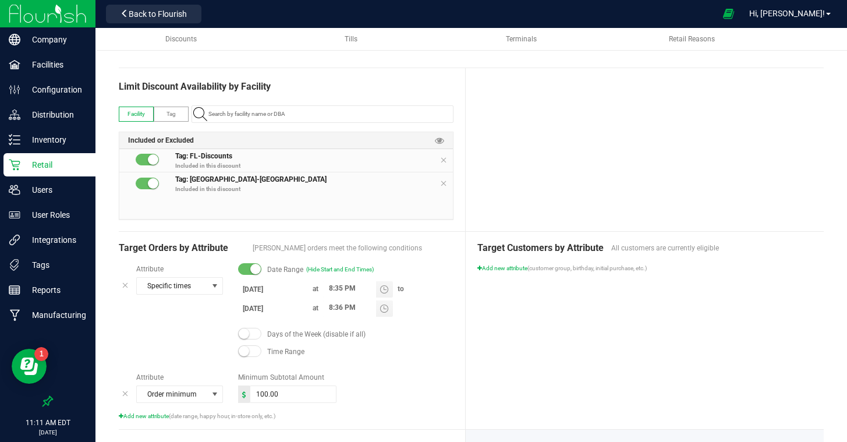
scroll to position [171, 0]
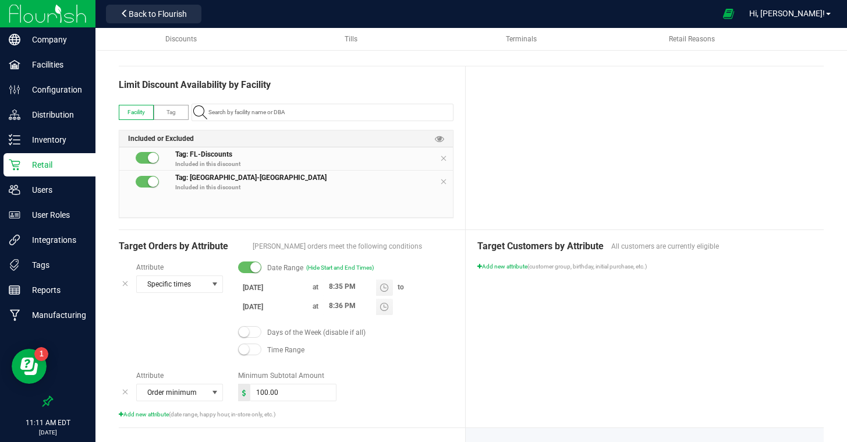
click at [273, 288] on input "7/30/2025" at bounding box center [273, 287] width 70 height 15
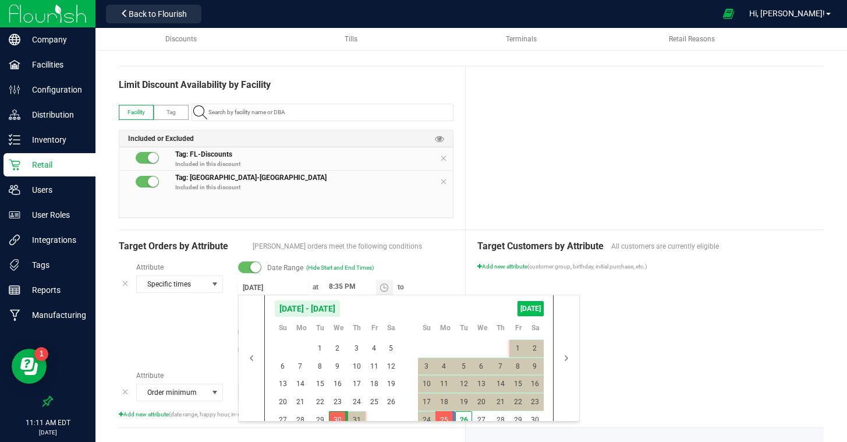
click at [532, 305] on span "TODAY" at bounding box center [531, 308] width 26 height 15
type input "[DATE]"
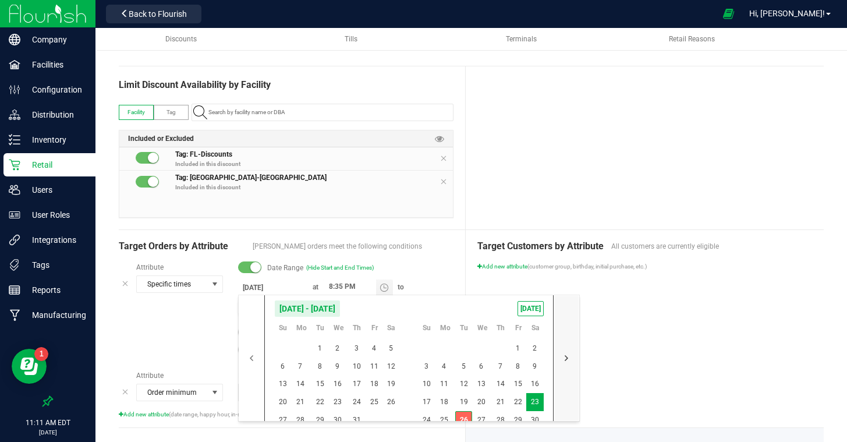
click at [564, 359] on button "button" at bounding box center [567, 358] width 26 height 126
drag, startPoint x: 469, startPoint y: 416, endPoint x: 603, endPoint y: 390, distance: 137.0
click at [469, 416] on span "30" at bounding box center [463, 420] width 17 height 18
type input "9/30/2025"
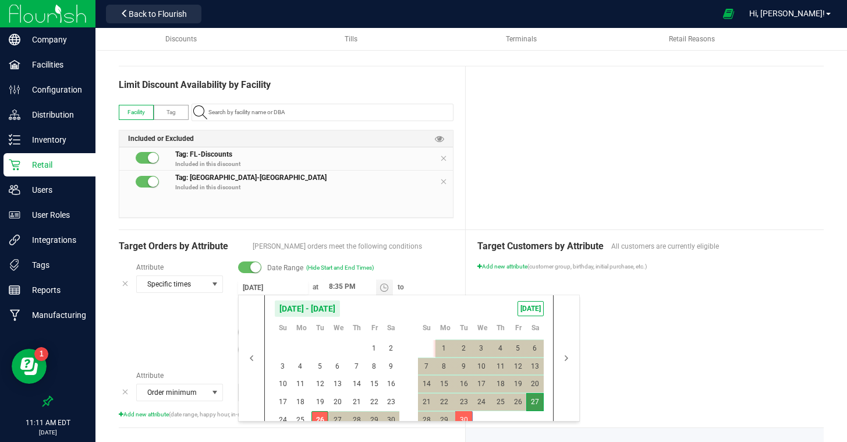
click at [646, 379] on div "Target Customers by Attribute All customers are currently eligible Add new attr…" at bounding box center [645, 328] width 358 height 197
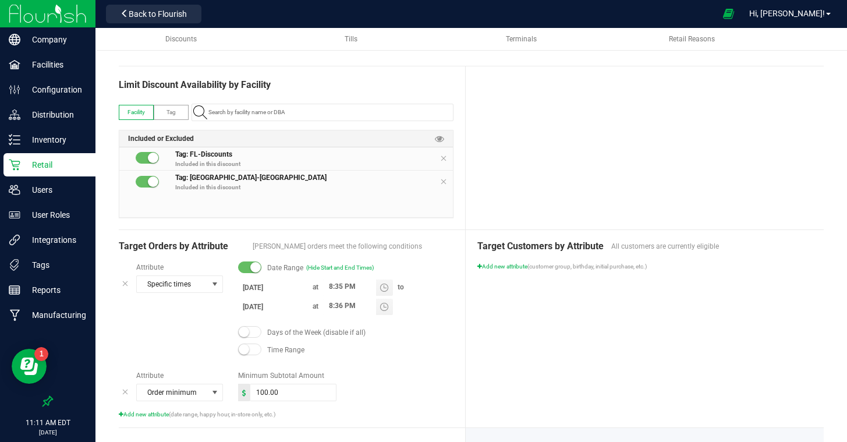
click at [648, 129] on div at bounding box center [645, 147] width 358 height 163
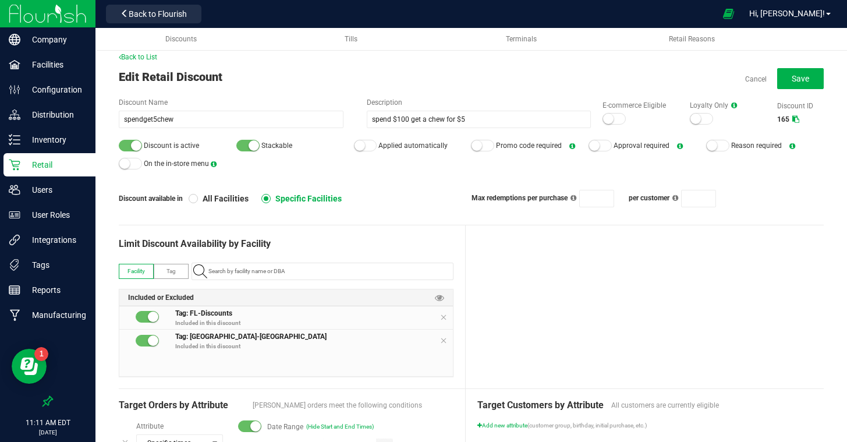
scroll to position [0, 0]
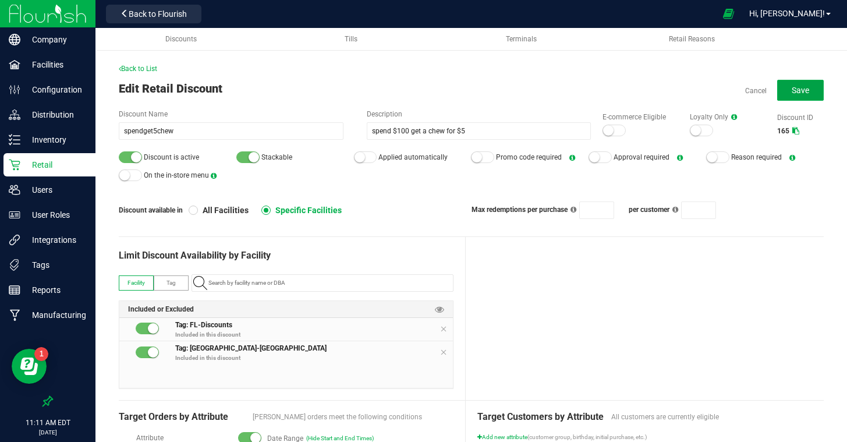
drag, startPoint x: 794, startPoint y: 97, endPoint x: 756, endPoint y: 101, distance: 38.6
click at [794, 97] on button "Save" at bounding box center [801, 90] width 47 height 21
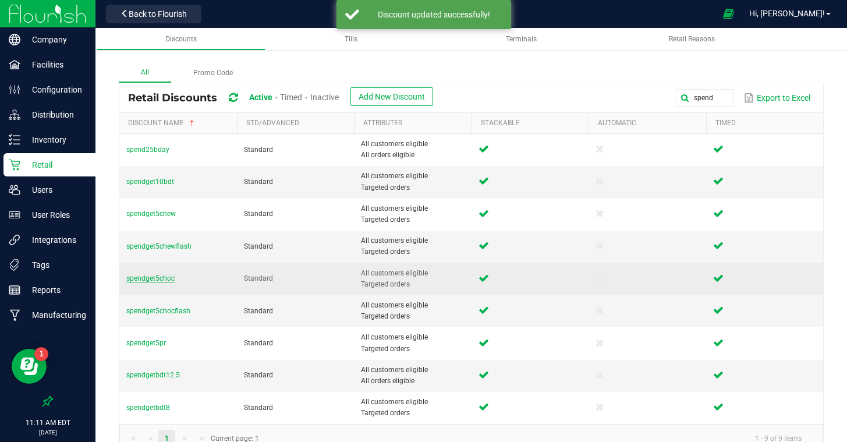
click at [162, 280] on span "spendget5choc" at bounding box center [150, 278] width 48 height 8
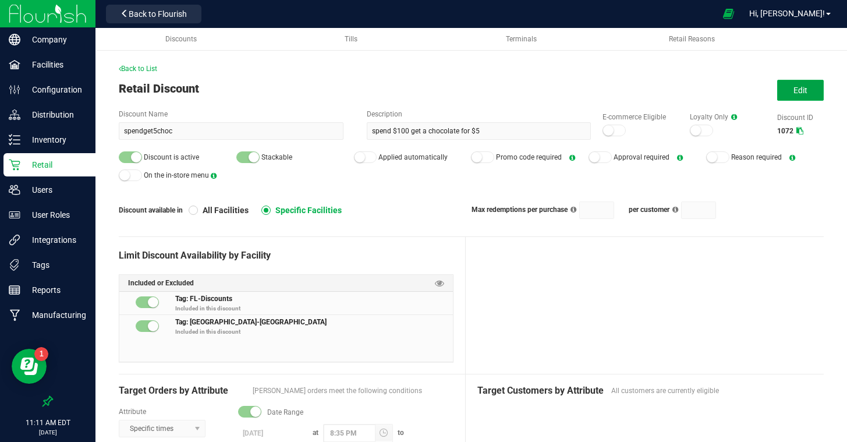
drag, startPoint x: 795, startPoint y: 93, endPoint x: 773, endPoint y: 124, distance: 38.5
click at [795, 93] on span "Edit" at bounding box center [801, 90] width 14 height 9
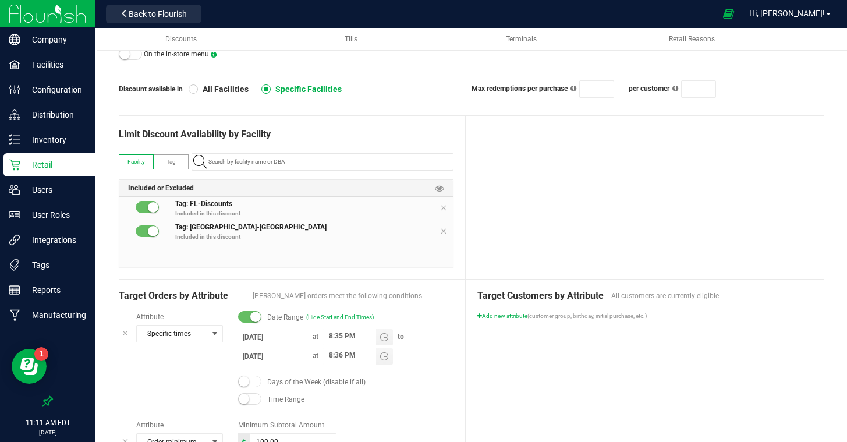
scroll to position [151, 0]
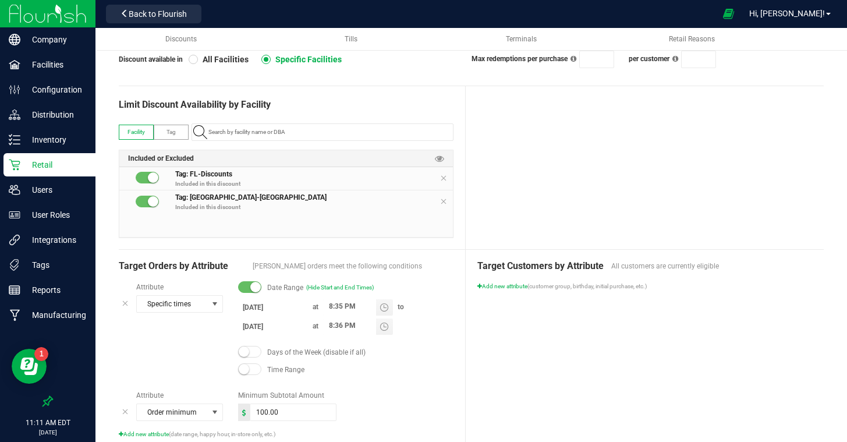
type input "7/30/2026"
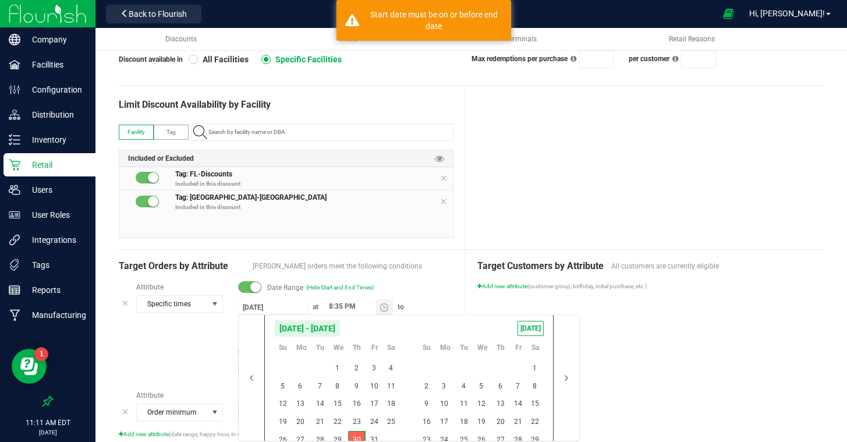
click at [269, 305] on input "7/30/2026" at bounding box center [273, 307] width 70 height 15
click at [531, 327] on span "TODAY" at bounding box center [531, 328] width 26 height 15
type input "[DATE]"
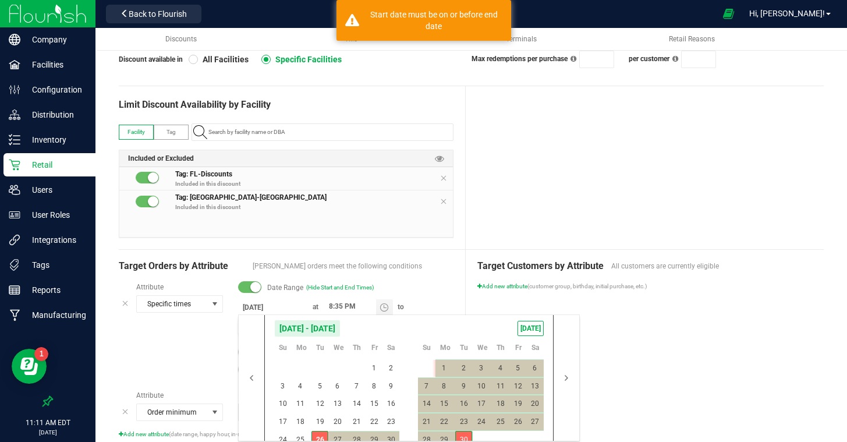
drag, startPoint x: 464, startPoint y: 439, endPoint x: 504, endPoint y: 435, distance: 40.4
click at [465, 439] on span "30" at bounding box center [463, 440] width 17 height 18
type input "9/30/2025"
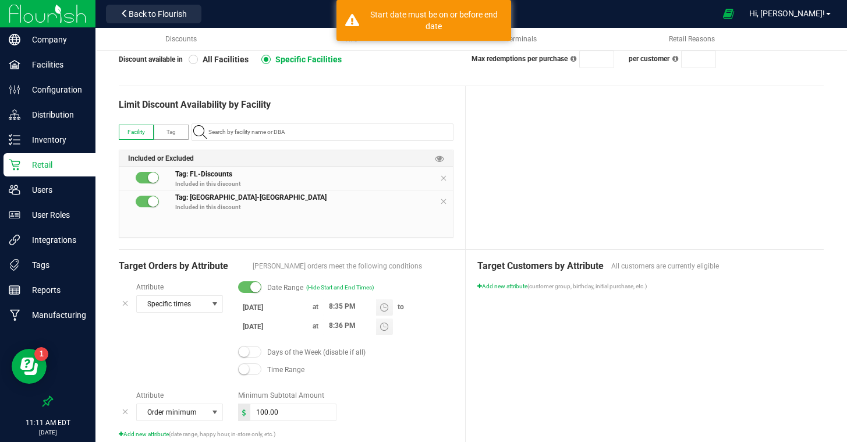
click at [685, 391] on div "Target Customers by Attribute All customers are currently eligible Add new attr…" at bounding box center [645, 348] width 358 height 197
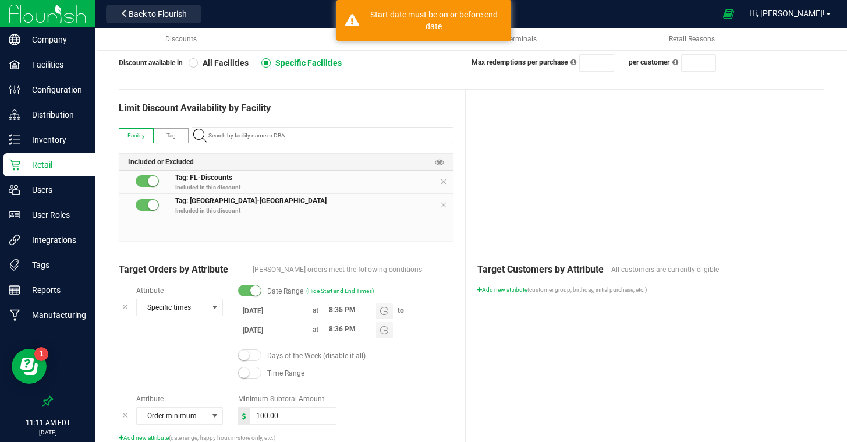
click at [685, 391] on div "Target Customers by Attribute All customers are currently eligible Add new attr…" at bounding box center [645, 351] width 358 height 197
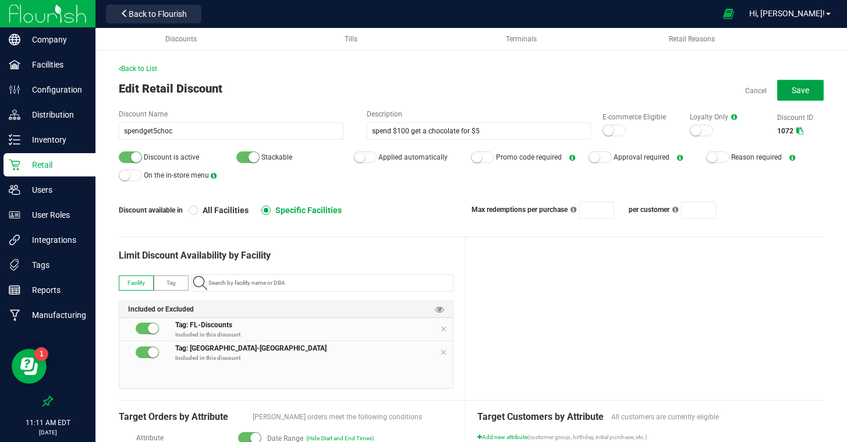
click at [791, 91] on button "Save" at bounding box center [801, 90] width 47 height 21
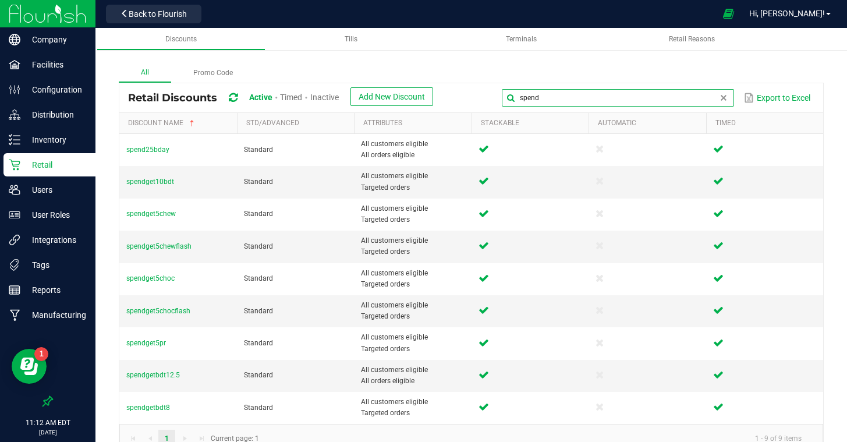
drag, startPoint x: 639, startPoint y: 101, endPoint x: 509, endPoint y: 89, distance: 130.5
click at [509, 89] on div "spend Export to Excel" at bounding box center [628, 98] width 373 height 20
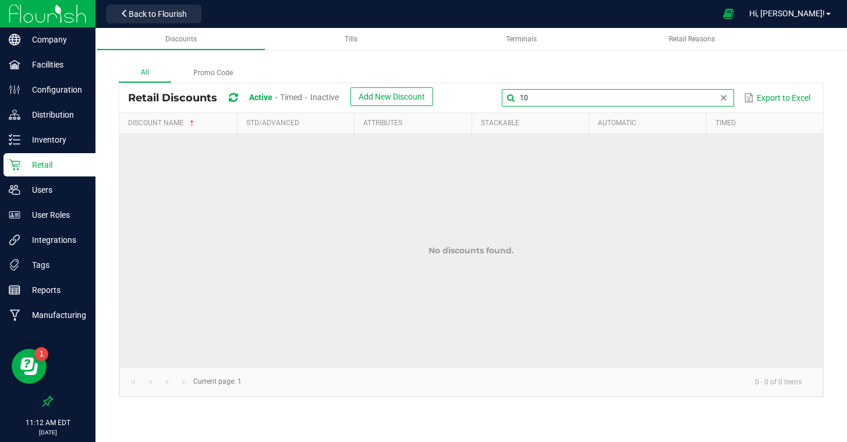
type input "1"
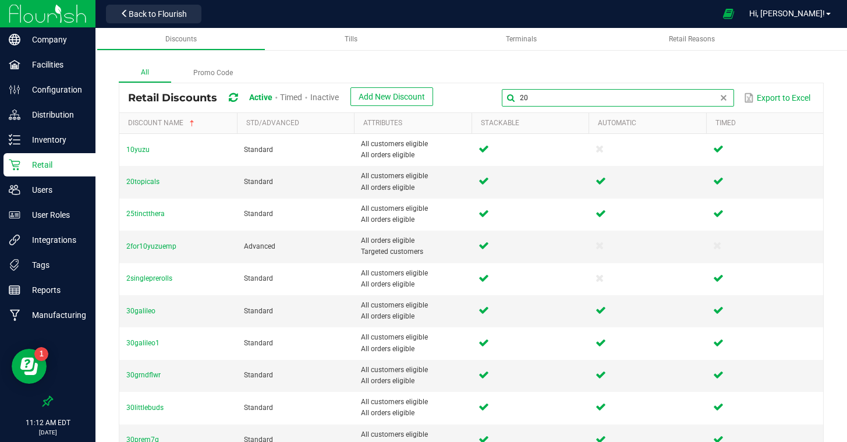
type input "2"
type input "1"
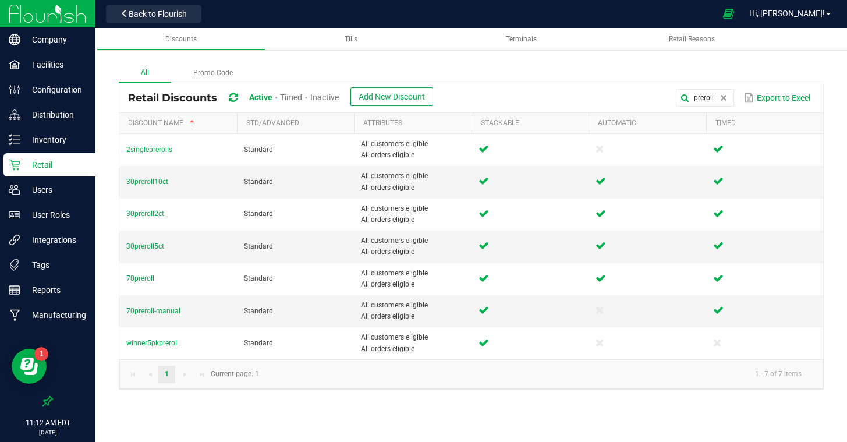
click at [326, 101] on span "Inactive" at bounding box center [324, 97] width 29 height 9
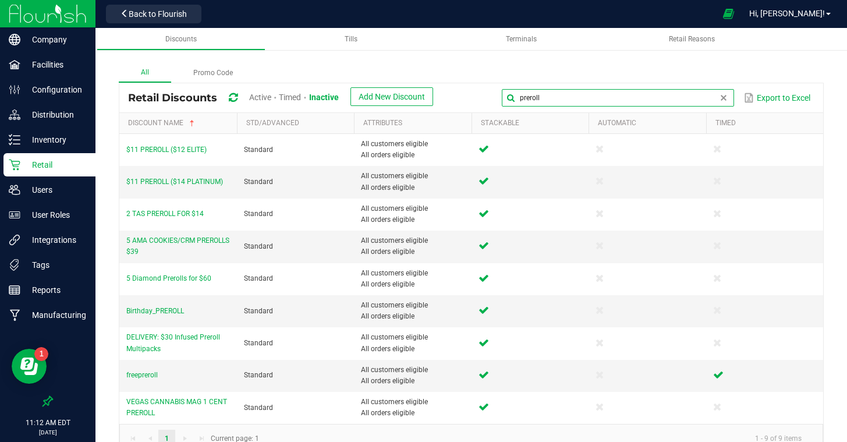
drag, startPoint x: 723, startPoint y: 98, endPoint x: 556, endPoint y: 98, distance: 167.7
click at [556, 98] on input "preroll" at bounding box center [618, 97] width 232 height 17
type input "p"
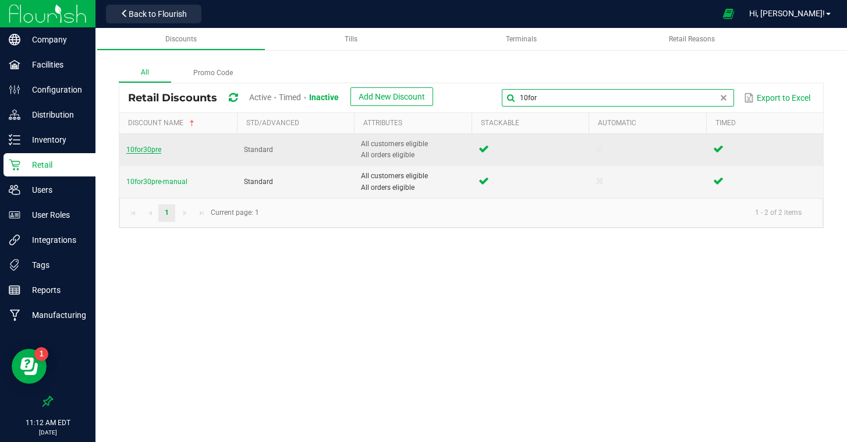
type input "10for"
click at [137, 147] on span "10for30pre" at bounding box center [143, 150] width 35 height 8
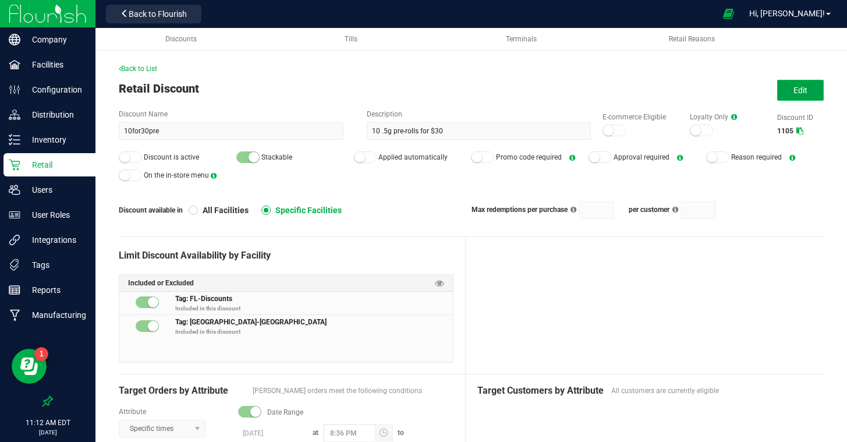
click at [786, 97] on button "Edit" at bounding box center [801, 90] width 47 height 21
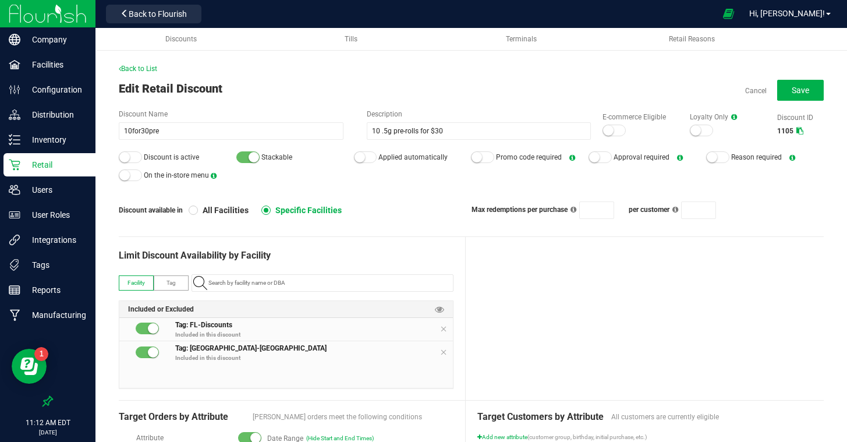
click at [133, 156] on div at bounding box center [130, 157] width 23 height 12
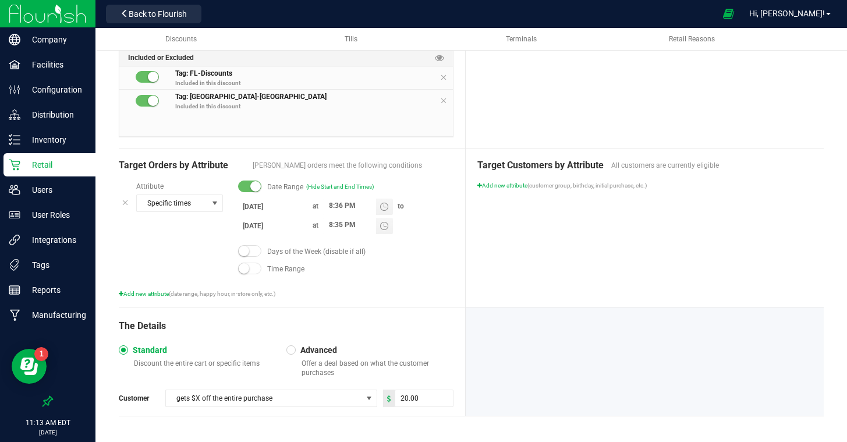
scroll to position [254, 0]
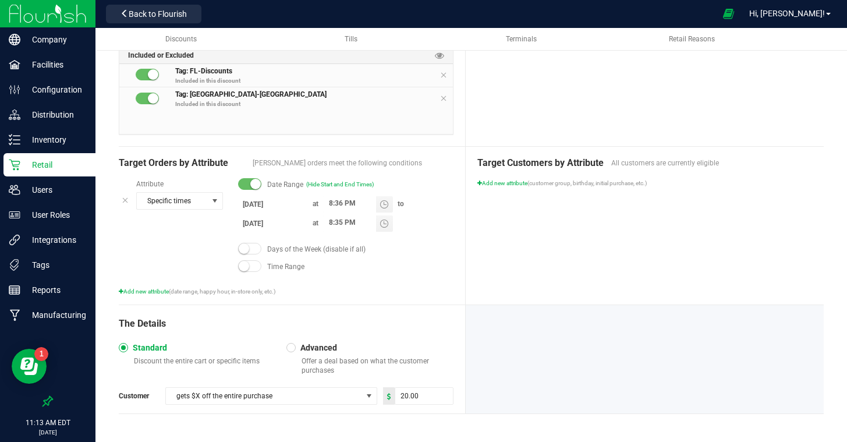
click at [261, 202] on input "8/14/2025" at bounding box center [273, 204] width 70 height 15
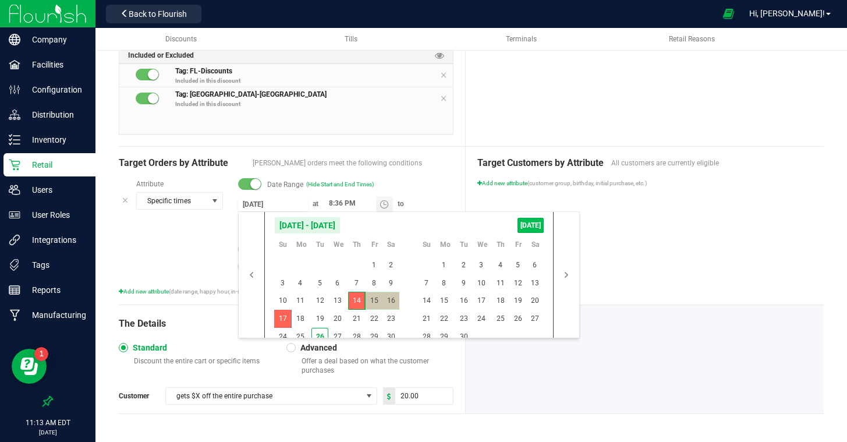
click at [532, 219] on span "TODAY" at bounding box center [531, 225] width 26 height 15
type input "[DATE]"
click at [340, 334] on span "27" at bounding box center [337, 337] width 17 height 18
type input "8/27/2025"
click at [340, 334] on span "27" at bounding box center [337, 337] width 17 height 18
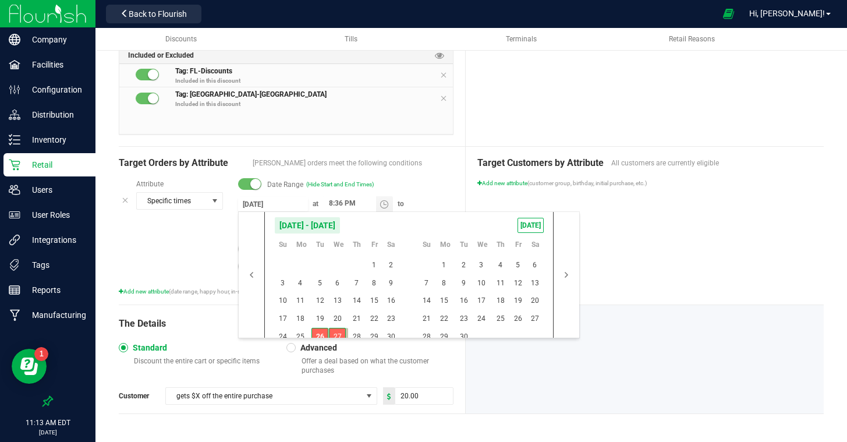
type input "8/27/2025"
click at [379, 332] on span "29" at bounding box center [374, 337] width 17 height 18
type input "8/29/2025"
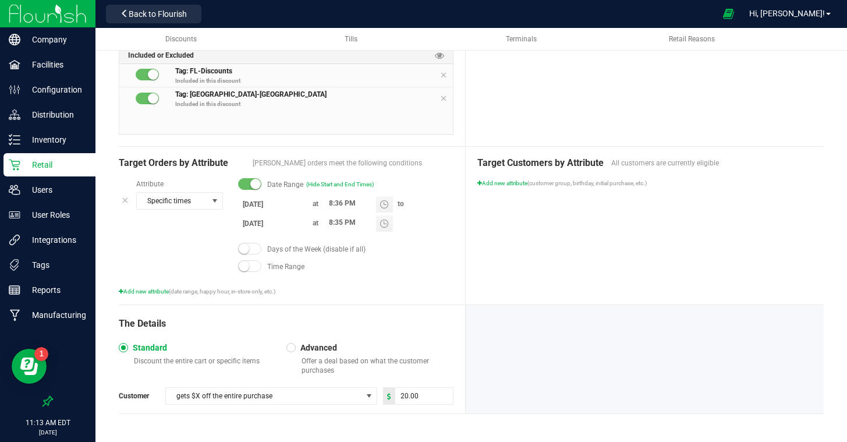
click at [686, 285] on div "Target Customers by Attribute All customers are currently eligible Add new attr…" at bounding box center [645, 226] width 358 height 158
click at [671, 283] on div "Target Customers by Attribute All customers are currently eligible Add new attr…" at bounding box center [645, 226] width 358 height 158
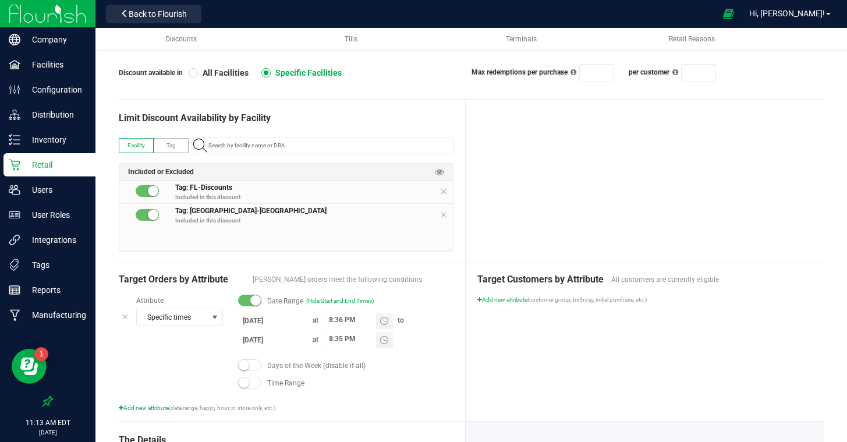
scroll to position [0, 0]
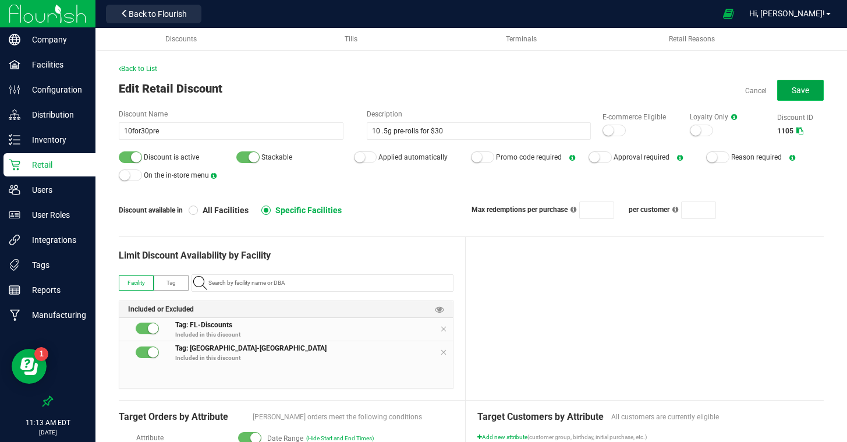
click at [809, 91] on span "Save" at bounding box center [800, 90] width 17 height 9
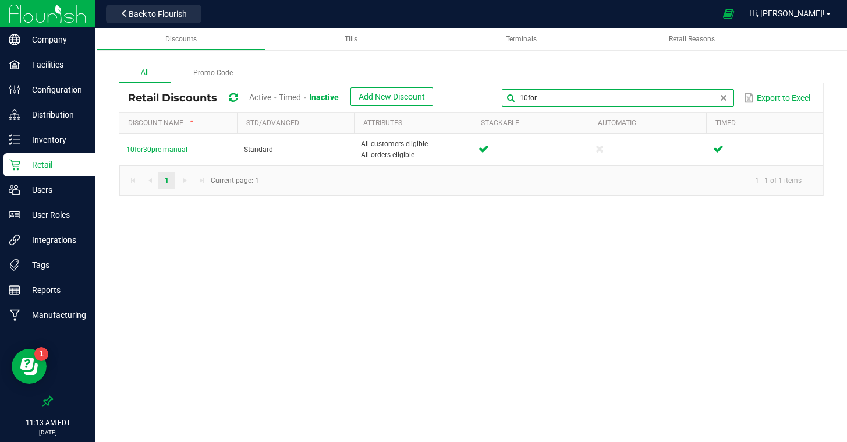
drag, startPoint x: 719, startPoint y: 97, endPoint x: 575, endPoint y: 86, distance: 143.7
click at [575, 86] on div "Retail Discounts Active Timed Inactive Add New Discount 10for Export to Excel" at bounding box center [471, 97] width 704 height 29
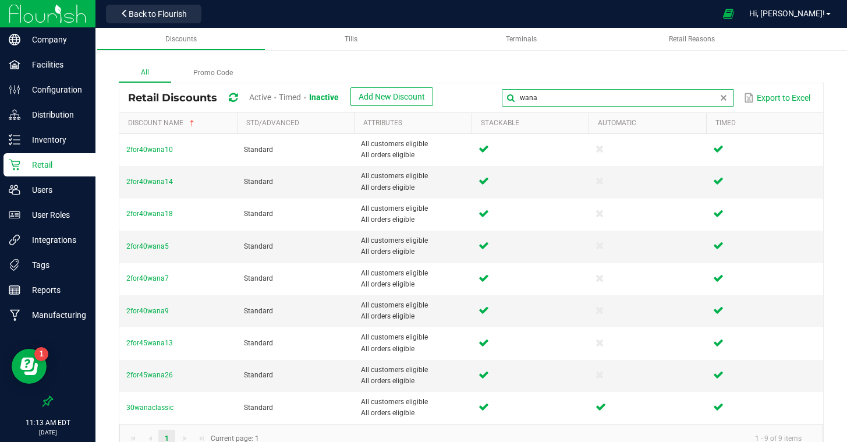
type input "wana"
click at [267, 97] on span "Active" at bounding box center [260, 97] width 22 height 9
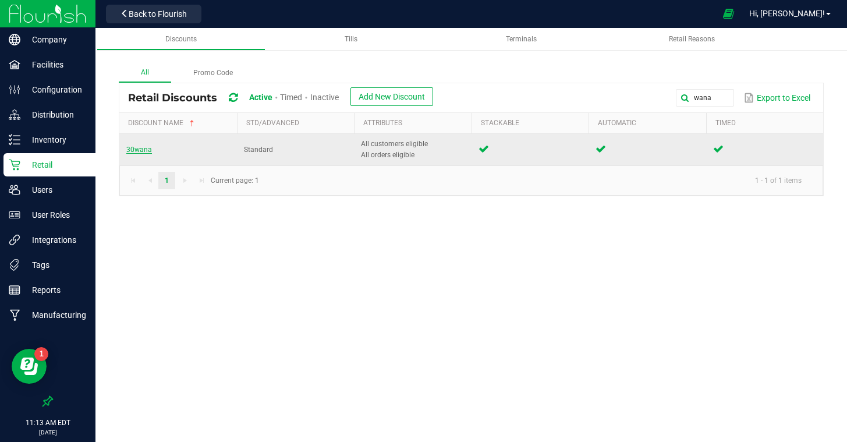
click at [140, 152] on span "30wana" at bounding box center [139, 150] width 26 height 8
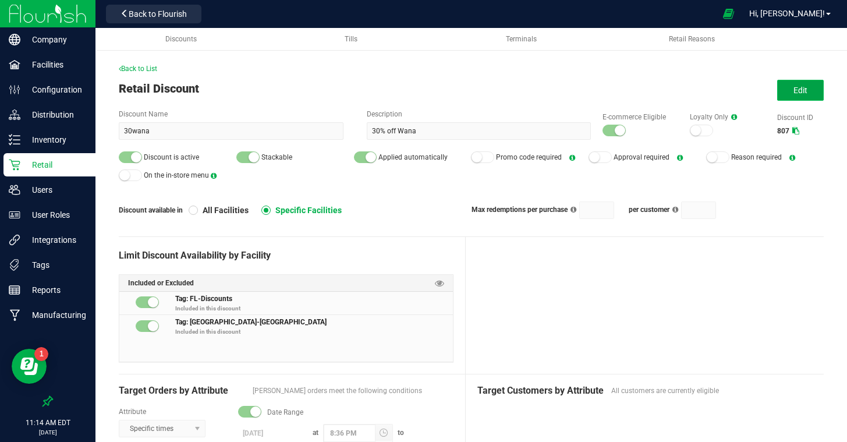
click at [788, 91] on button "Edit" at bounding box center [801, 90] width 47 height 21
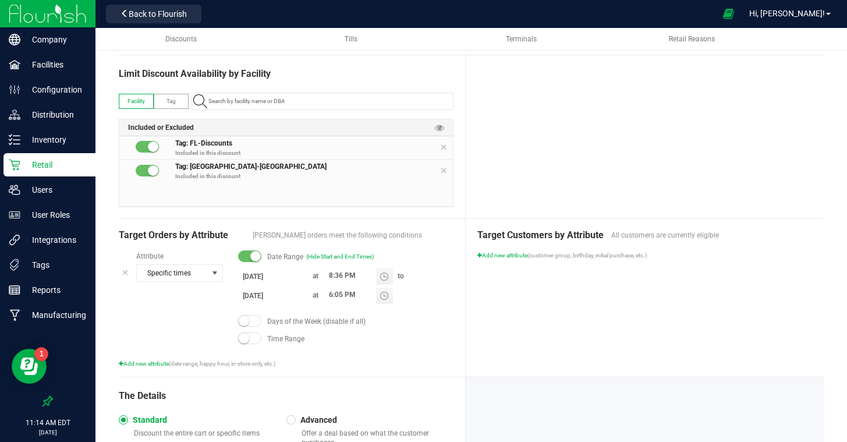
scroll to position [249, 0]
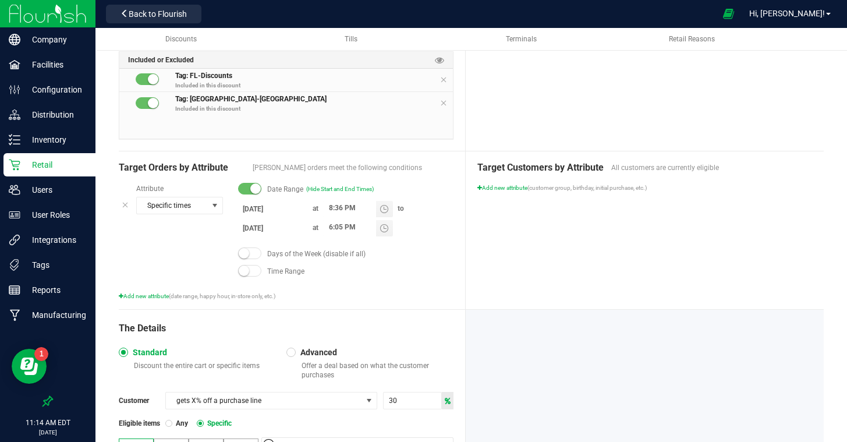
click at [249, 213] on input "8/22/2025" at bounding box center [273, 209] width 70 height 15
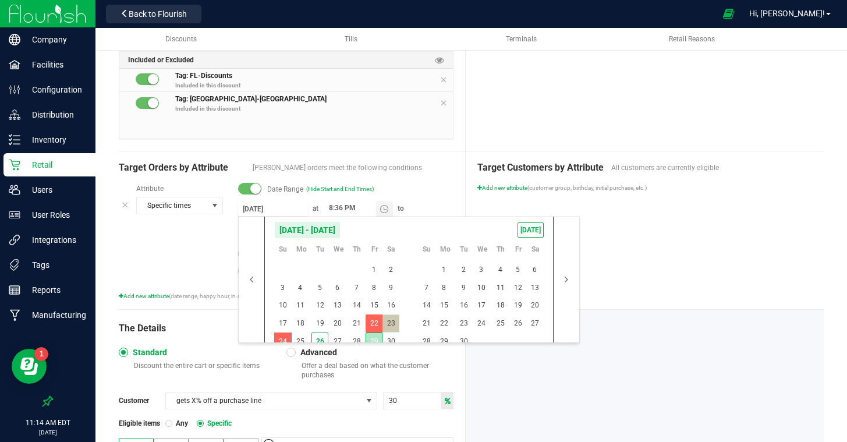
click at [376, 338] on span "29" at bounding box center [374, 342] width 17 height 18
type input "8/29/2025"
click at [444, 264] on span "1" at bounding box center [444, 270] width 17 height 18
type input "9/1/2025"
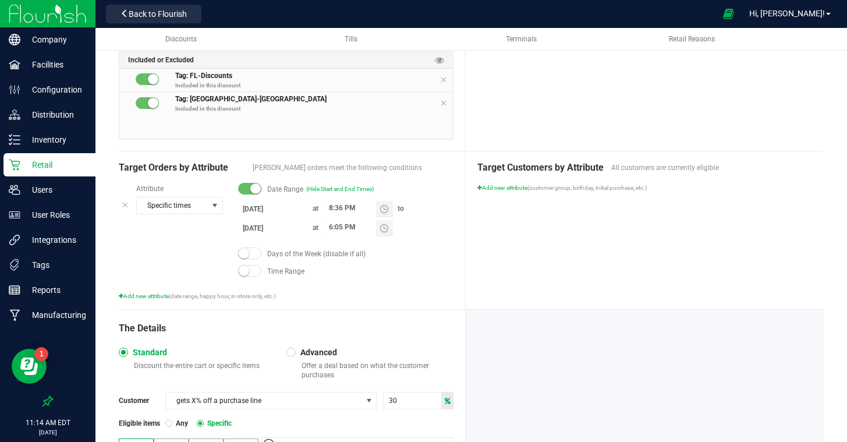
click at [614, 242] on div "Target Customers by Attribute All customers are currently eligible Add new attr…" at bounding box center [645, 230] width 358 height 158
click at [550, 132] on div at bounding box center [645, 69] width 358 height 163
click at [330, 225] on input "6:05 PM" at bounding box center [349, 227] width 53 height 15
type input "8:35 PM"
click at [520, 266] on div "Target Customers by Attribute All customers are currently eligible Add new attr…" at bounding box center [645, 230] width 358 height 158
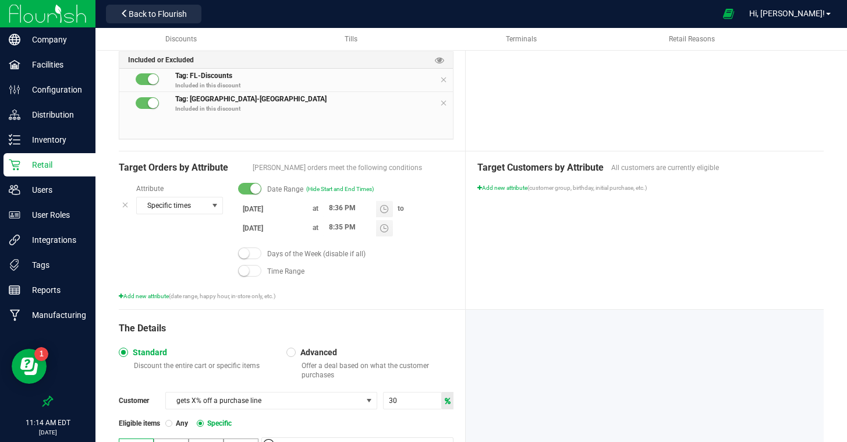
click at [520, 266] on div "Target Customers by Attribute All customers are currently eligible Add new attr…" at bounding box center [645, 230] width 358 height 158
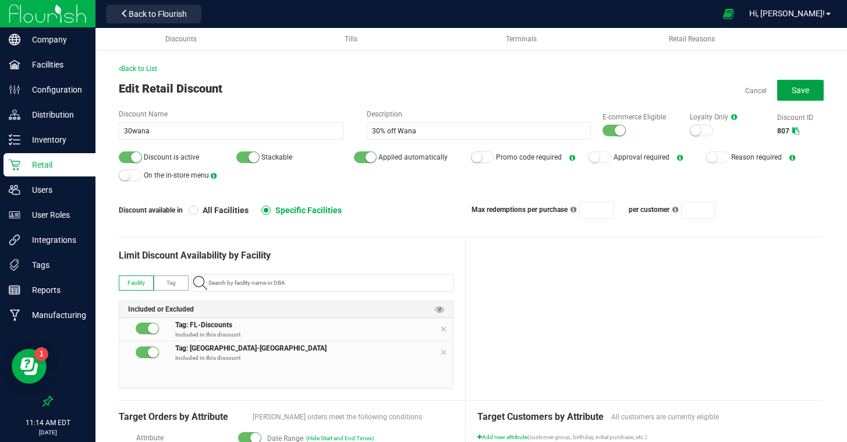
drag, startPoint x: 803, startPoint y: 85, endPoint x: 746, endPoint y: 153, distance: 88.9
click at [801, 86] on span "Save" at bounding box center [800, 90] width 17 height 9
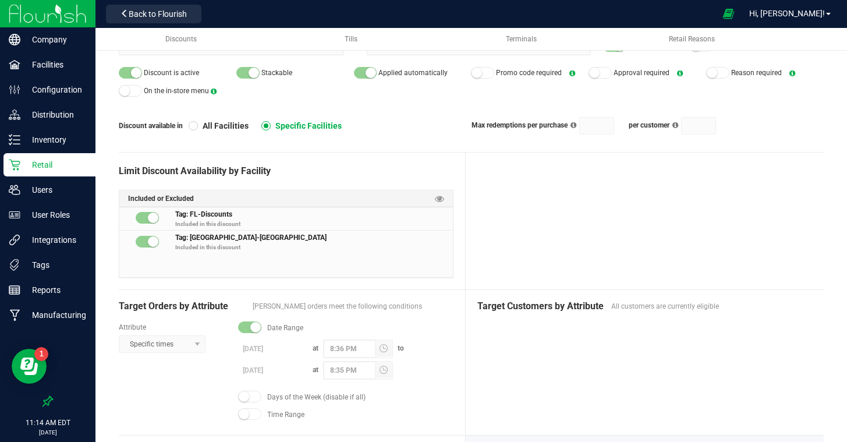
scroll to position [84, 0]
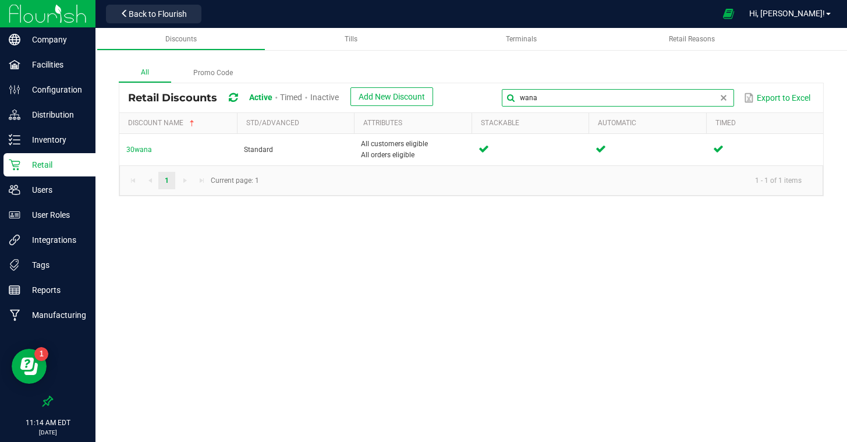
drag, startPoint x: 716, startPoint y: 100, endPoint x: 551, endPoint y: 80, distance: 166.7
click at [550, 80] on div "All Promo Code Retail Discounts Active Timed Inactive Add New Discount wana Exp…" at bounding box center [471, 129] width 705 height 133
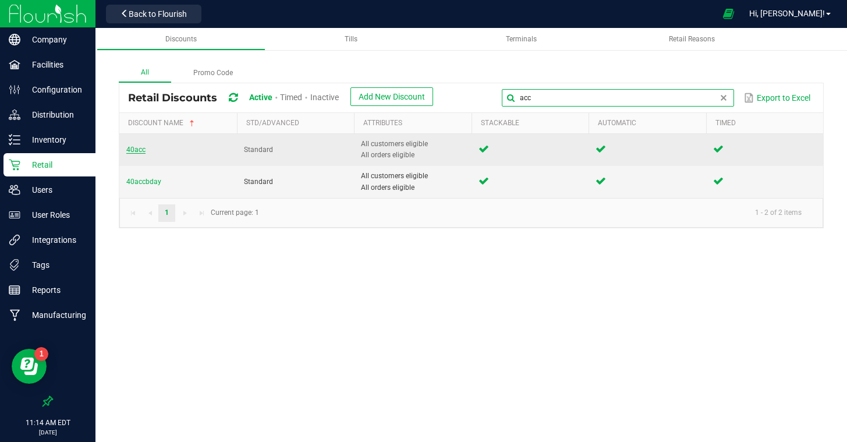
type input "acc"
click at [138, 149] on span "40acc" at bounding box center [135, 150] width 19 height 8
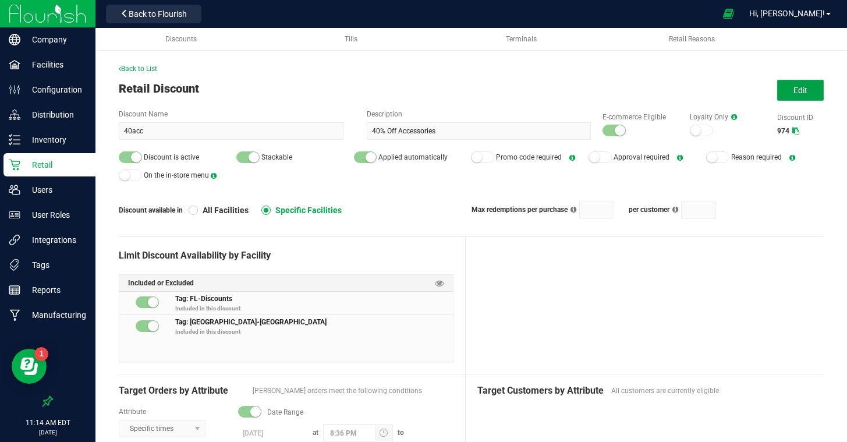
click at [796, 92] on span "Edit" at bounding box center [801, 90] width 14 height 9
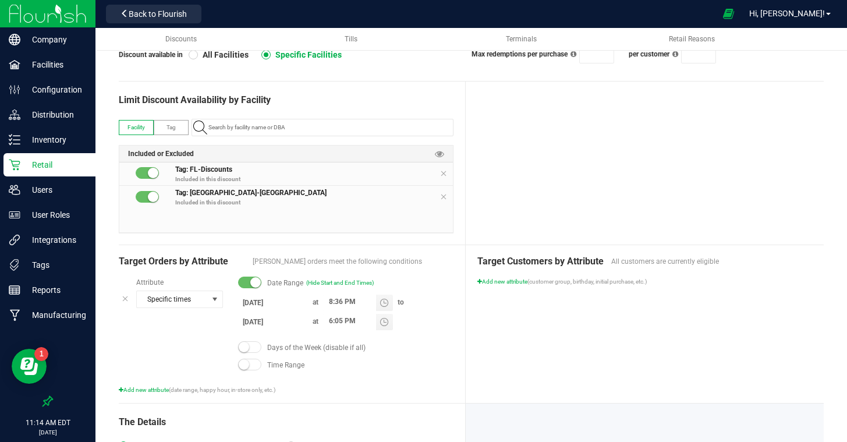
scroll to position [210, 0]
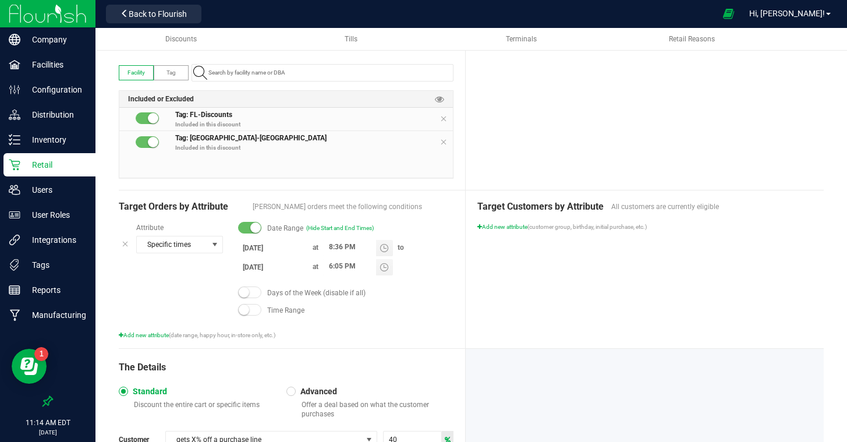
click at [249, 247] on input "8/22/2025" at bounding box center [273, 248] width 70 height 15
click at [415, 309] on div "Time Range" at bounding box center [346, 311] width 216 height 12
click at [256, 249] on input "8/22/2025" at bounding box center [273, 248] width 70 height 15
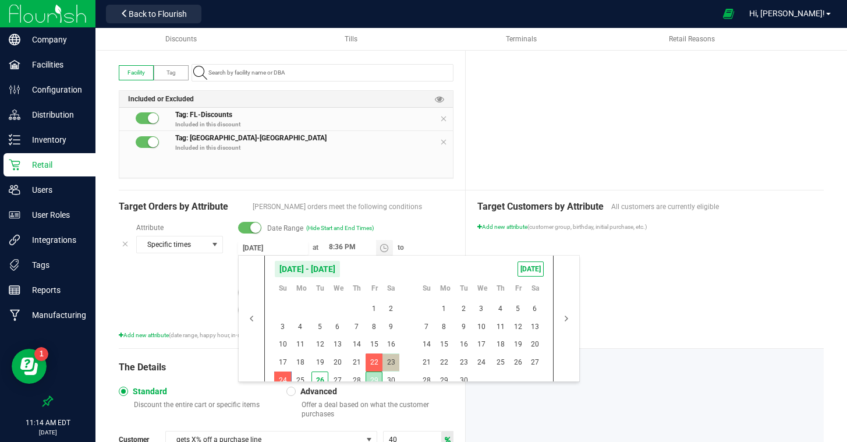
click at [371, 376] on span "29" at bounding box center [374, 381] width 17 height 18
type input "8/29/2025"
click at [441, 306] on span "1" at bounding box center [444, 309] width 17 height 18
type input "9/1/2025"
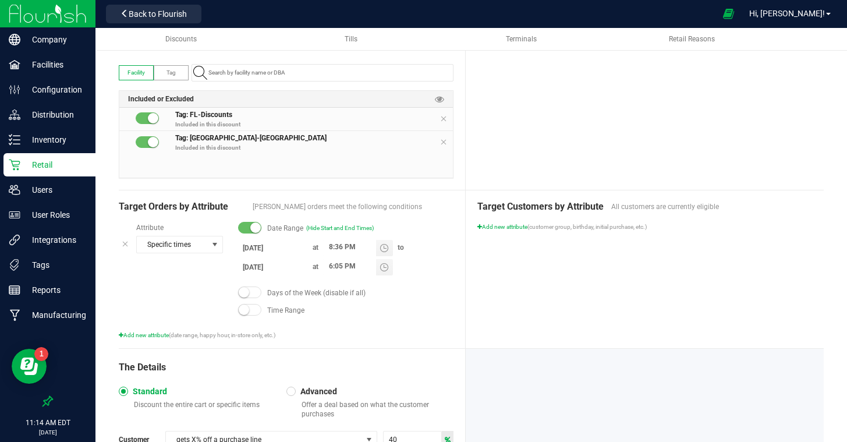
click at [607, 313] on div "Target Customers by Attribute All customers are currently eligible Add new attr…" at bounding box center [645, 269] width 358 height 158
click at [329, 264] on input "6:05 PM" at bounding box center [349, 266] width 53 height 15
type input "8:35 PM"
click at [426, 291] on div "Days of the Week (disable if all)" at bounding box center [346, 293] width 216 height 12
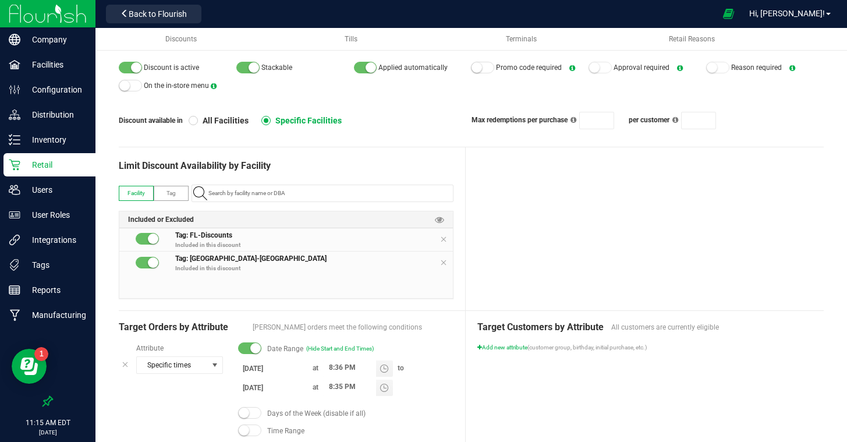
scroll to position [0, 0]
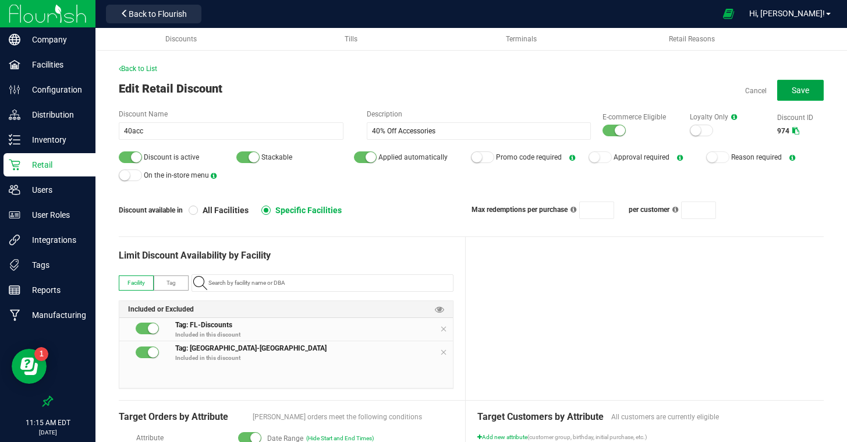
drag, startPoint x: 787, startPoint y: 89, endPoint x: 767, endPoint y: 95, distance: 20.8
click at [785, 89] on button "Save" at bounding box center [801, 90] width 47 height 21
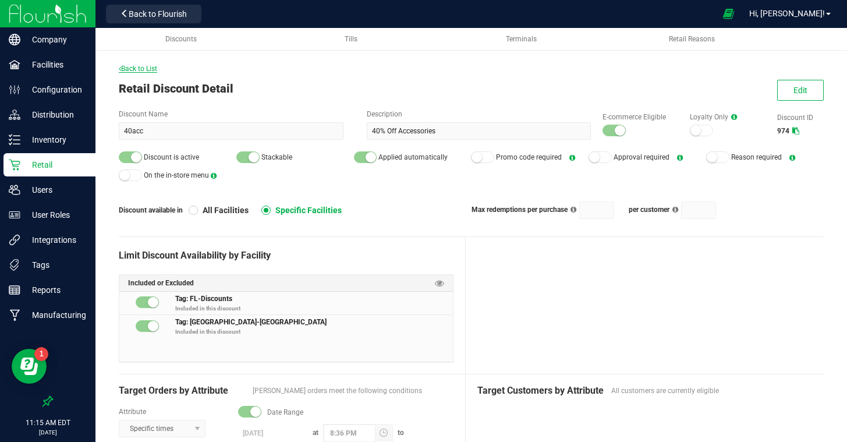
click at [156, 68] on span "Back to List" at bounding box center [138, 69] width 38 height 8
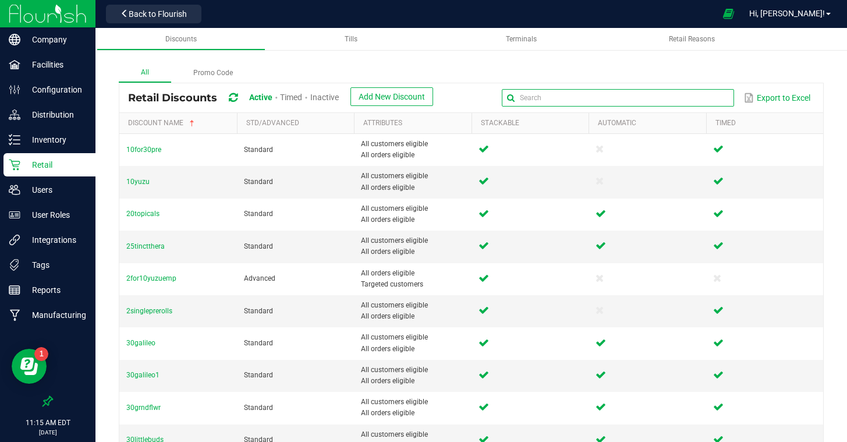
click at [726, 99] on global-search-input-ngx at bounding box center [618, 98] width 232 height 8
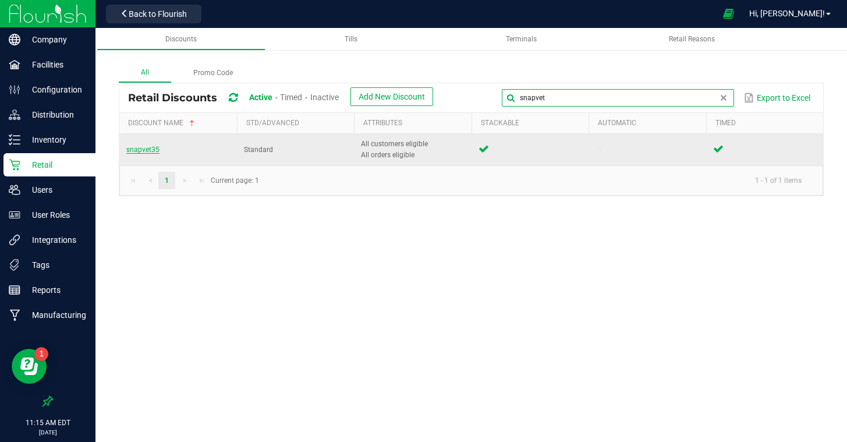
type input "snapvet"
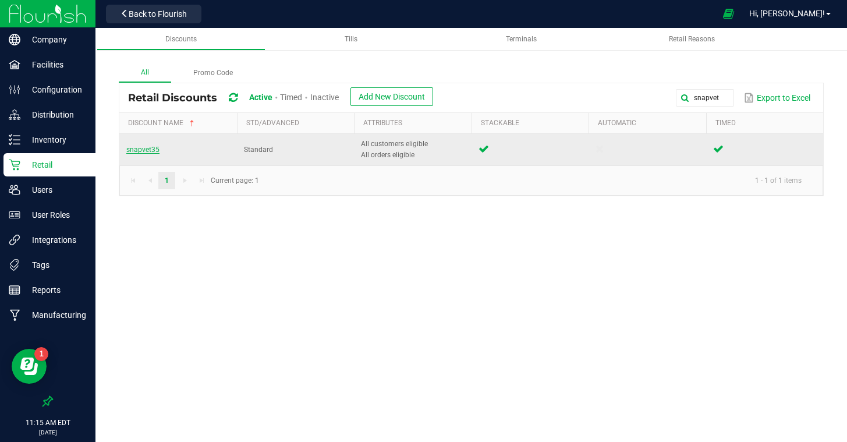
click at [143, 147] on span "snapvet35" at bounding box center [142, 150] width 33 height 8
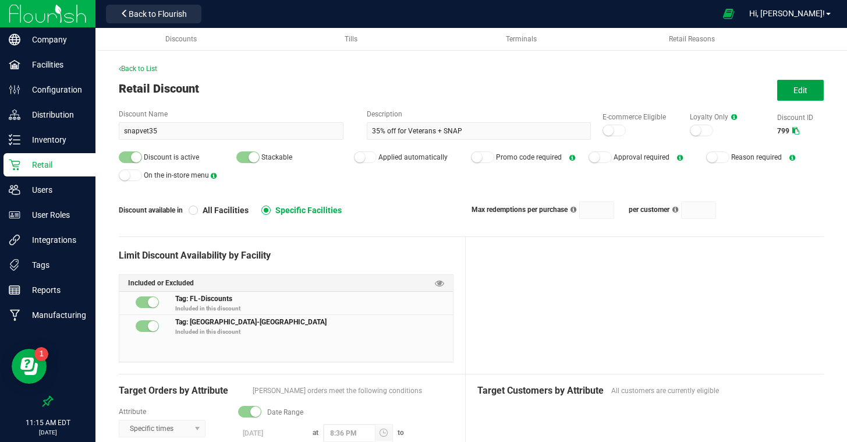
drag, startPoint x: 794, startPoint y: 91, endPoint x: 748, endPoint y: 140, distance: 67.2
click at [793, 92] on button "Edit" at bounding box center [801, 90] width 47 height 21
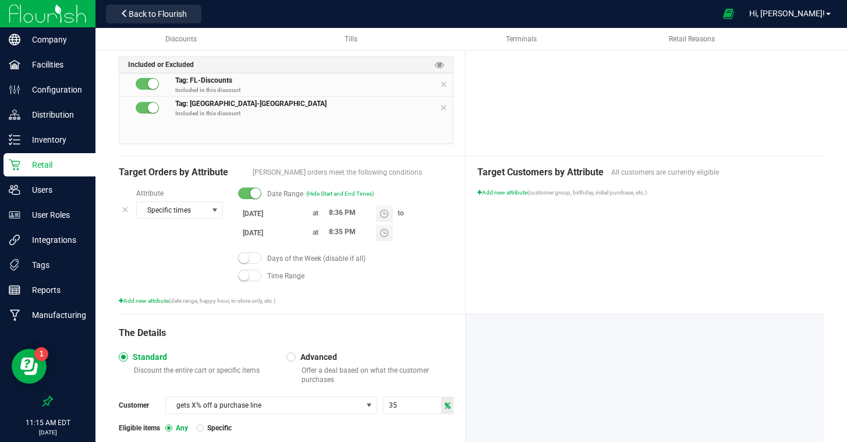
scroll to position [265, 0]
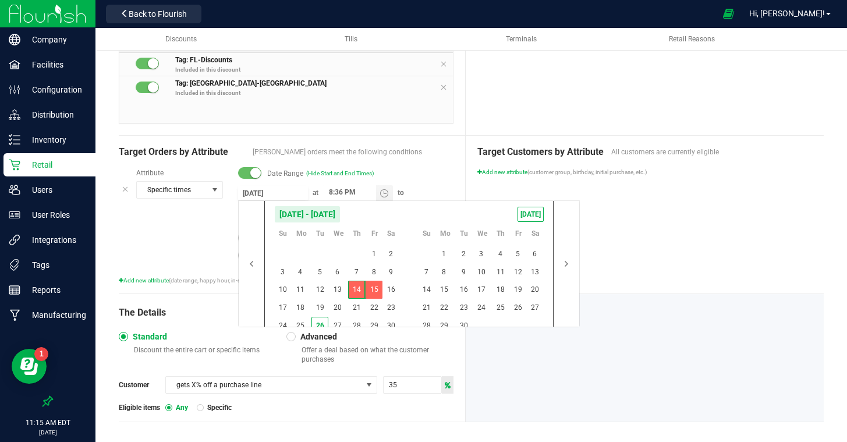
click at [258, 196] on input "8/14/2025" at bounding box center [273, 193] width 70 height 15
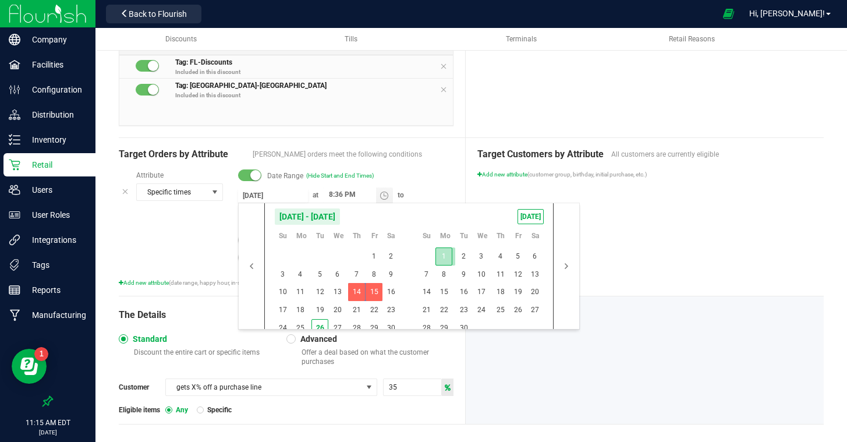
click at [441, 253] on span "1" at bounding box center [444, 257] width 17 height 18
type input "9/1/2025"
click at [669, 335] on div at bounding box center [645, 360] width 358 height 128
click at [250, 192] on input "9/1/2025" at bounding box center [273, 195] width 70 height 15
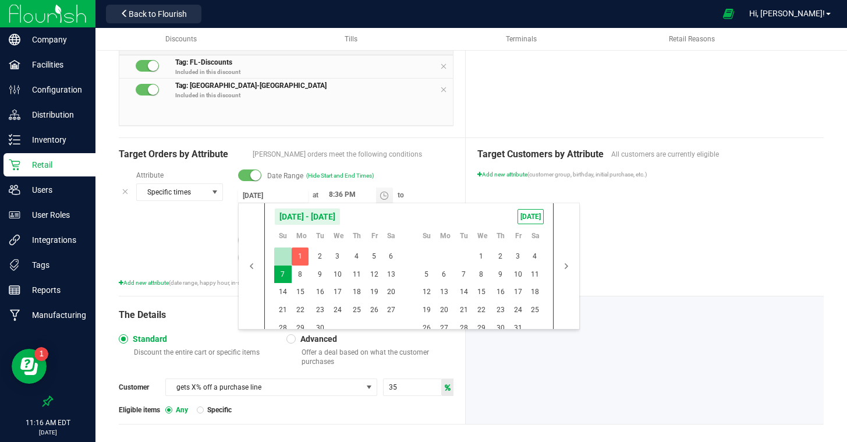
click at [279, 251] on td at bounding box center [282, 257] width 17 height 18
click at [295, 253] on span "1" at bounding box center [300, 257] width 17 height 18
click at [281, 253] on td at bounding box center [282, 257] width 17 height 18
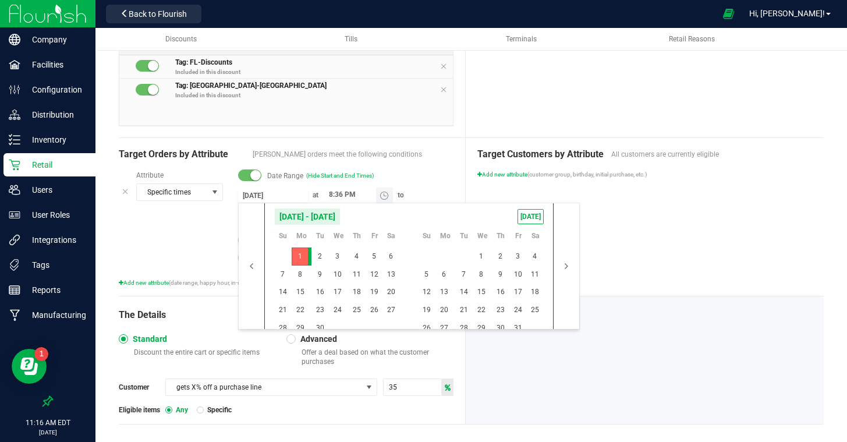
click at [332, 193] on input "8:36 PM" at bounding box center [349, 195] width 53 height 15
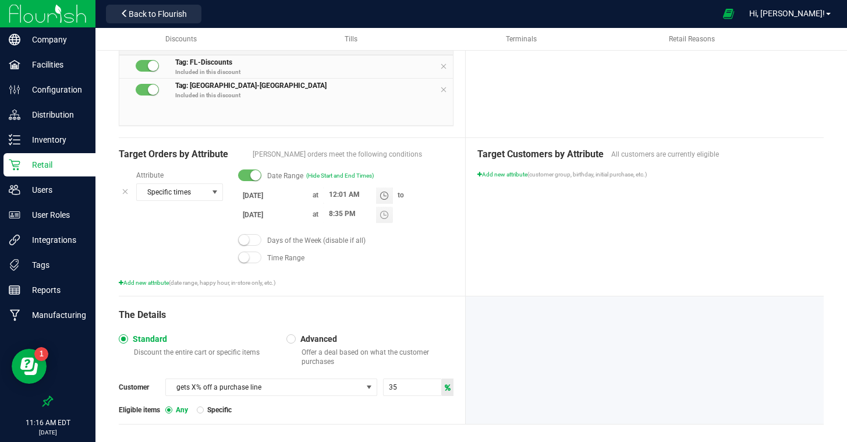
type input "12:01 AM"
click at [512, 231] on div "Target Customers by Attribute All customers are currently eligible Add new attr…" at bounding box center [645, 217] width 358 height 158
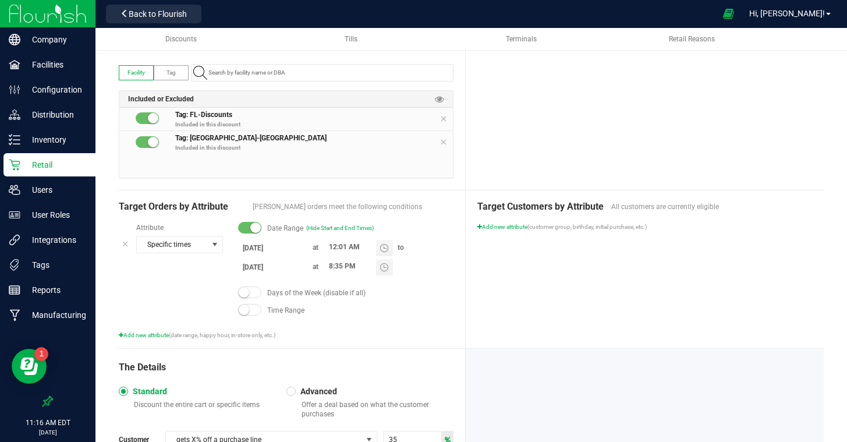
scroll to position [211, 0]
click at [553, 287] on div "Target Customers by Attribute All customers are currently eligible Add new attr…" at bounding box center [645, 269] width 358 height 158
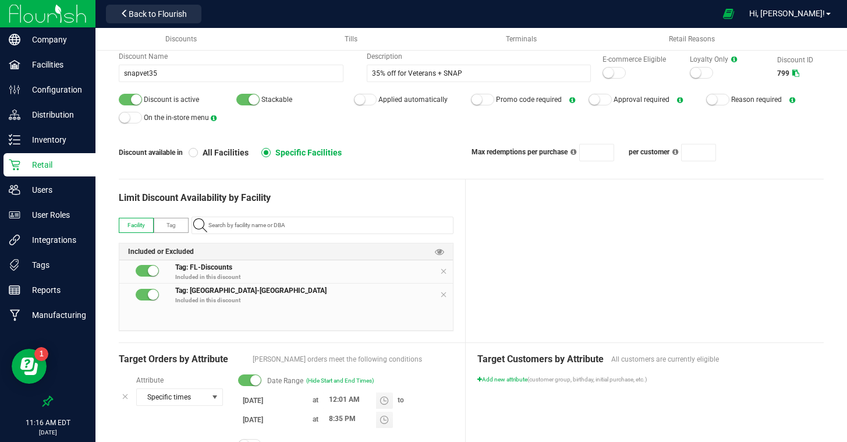
scroll to position [0, 0]
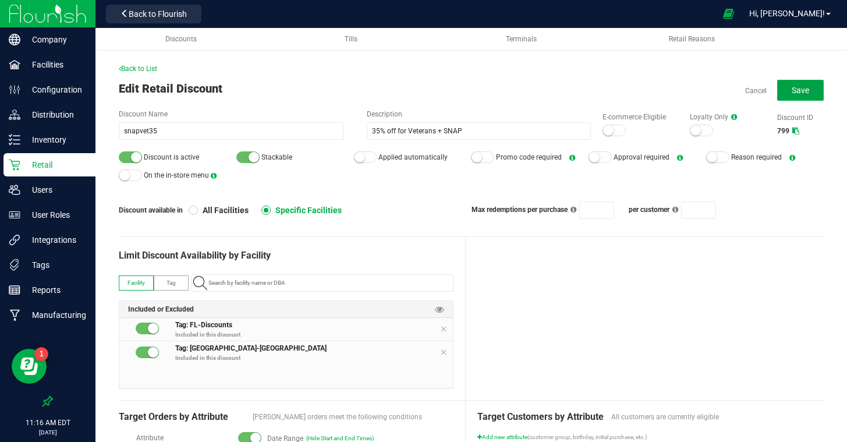
drag, startPoint x: 799, startPoint y: 94, endPoint x: 778, endPoint y: 115, distance: 29.7
click at [799, 94] on span "Save" at bounding box center [800, 90] width 17 height 9
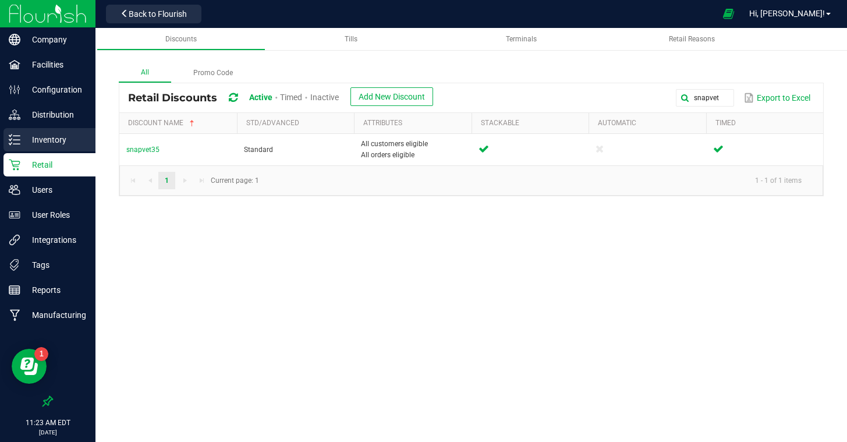
click at [50, 140] on p "Inventory" at bounding box center [55, 140] width 70 height 14
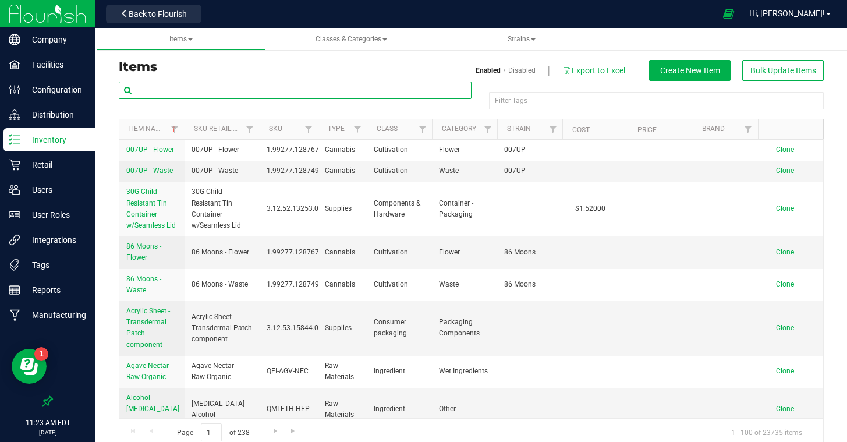
click at [205, 87] on input "text" at bounding box center [295, 90] width 353 height 17
paste input "PUF - VAPORIZER - PUFFCO - PEAK - BLACK"
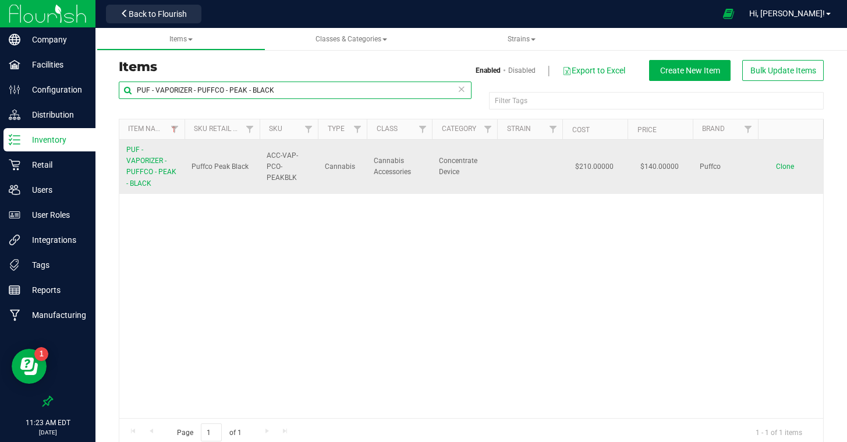
type input "PUF - VAPORIZER - PUFFCO - PEAK - BLACK"
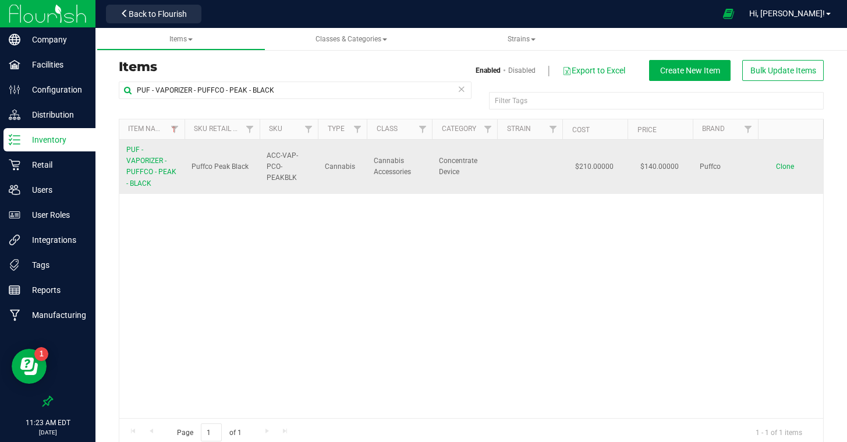
click at [151, 167] on link "PUF - VAPORIZER - PUFFCO - PEAK - BLACK" at bounding box center [151, 166] width 51 height 45
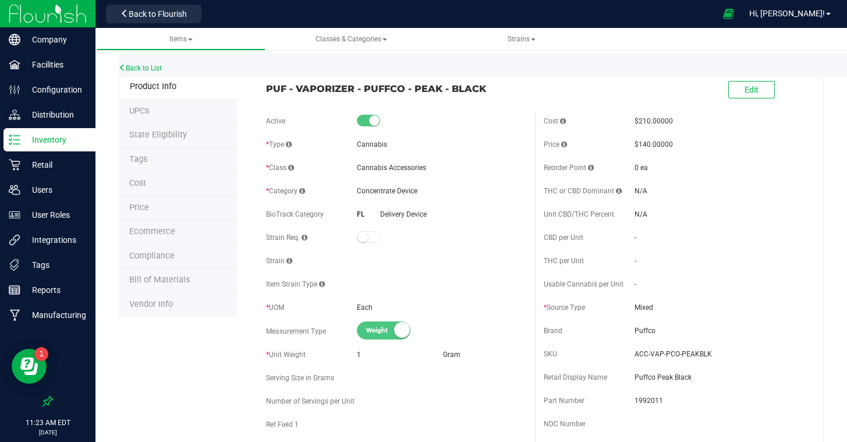
click at [161, 161] on li "Tags" at bounding box center [178, 160] width 118 height 24
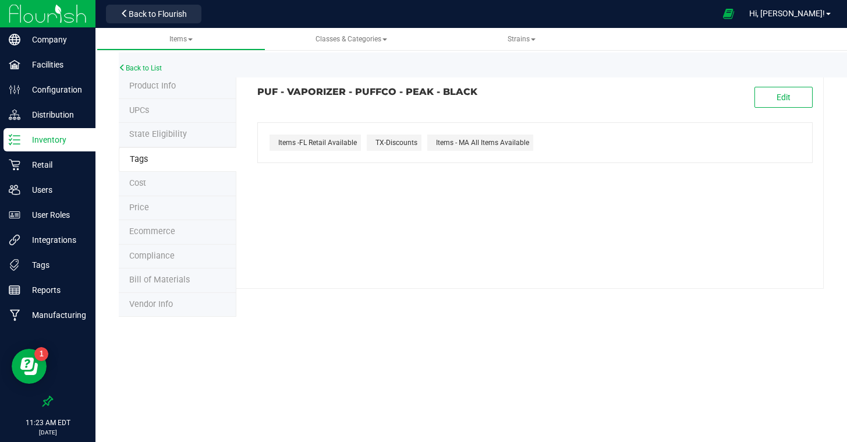
click at [177, 254] on li "Compliance" at bounding box center [178, 257] width 118 height 24
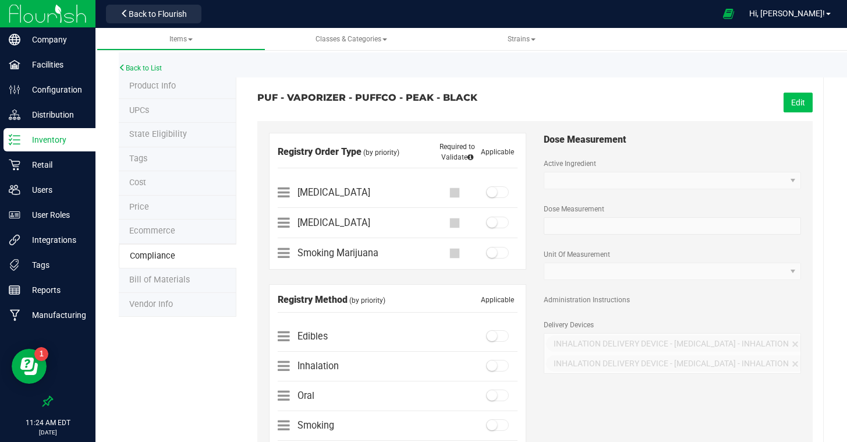
click at [799, 97] on button "Edit" at bounding box center [798, 103] width 29 height 20
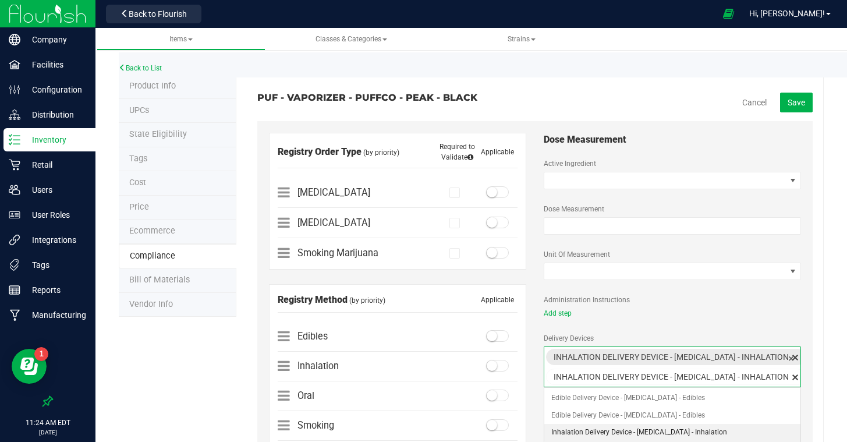
scroll to position [0, 52]
click at [680, 360] on span "Inhalation Delivery Device - Low-THC Cannabis - Inhalation" at bounding box center [634, 356] width 235 height 15
click at [761, 358] on span "delete" at bounding box center [759, 356] width 13 height 15
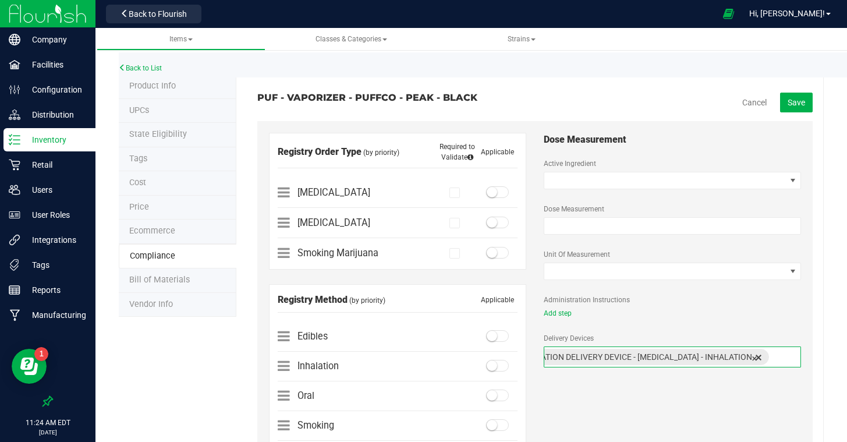
click at [761, 358] on span "delete" at bounding box center [759, 356] width 13 height 15
type input "in"
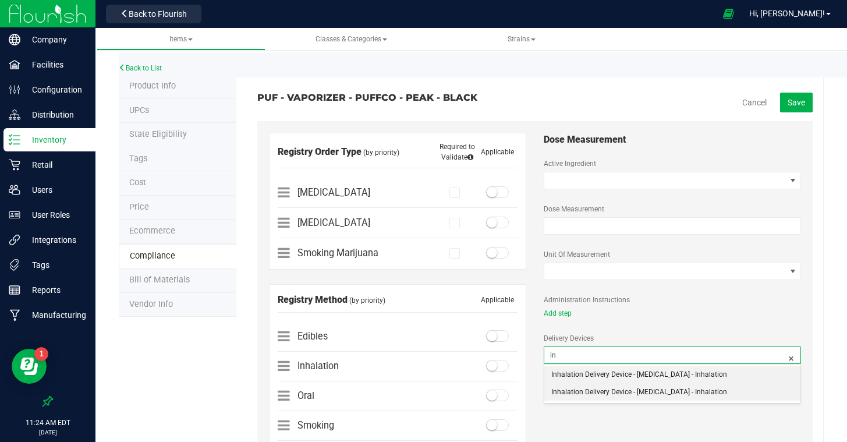
click at [670, 388] on li "Inhalation Delivery Device - Medical Cannabis - Inhalation" at bounding box center [673, 392] width 256 height 17
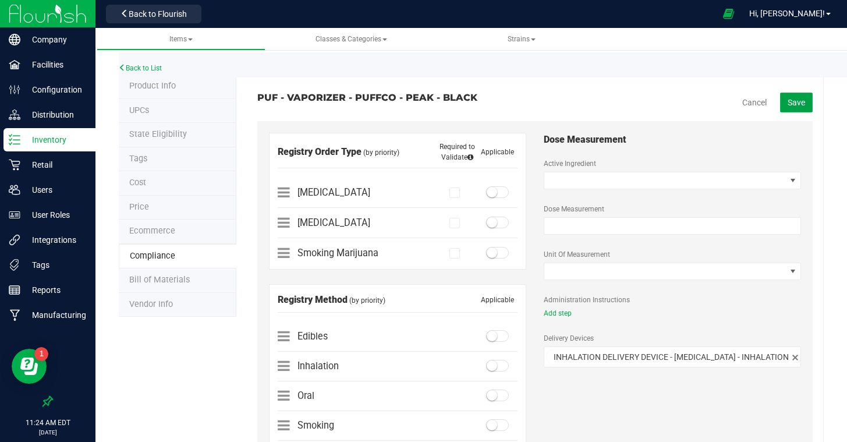
click at [790, 104] on span "Save" at bounding box center [796, 102] width 17 height 9
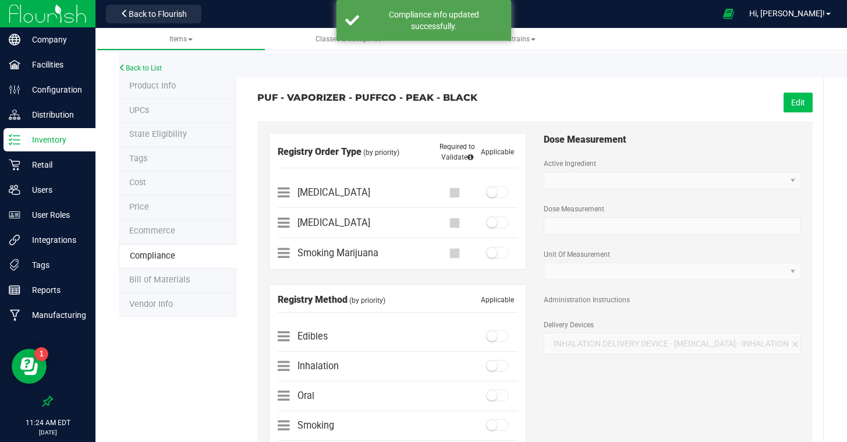
click at [803, 103] on button "Edit" at bounding box center [798, 103] width 29 height 20
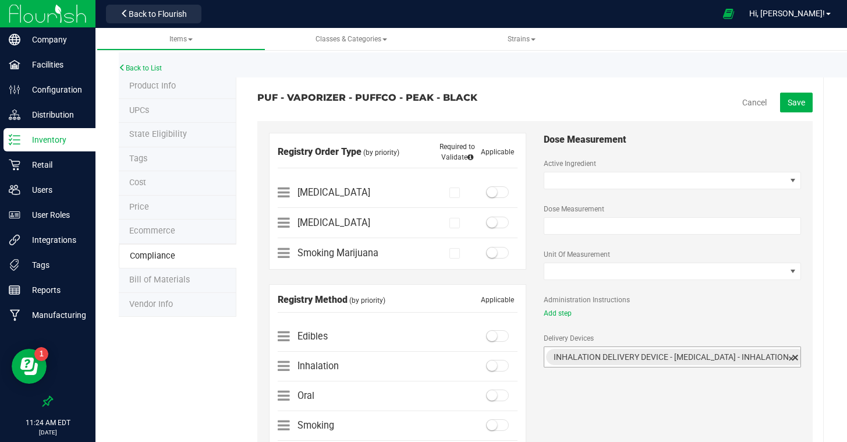
click at [604, 357] on span "Inhalation Delivery Device - Medical Cannabis - Inhalation" at bounding box center [671, 356] width 235 height 15
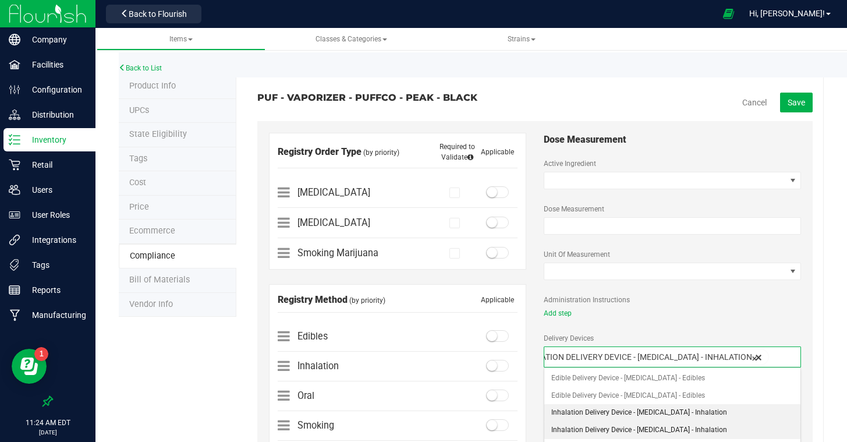
click at [626, 416] on li "Inhalation Delivery Device - Low-THC Cannabis - Inhalation" at bounding box center [673, 412] width 256 height 17
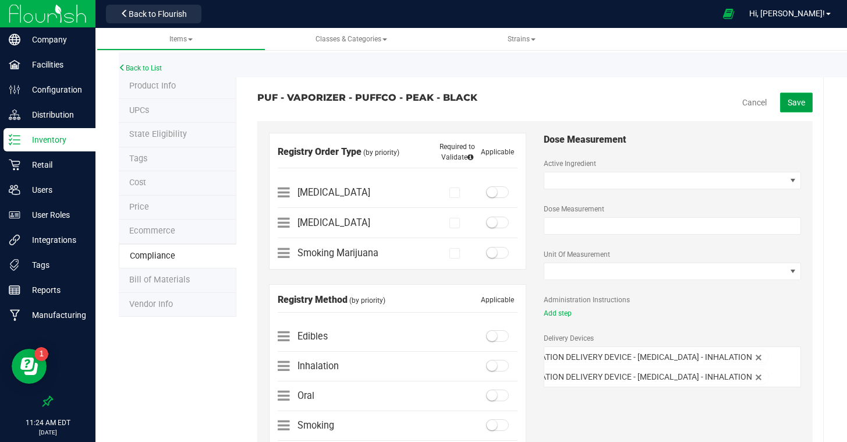
click at [794, 100] on span "Save" at bounding box center [796, 102] width 17 height 9
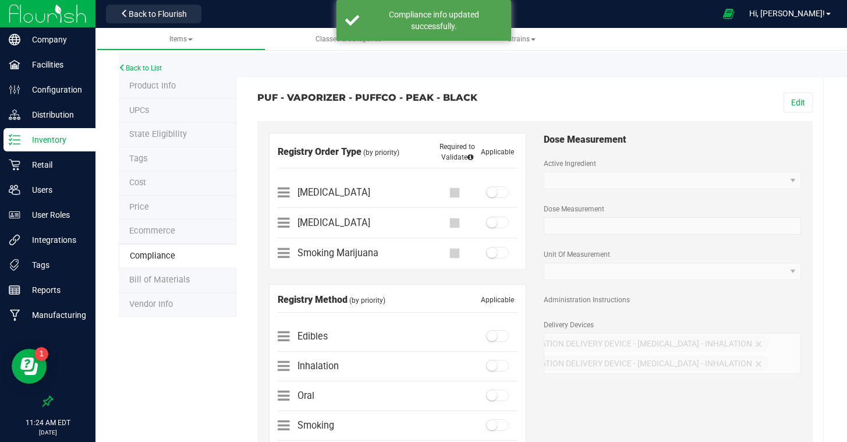
scroll to position [0, 0]
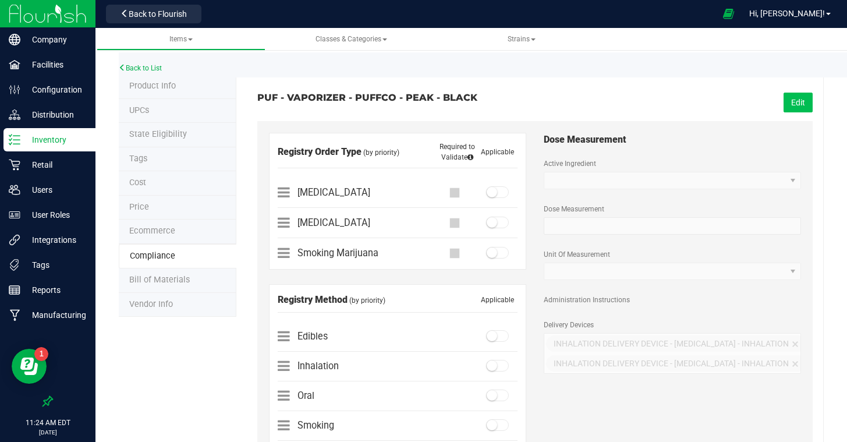
click at [801, 97] on button "Edit" at bounding box center [798, 103] width 29 height 20
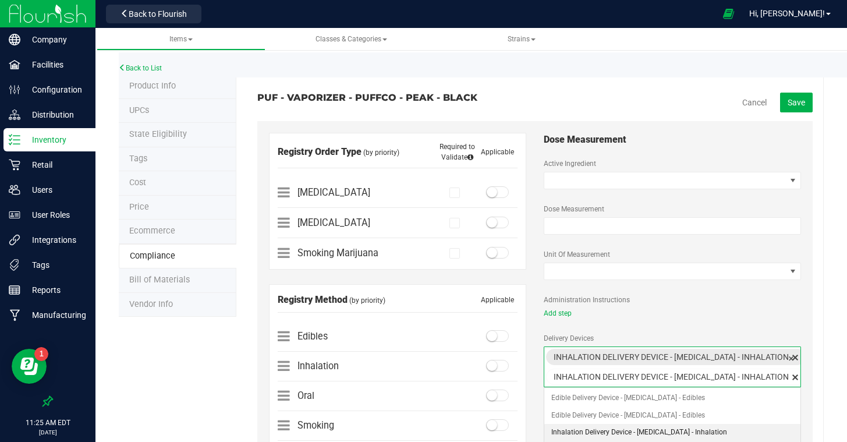
scroll to position [0, 52]
click at [748, 352] on span "Inhalation Delivery Device - Low-THC Cannabis - Inhalation" at bounding box center [634, 356] width 235 height 15
click at [763, 356] on span "delete" at bounding box center [759, 356] width 13 height 15
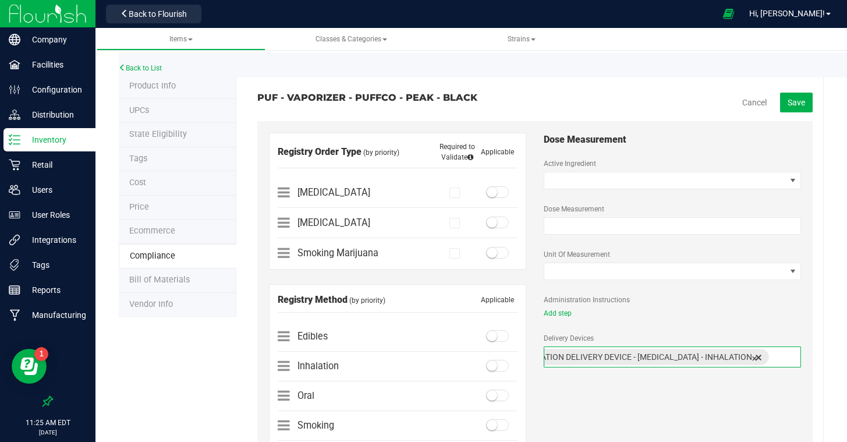
click at [763, 356] on span "delete" at bounding box center [759, 356] width 13 height 15
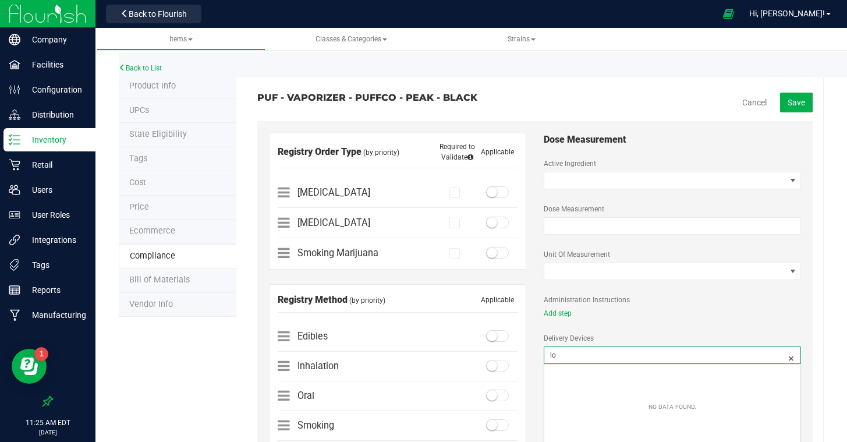
type input "l"
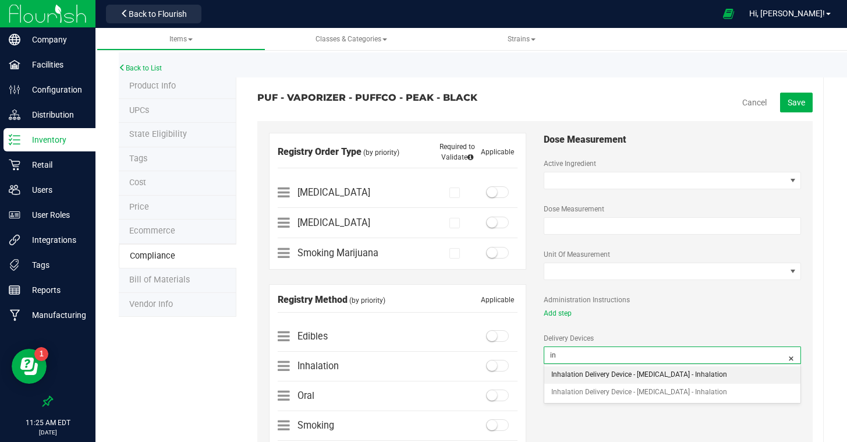
type input "inh"
click at [683, 372] on li "Inhalation Delivery Device - Low-THC Cannabis - Inhalation" at bounding box center [673, 374] width 256 height 17
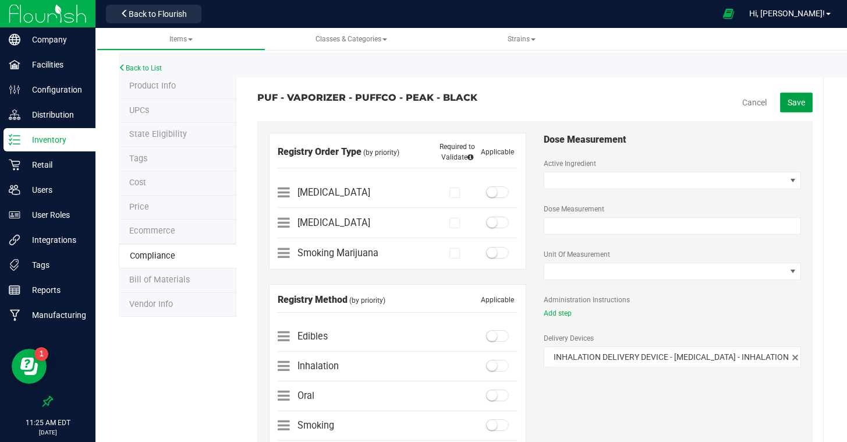
click at [800, 99] on span "Save" at bounding box center [796, 102] width 17 height 9
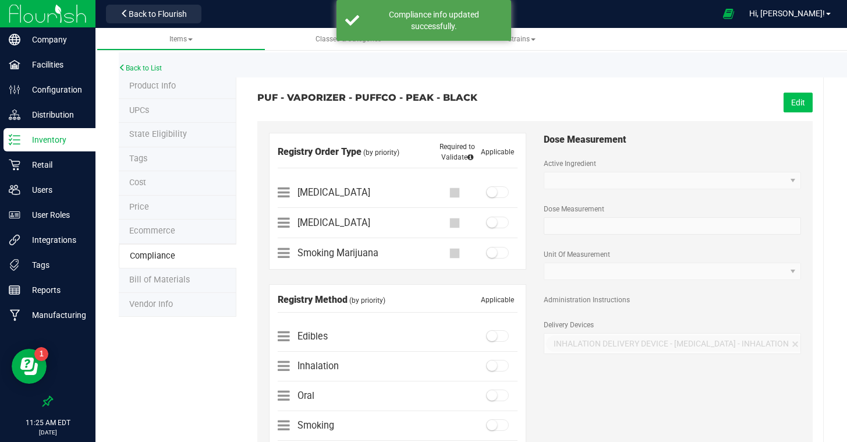
click at [795, 106] on button "Edit" at bounding box center [798, 103] width 29 height 20
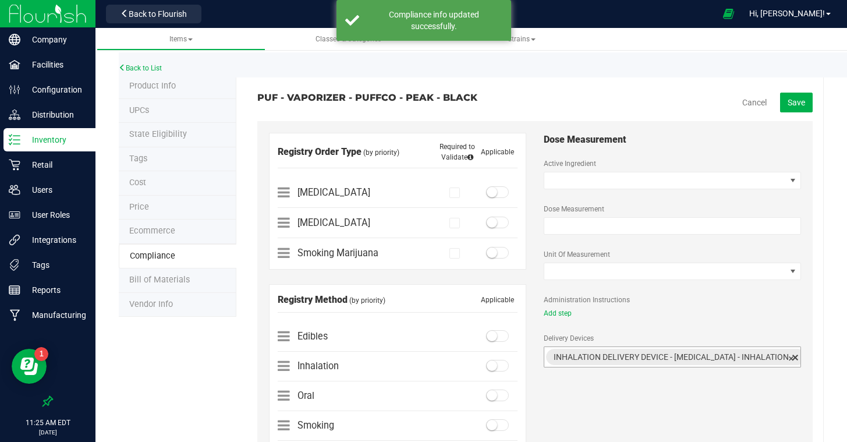
click at [637, 354] on span "Inhalation Delivery Device - Low-THC Cannabis - Inhalation" at bounding box center [671, 356] width 235 height 15
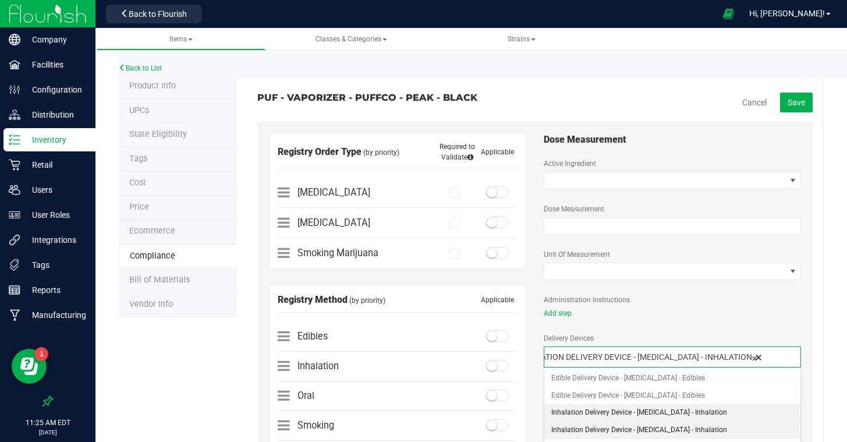
click at [655, 427] on li "Inhalation Delivery Device - Medical Cannabis - Inhalation" at bounding box center [673, 430] width 256 height 17
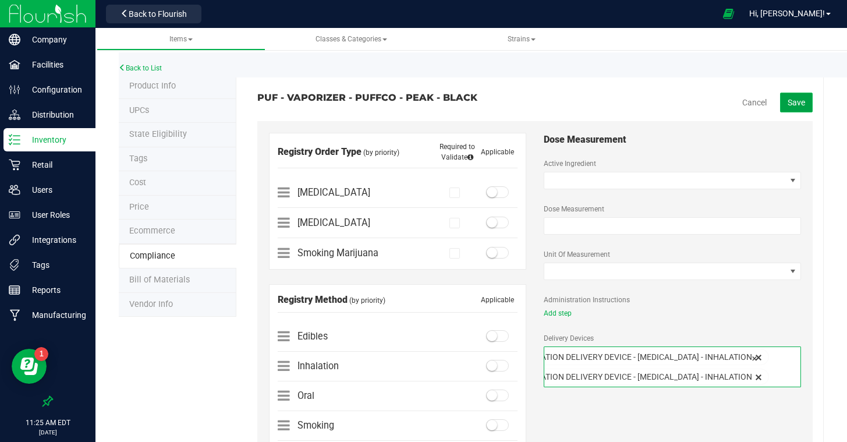
click at [794, 98] on span "Save" at bounding box center [796, 102] width 17 height 9
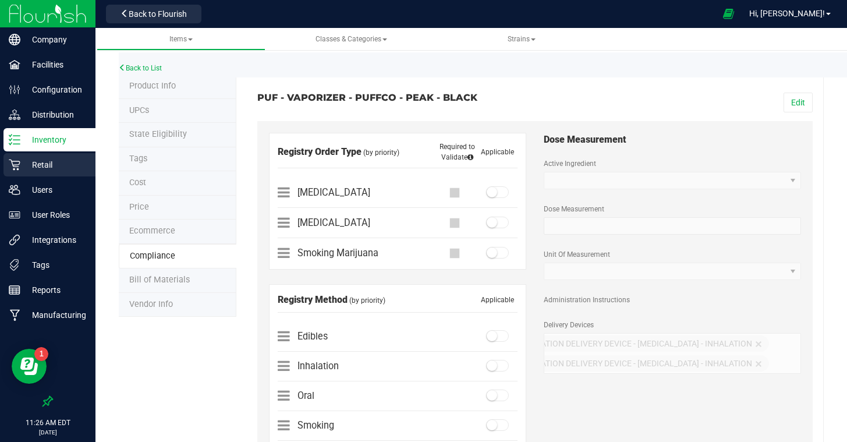
click at [41, 164] on p "Retail" at bounding box center [55, 165] width 70 height 14
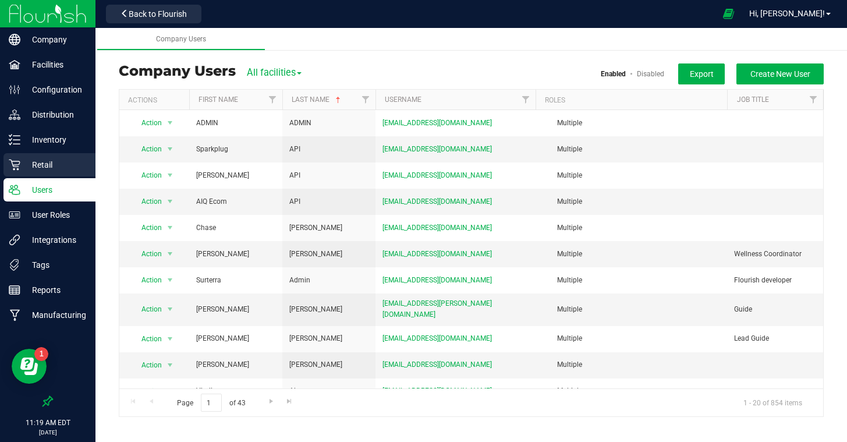
click at [49, 165] on p "Retail" at bounding box center [55, 165] width 70 height 14
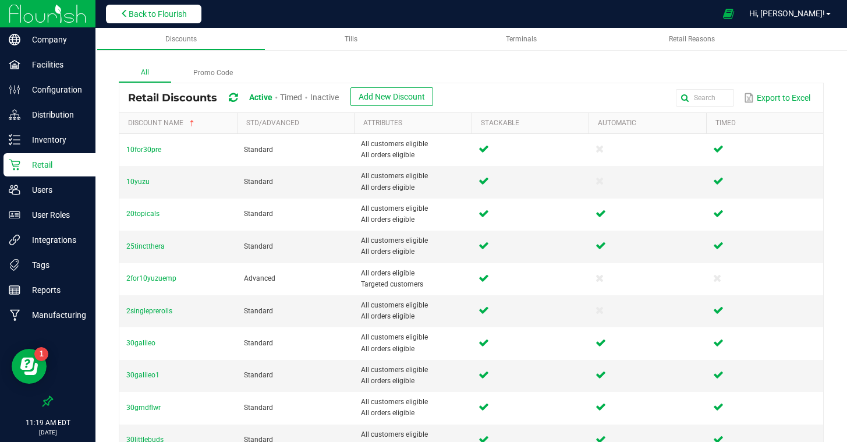
click at [160, 12] on span "Back to Flourish" at bounding box center [158, 13] width 58 height 9
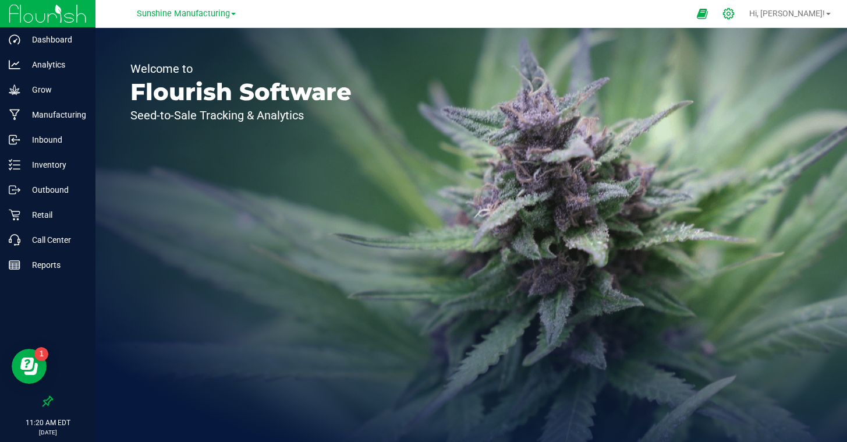
click at [735, 13] on icon at bounding box center [729, 14] width 12 height 12
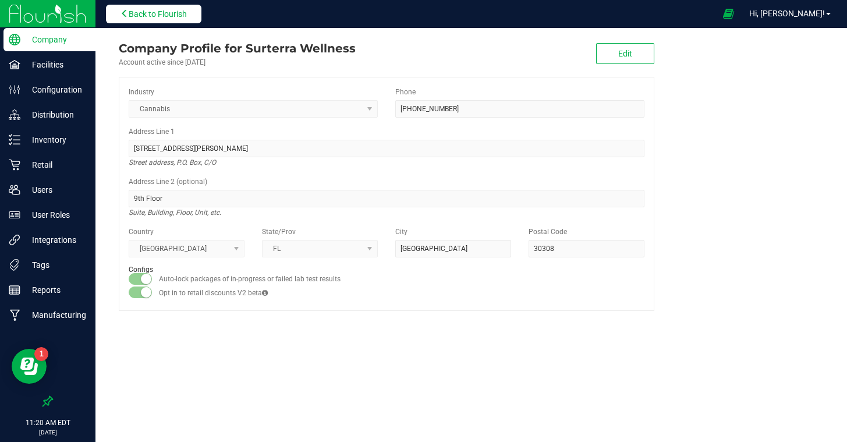
click at [142, 16] on span "Back to Flourish" at bounding box center [158, 13] width 58 height 9
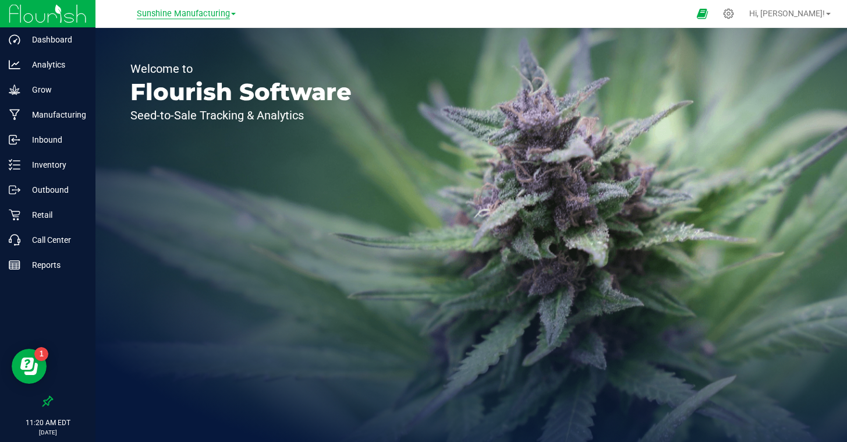
click at [142, 16] on span "Sunshine Manufacturing" at bounding box center [183, 14] width 93 height 10
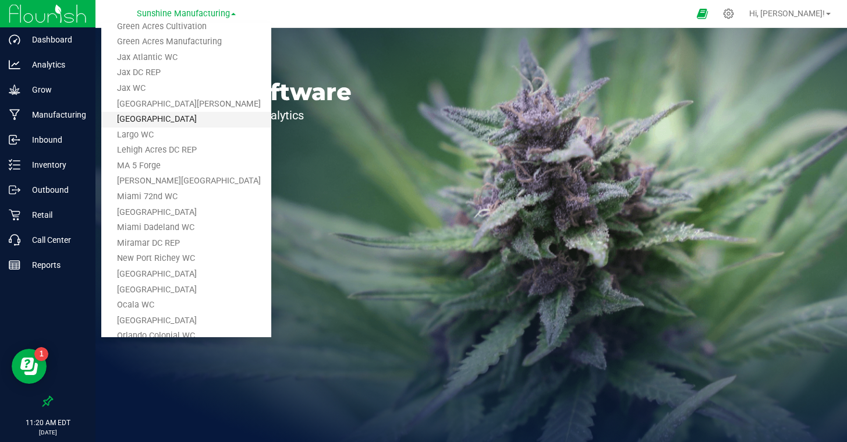
scroll to position [248, 0]
click at [165, 224] on link "Miami Dadeland WC" at bounding box center [186, 227] width 170 height 16
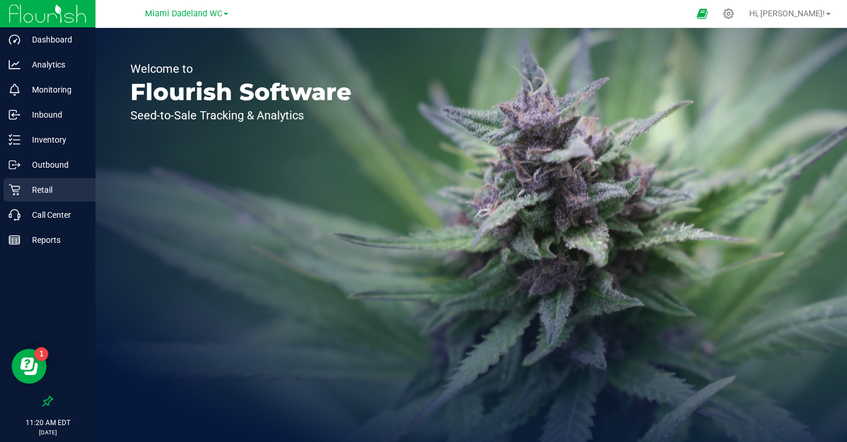
click at [42, 185] on p "Retail" at bounding box center [55, 190] width 70 height 14
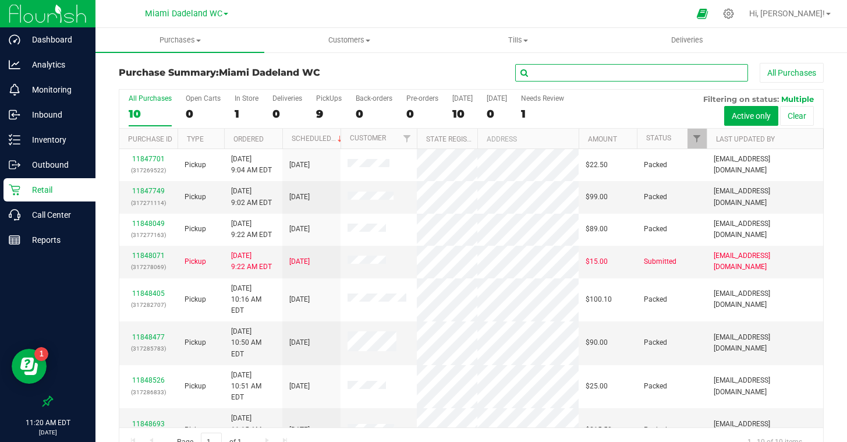
click at [563, 70] on input "text" at bounding box center [631, 72] width 233 height 17
paste input "11848894"
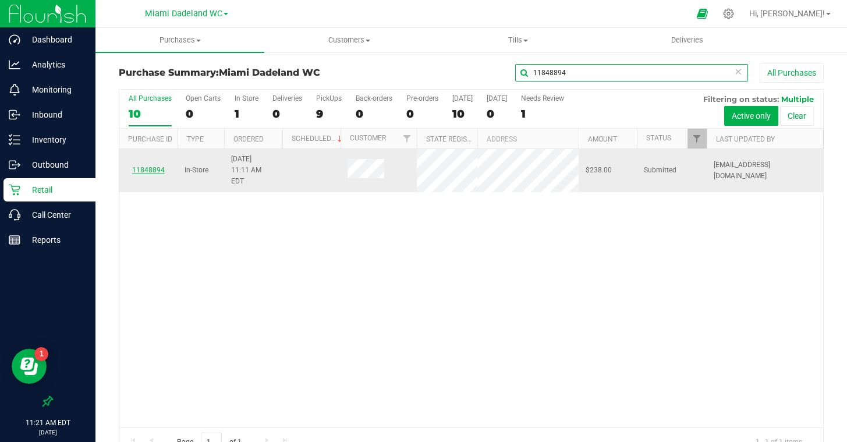
type input "11848894"
click at [138, 166] on link "11848894" at bounding box center [148, 170] width 33 height 8
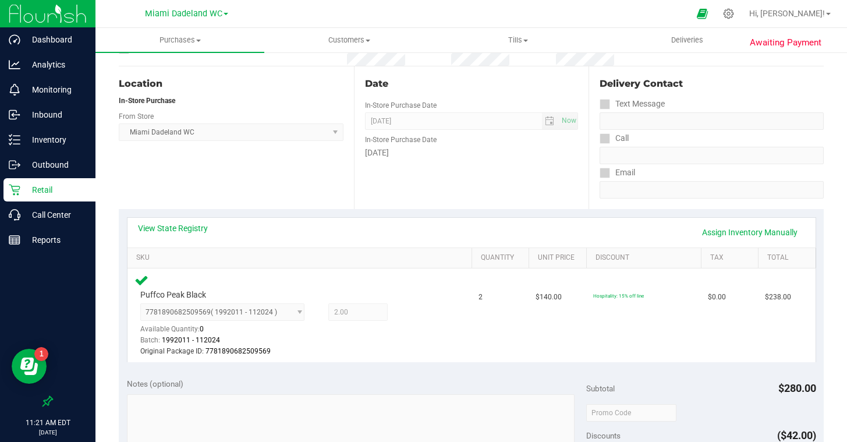
scroll to position [109, 0]
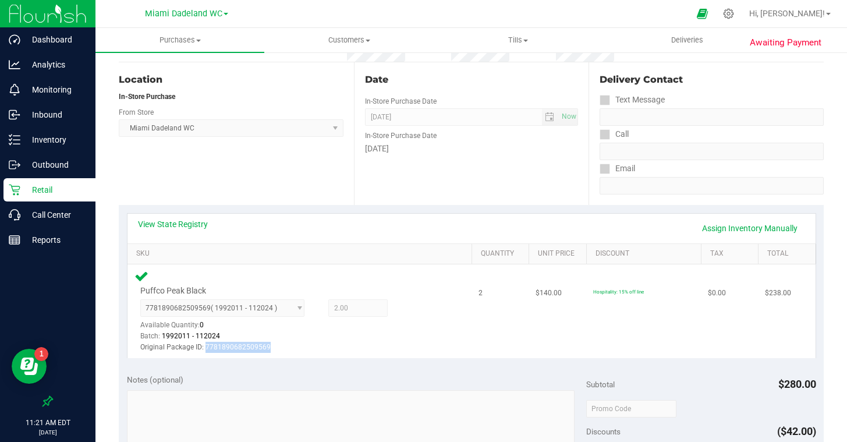
drag, startPoint x: 277, startPoint y: 345, endPoint x: 207, endPoint y: 348, distance: 70.0
click at [206, 348] on div "Original Package ID: 7781890682509569" at bounding box center [288, 347] width 297 height 11
copy span "7781890682509569"
click at [58, 140] on p "Inventory" at bounding box center [55, 140] width 70 height 14
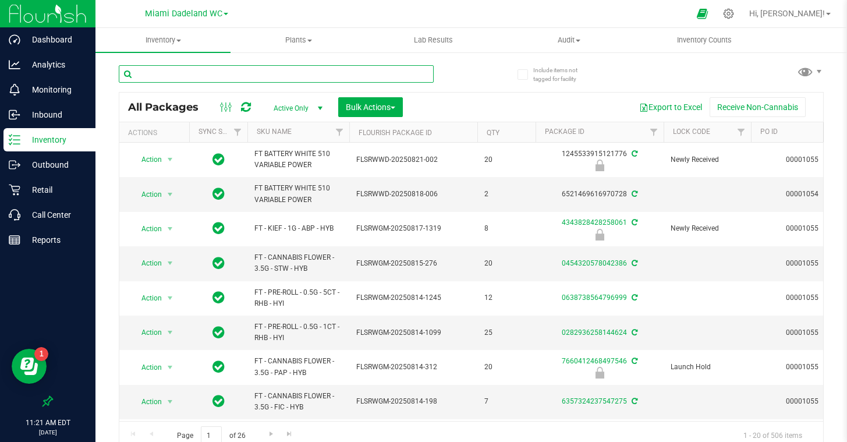
click at [143, 75] on input "text" at bounding box center [276, 73] width 315 height 17
paste input "7781890682509569"
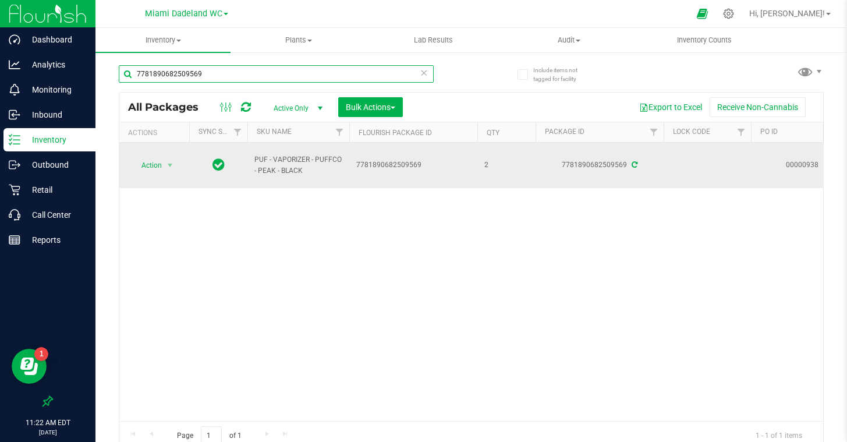
type input "7781890682509569"
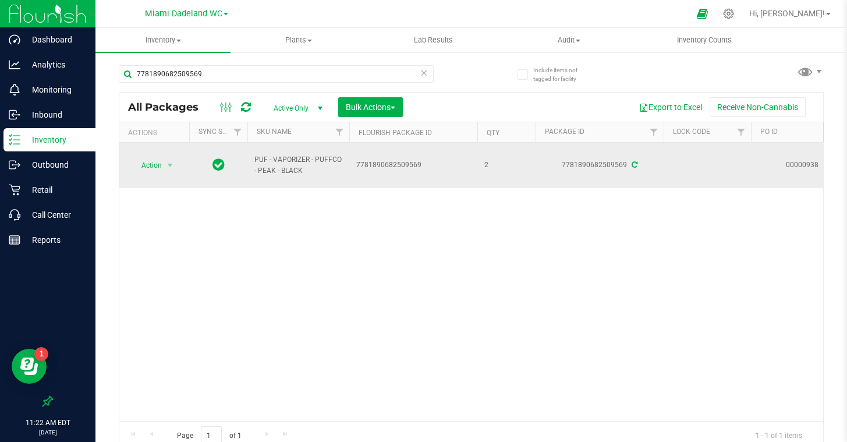
click at [635, 164] on icon at bounding box center [635, 164] width 6 height 7
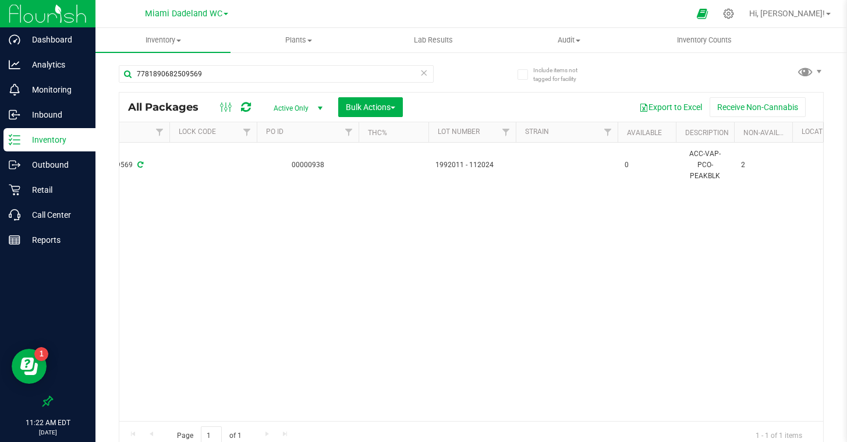
scroll to position [0, 527]
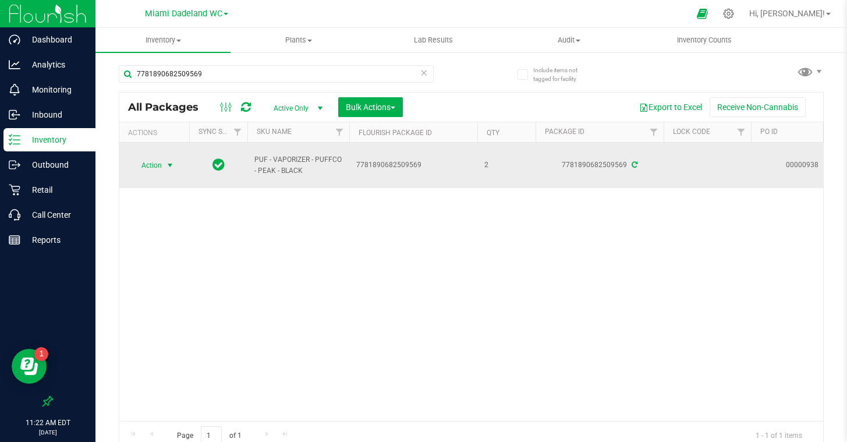
click at [171, 166] on span "select" at bounding box center [169, 165] width 9 height 9
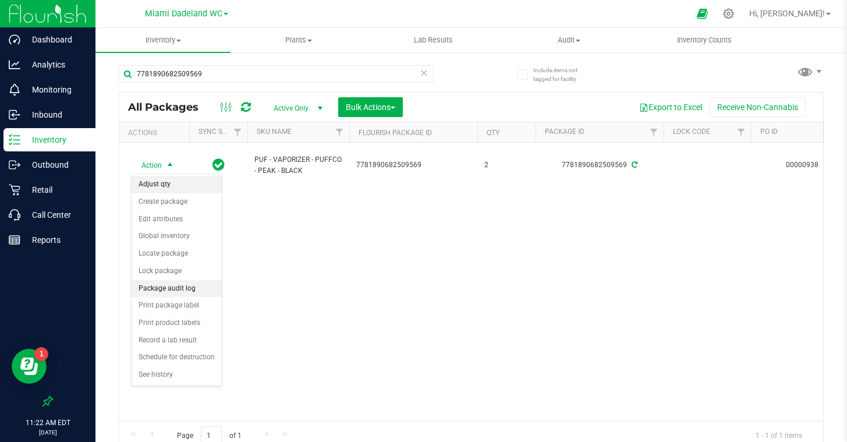
click at [165, 185] on li "Adjust qty" at bounding box center [177, 184] width 90 height 17
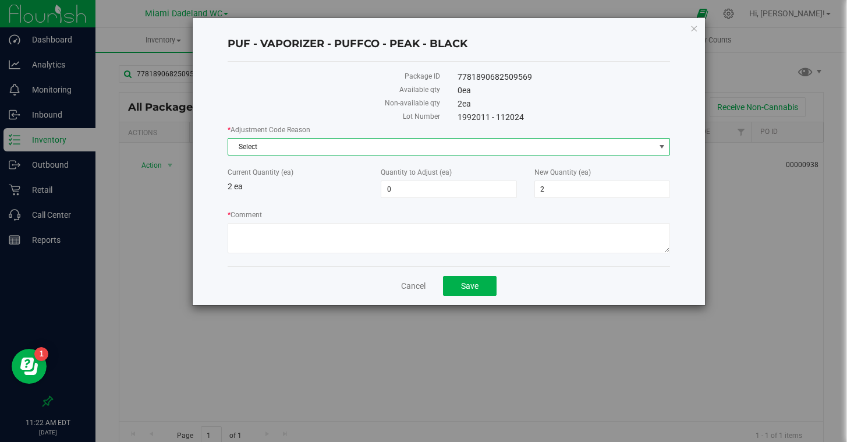
click at [259, 150] on span "Select" at bounding box center [441, 147] width 427 height 16
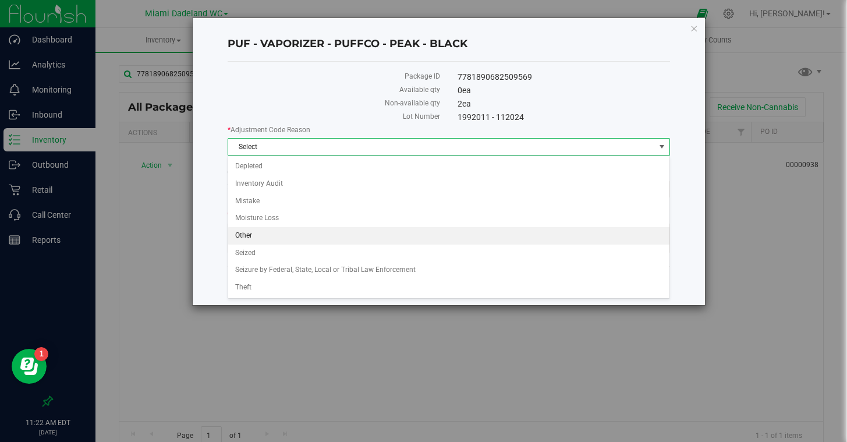
click at [272, 241] on li "Other" at bounding box center [448, 235] width 441 height 17
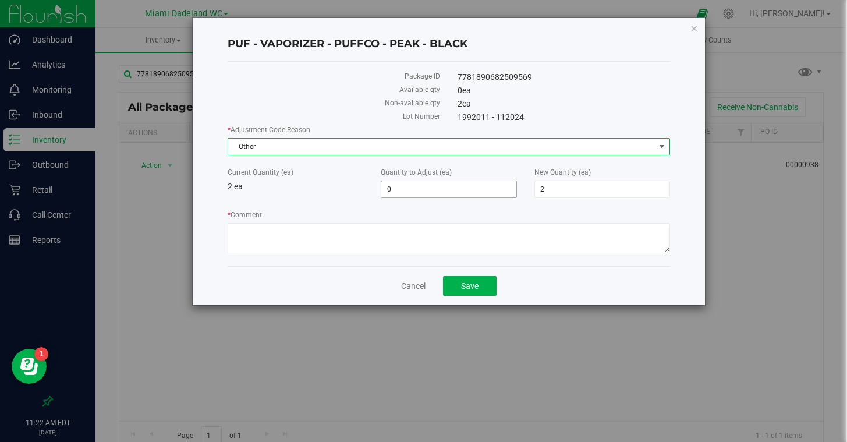
click at [416, 181] on span "0 0" at bounding box center [449, 189] width 136 height 17
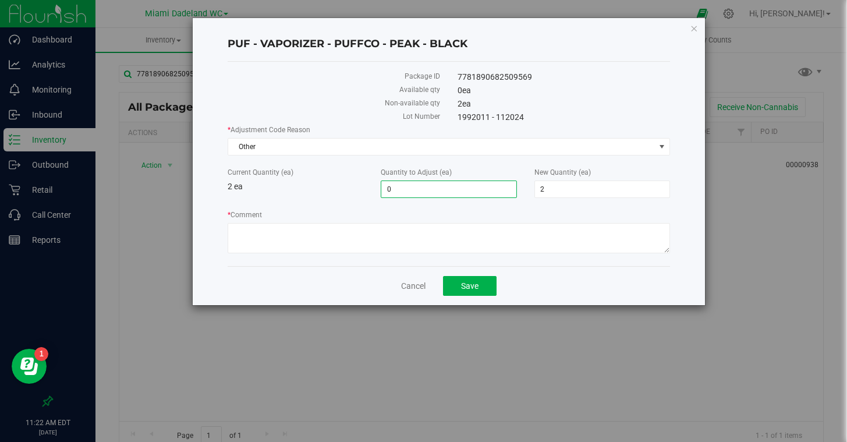
click at [414, 184] on input "0" at bounding box center [449, 189] width 135 height 16
type input "1"
type input "3"
click at [318, 209] on div "* Adjustment Code Reason Other Select Depleted Inventory Audit Mistake Moisture…" at bounding box center [449, 191] width 443 height 132
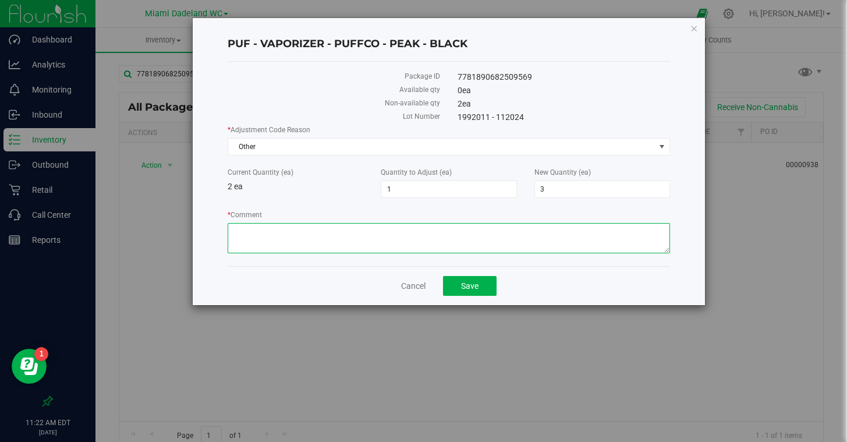
click at [292, 235] on textarea "* Comment" at bounding box center [449, 238] width 443 height 30
type textarea "biotrack error"
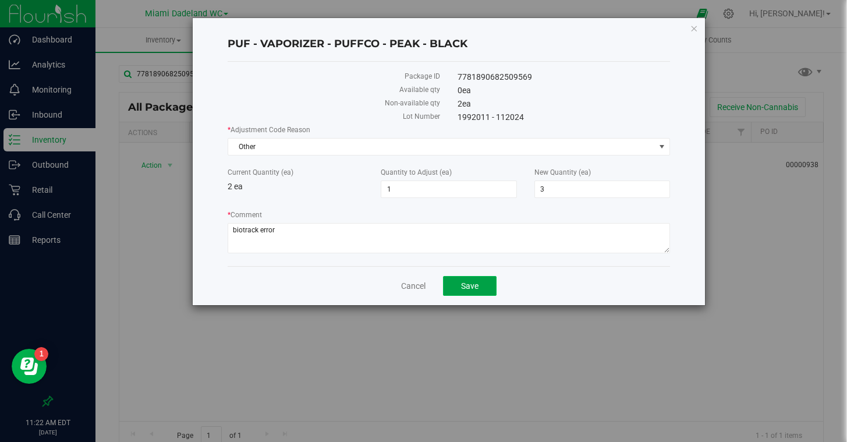
click at [471, 288] on span "Save" at bounding box center [469, 285] width 17 height 9
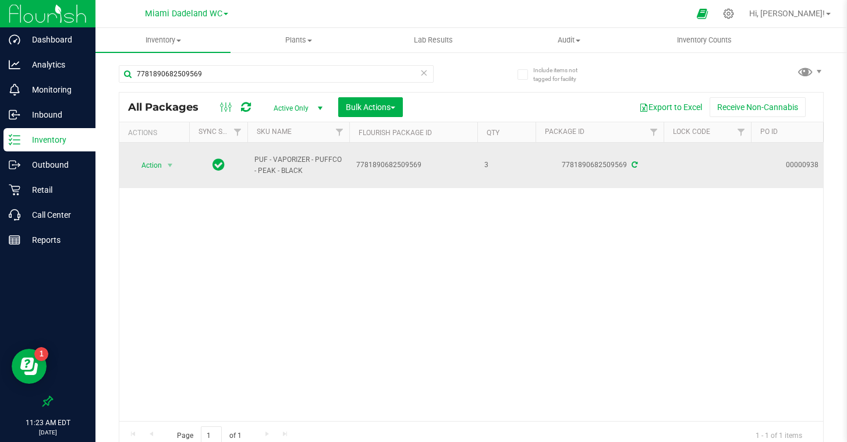
drag, startPoint x: 312, startPoint y: 172, endPoint x: 252, endPoint y: 162, distance: 61.4
click at [250, 162] on td "PUF - VAPORIZER - PUFFCO - PEAK - BLACK" at bounding box center [299, 165] width 102 height 45
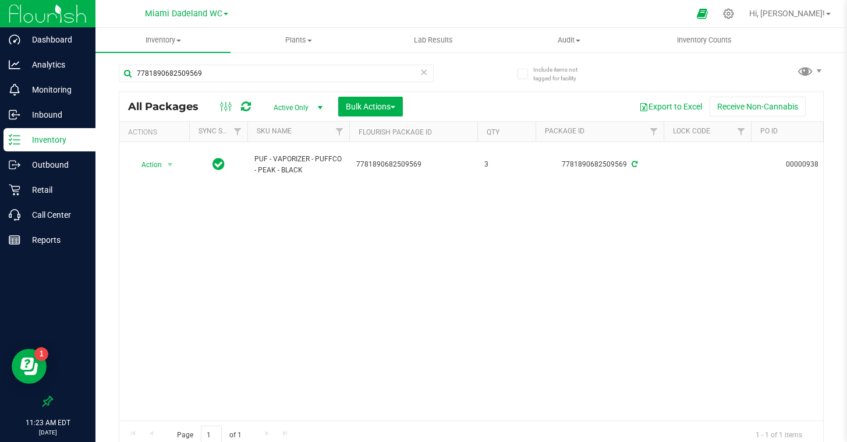
scroll to position [0, 1]
copy span "PUF - VAPORIZER - PUFFCO - PEAK - BLACK"
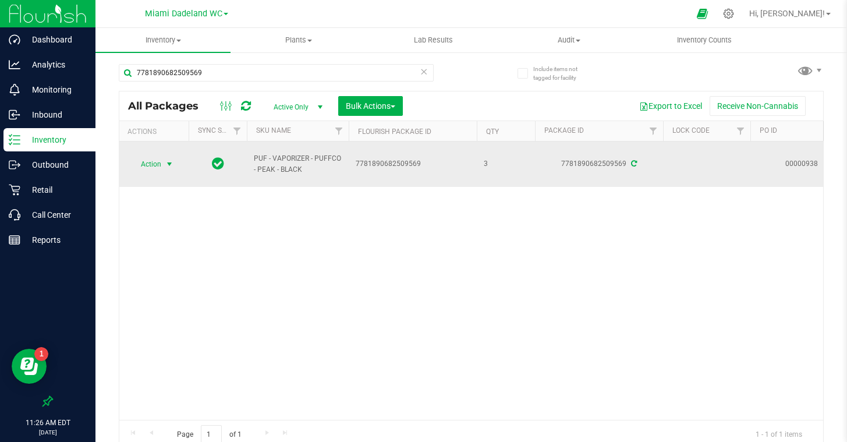
click at [154, 162] on span "Action" at bounding box center [145, 164] width 31 height 16
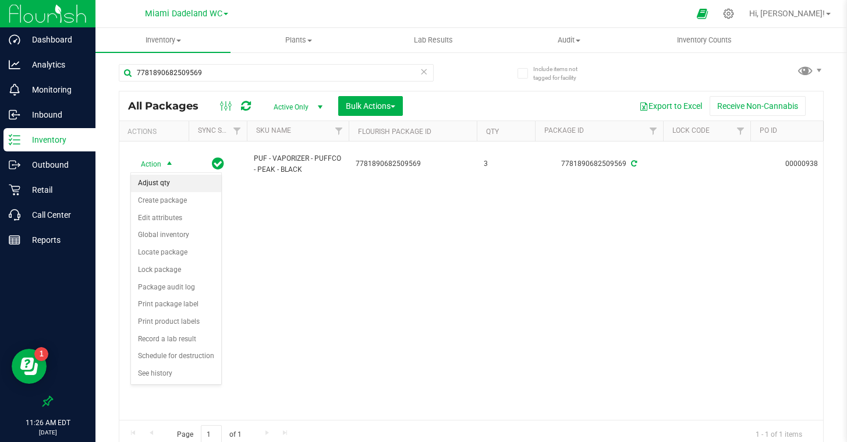
click at [161, 181] on li "Adjust qty" at bounding box center [176, 183] width 90 height 17
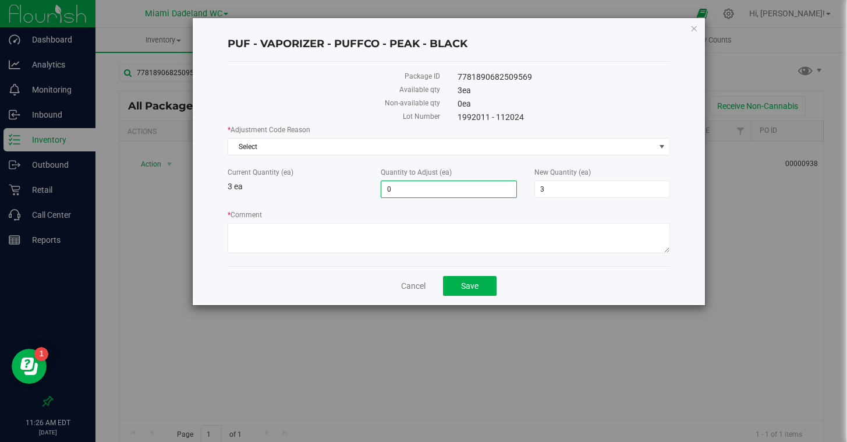
click at [423, 188] on span "0 0" at bounding box center [449, 189] width 136 height 17
type input "-1"
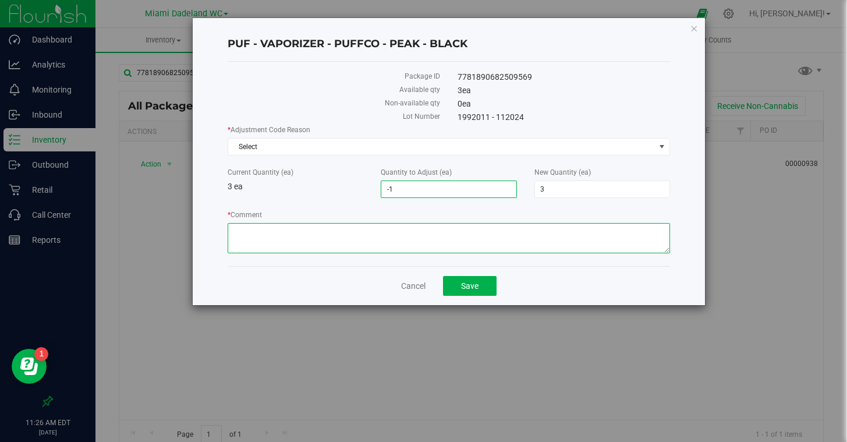
type input "-1"
type input "2"
click at [277, 228] on textarea "* Comment" at bounding box center [449, 238] width 443 height 30
type textarea "biotrack"
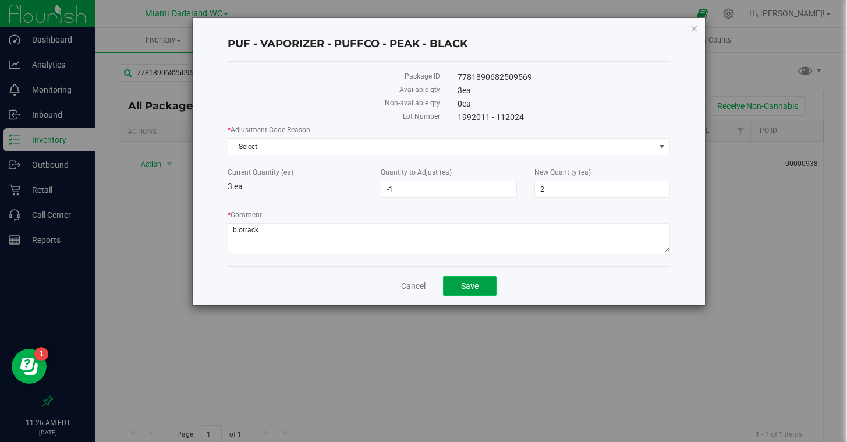
click at [469, 282] on span "Save" at bounding box center [469, 285] width 17 height 9
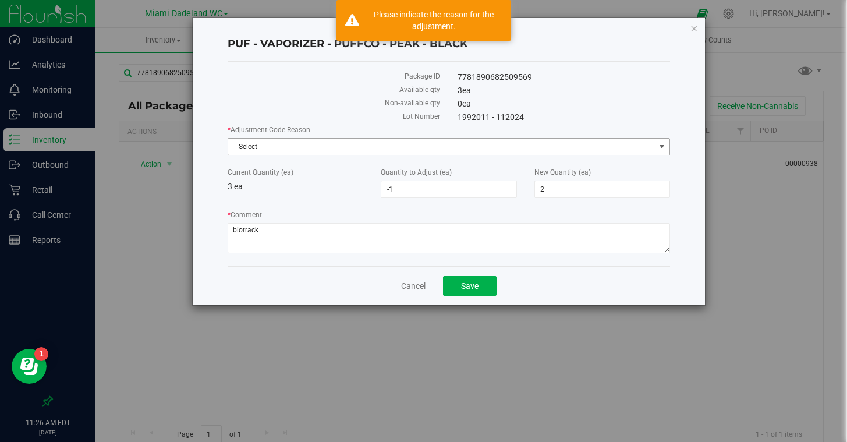
click at [279, 146] on span "Select" at bounding box center [441, 147] width 427 height 16
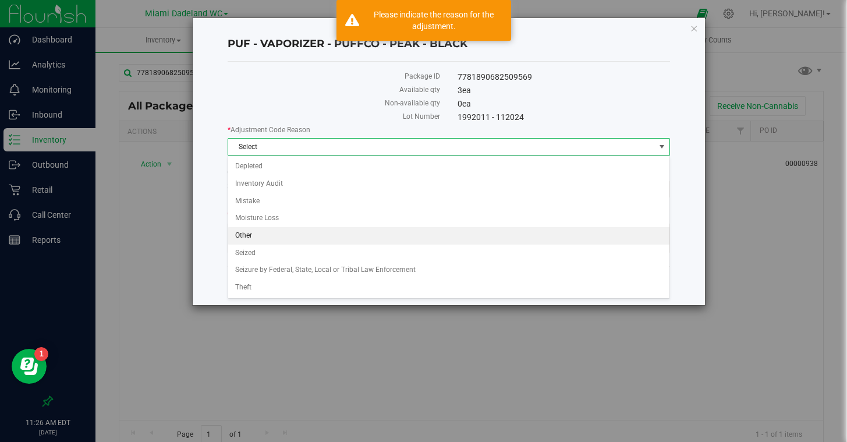
click at [282, 238] on li "Other" at bounding box center [448, 235] width 441 height 17
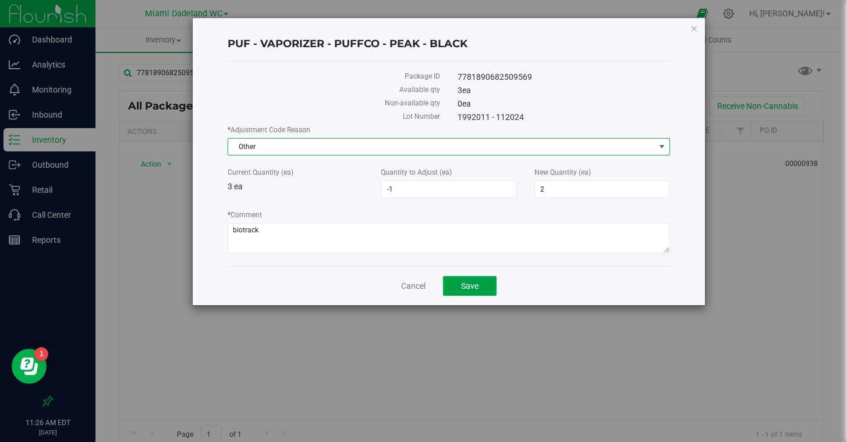
click at [472, 284] on span "Save" at bounding box center [469, 285] width 17 height 9
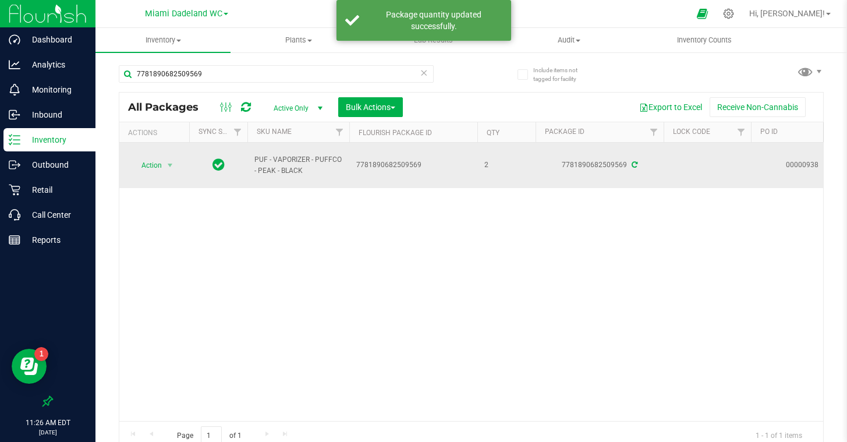
click at [633, 164] on icon at bounding box center [635, 164] width 6 height 7
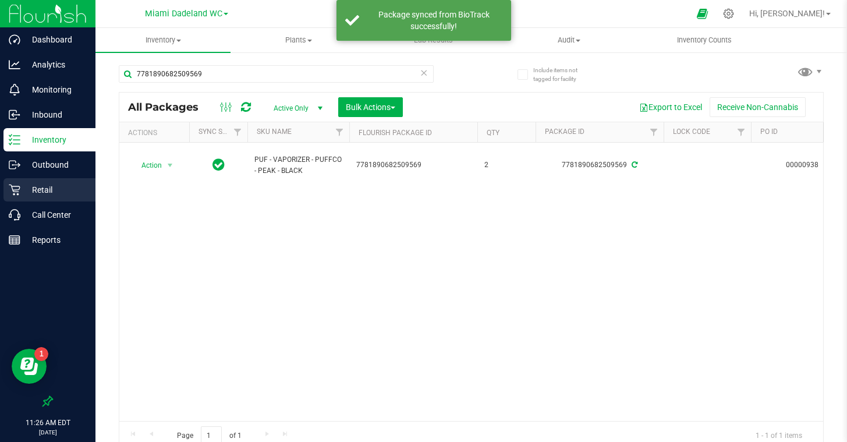
click at [44, 187] on p "Retail" at bounding box center [55, 190] width 70 height 14
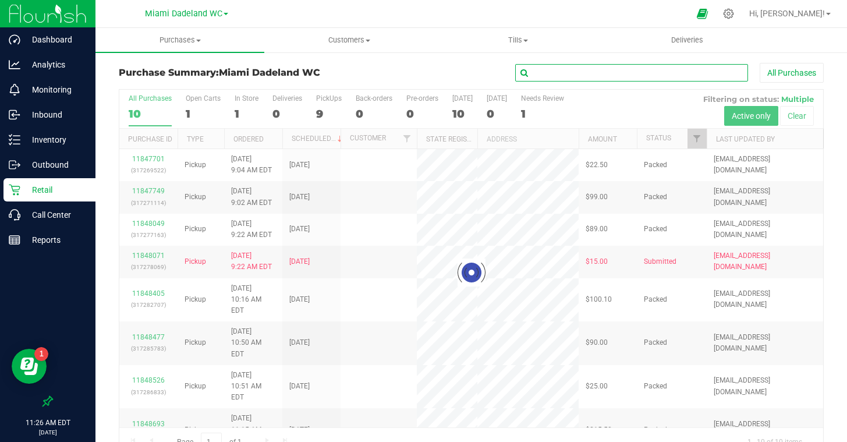
click at [549, 75] on input "text" at bounding box center [631, 72] width 233 height 17
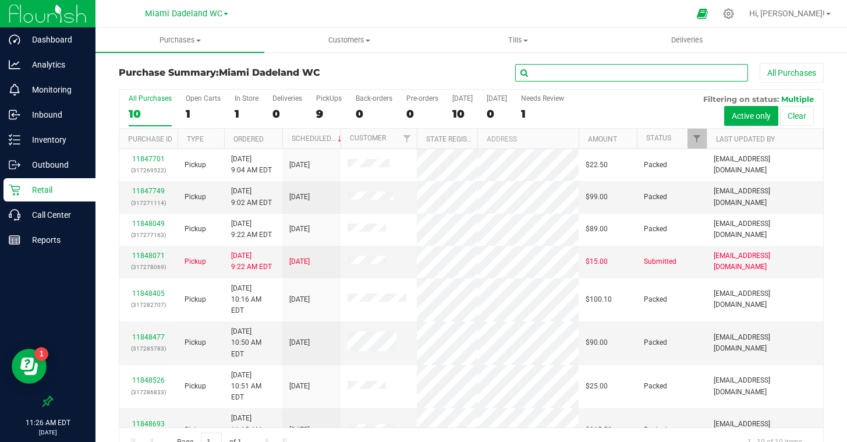
paste input "PUF - VAPORIZER - PUFFCO - PEAK - BLACK"
type input "PUF - VAPORIZER - PUFFCO - PEAK - BLACK"
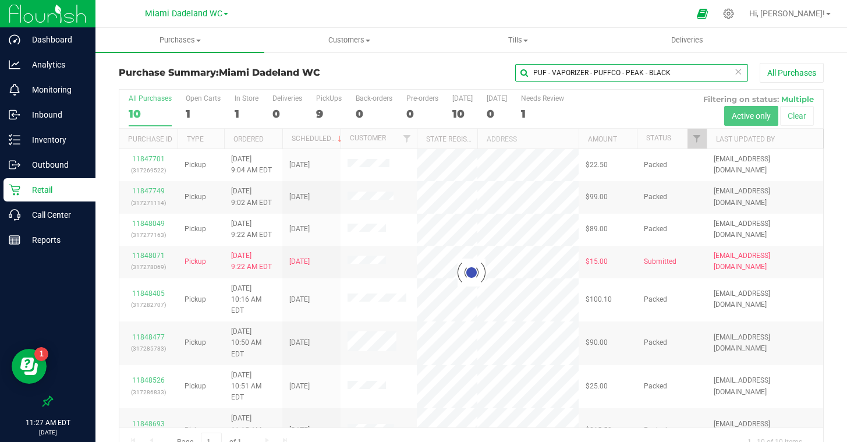
drag, startPoint x: 605, startPoint y: 73, endPoint x: 450, endPoint y: 61, distance: 156.0
click at [450, 61] on div "Purchase Summary: Miami Dadeland WC PUF - VAPORIZER - PUFFCO - PEAK - BLACK All…" at bounding box center [472, 259] width 752 height 416
